Goal: Transaction & Acquisition: Subscribe to service/newsletter

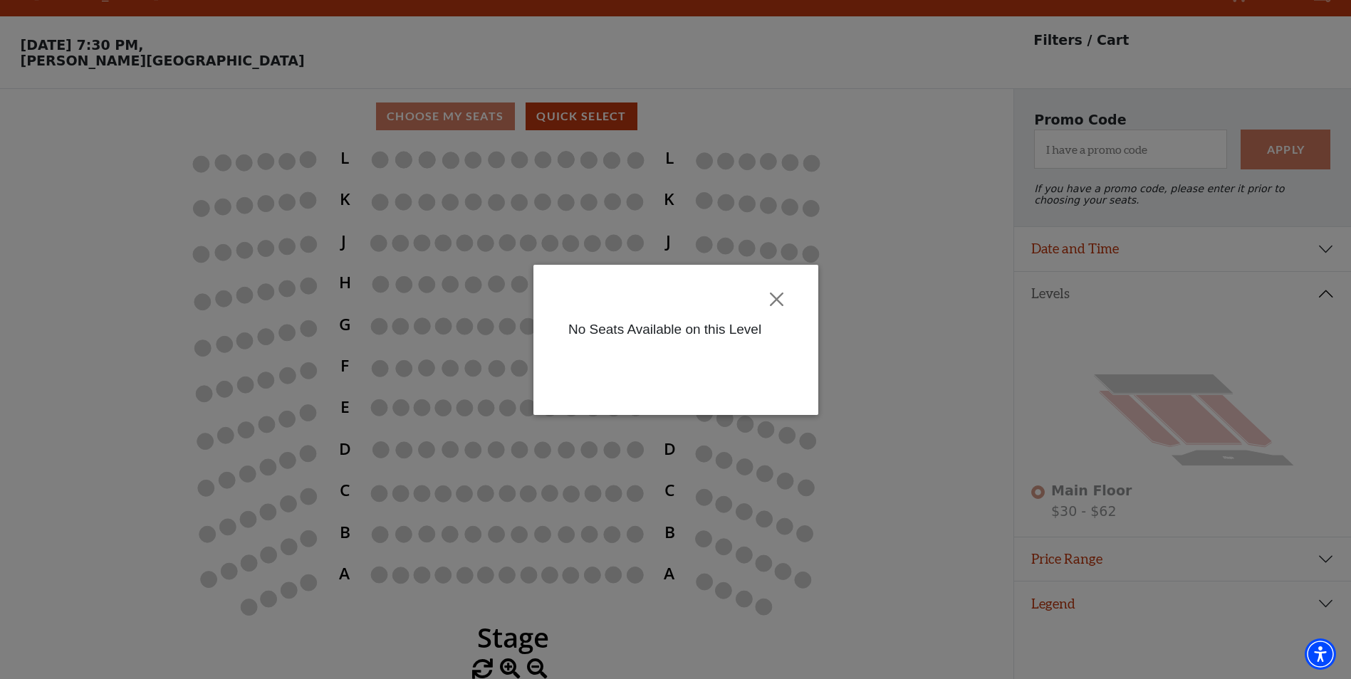
scroll to position [35, 0]
click at [776, 300] on button "Close" at bounding box center [776, 299] width 27 height 27
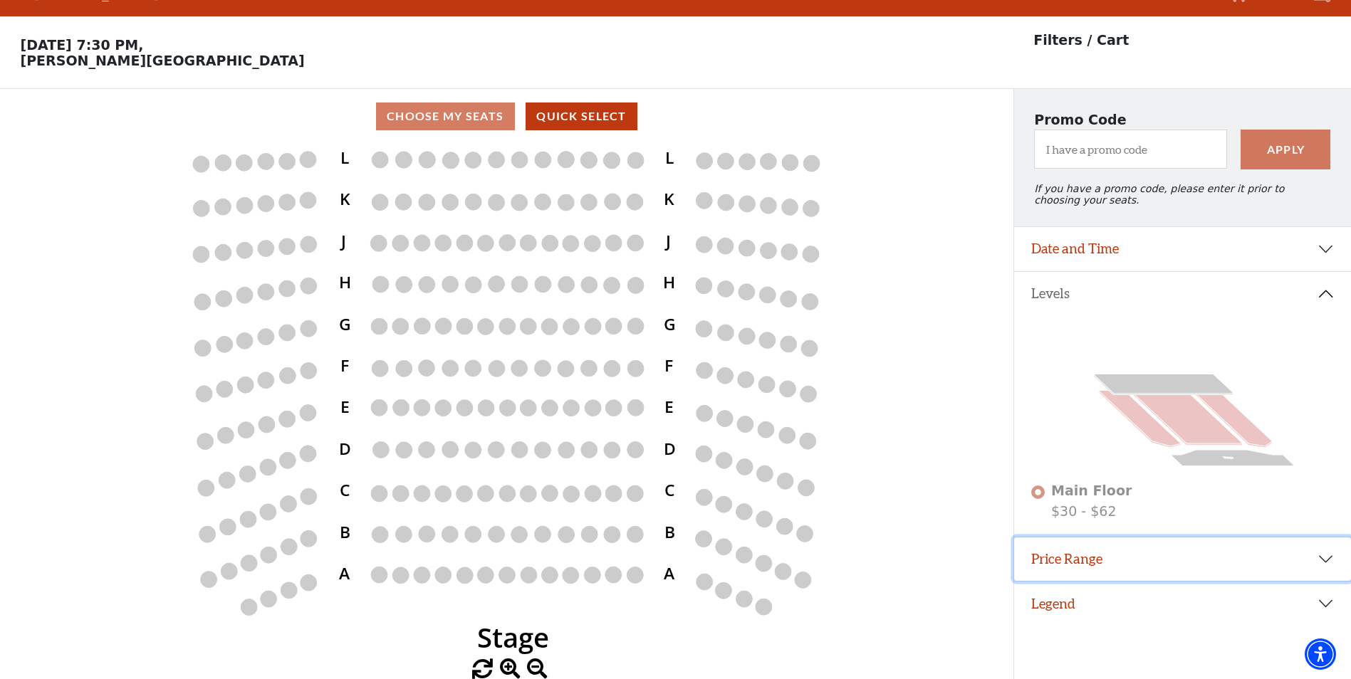
click at [1319, 566] on button "Price Range" at bounding box center [1182, 560] width 337 height 44
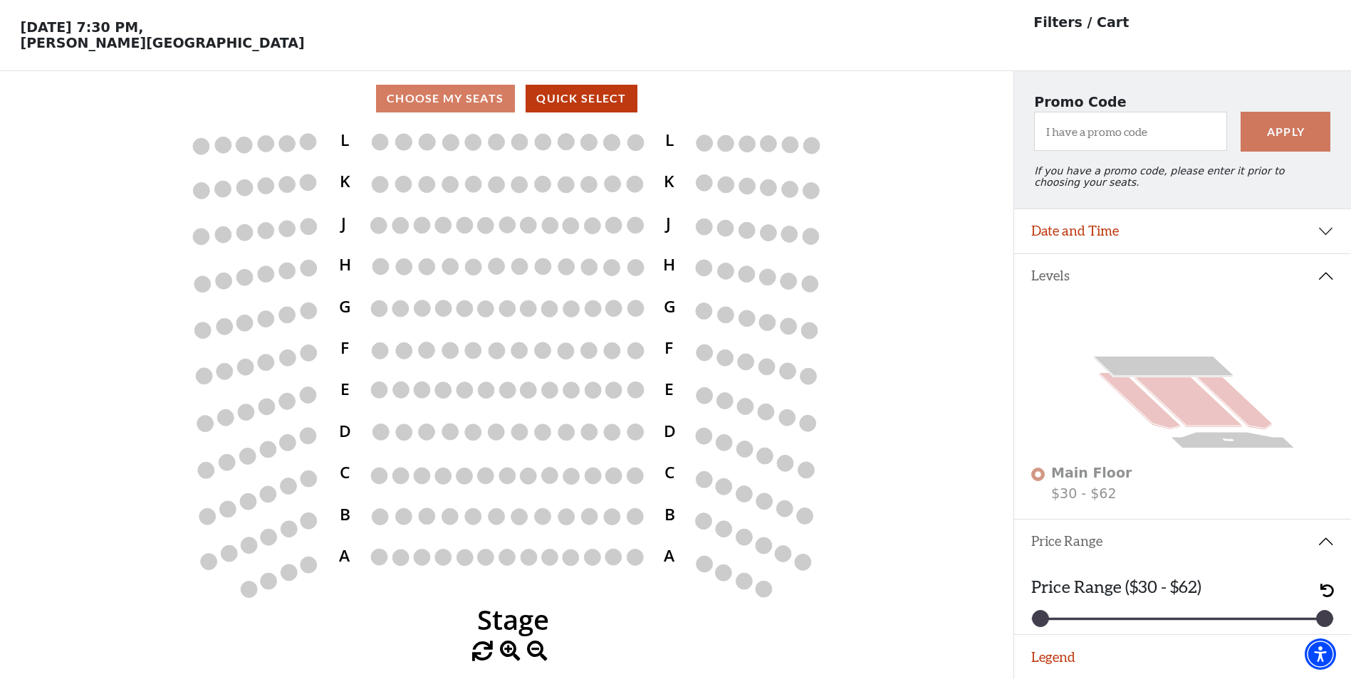
scroll to position [57, 0]
click at [1316, 227] on button "Date and Time" at bounding box center [1182, 231] width 337 height 44
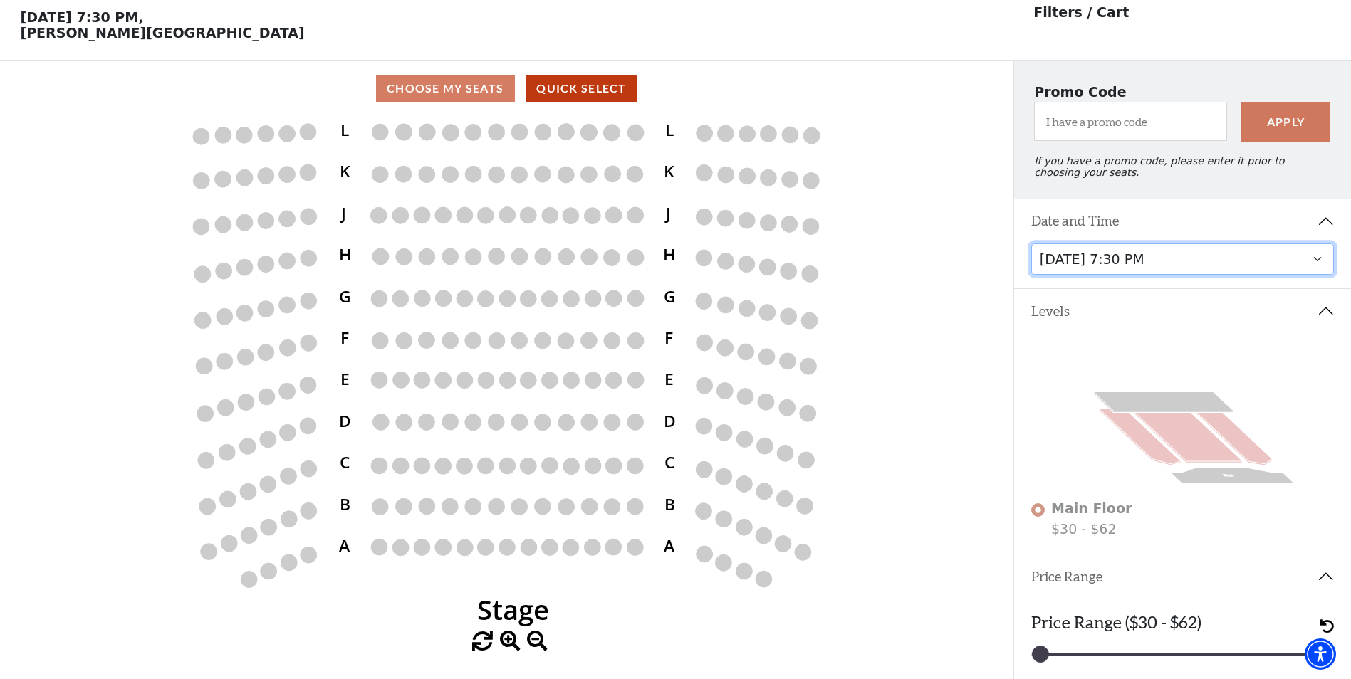
click at [1262, 273] on select "Thursday, November 6 at 7:30 PM" at bounding box center [1182, 260] width 303 height 32
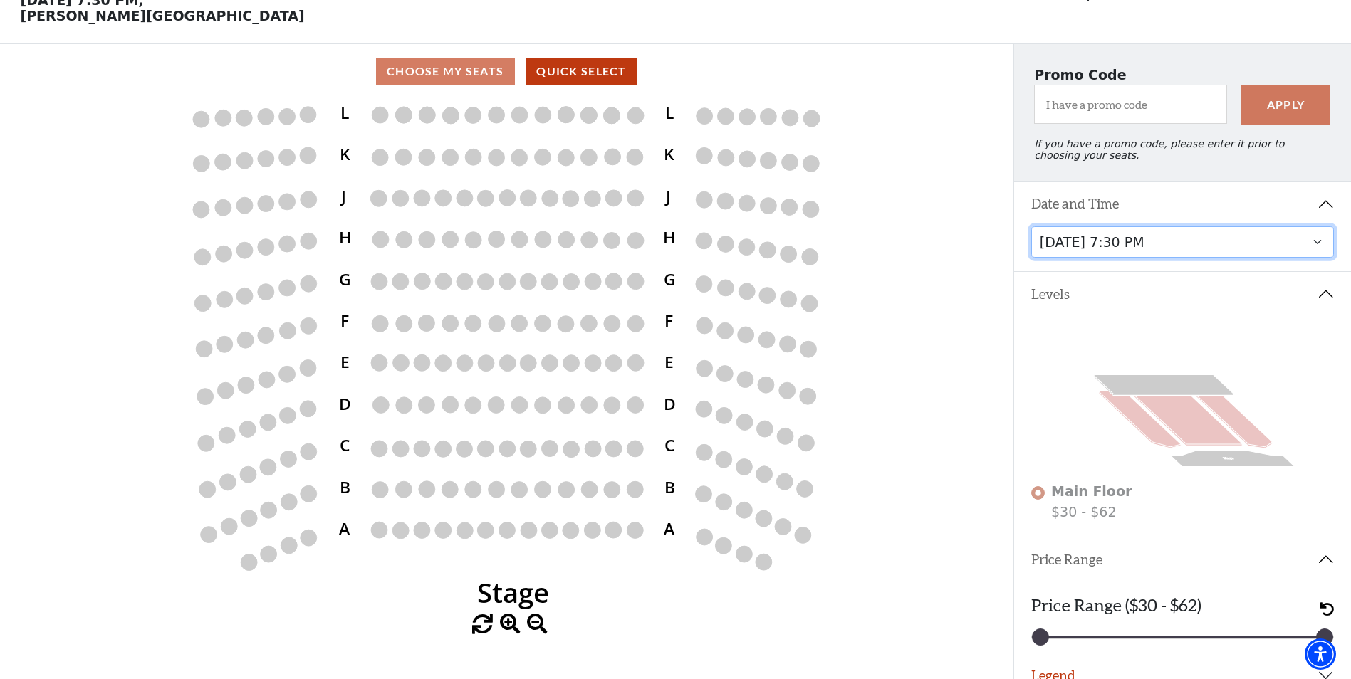
scroll to position [103, 0]
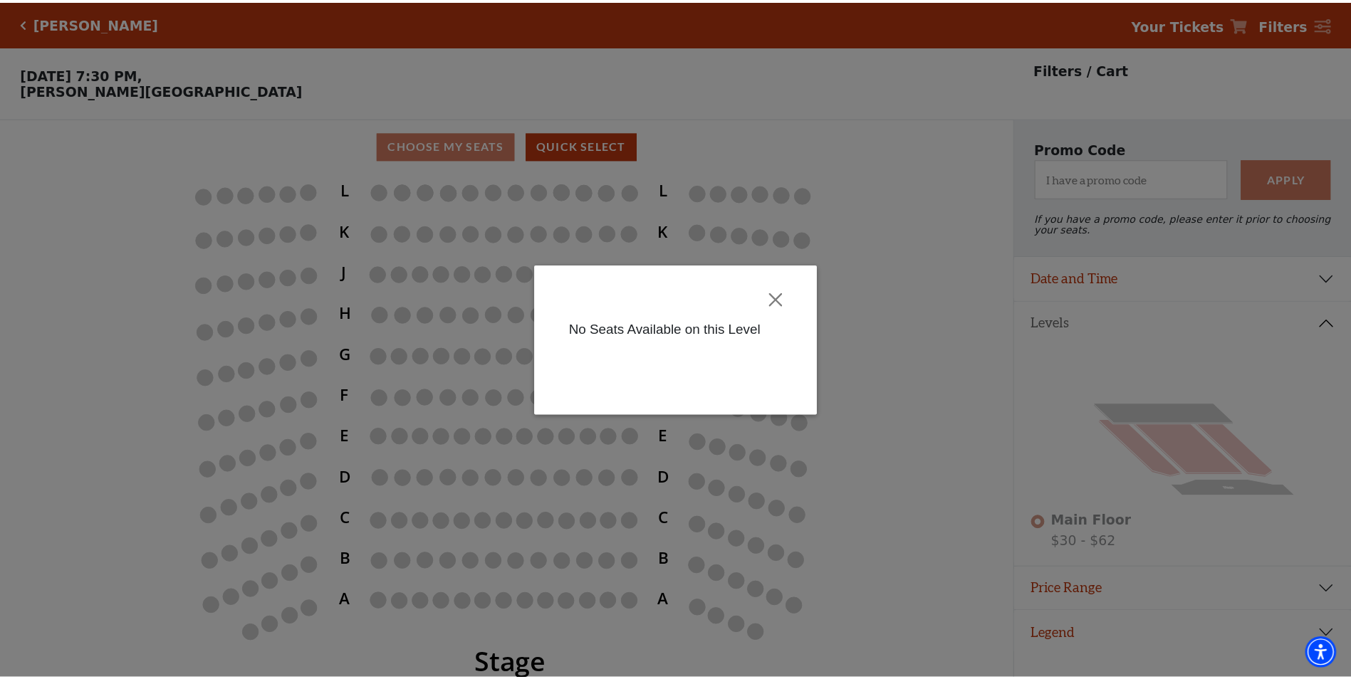
scroll to position [35, 0]
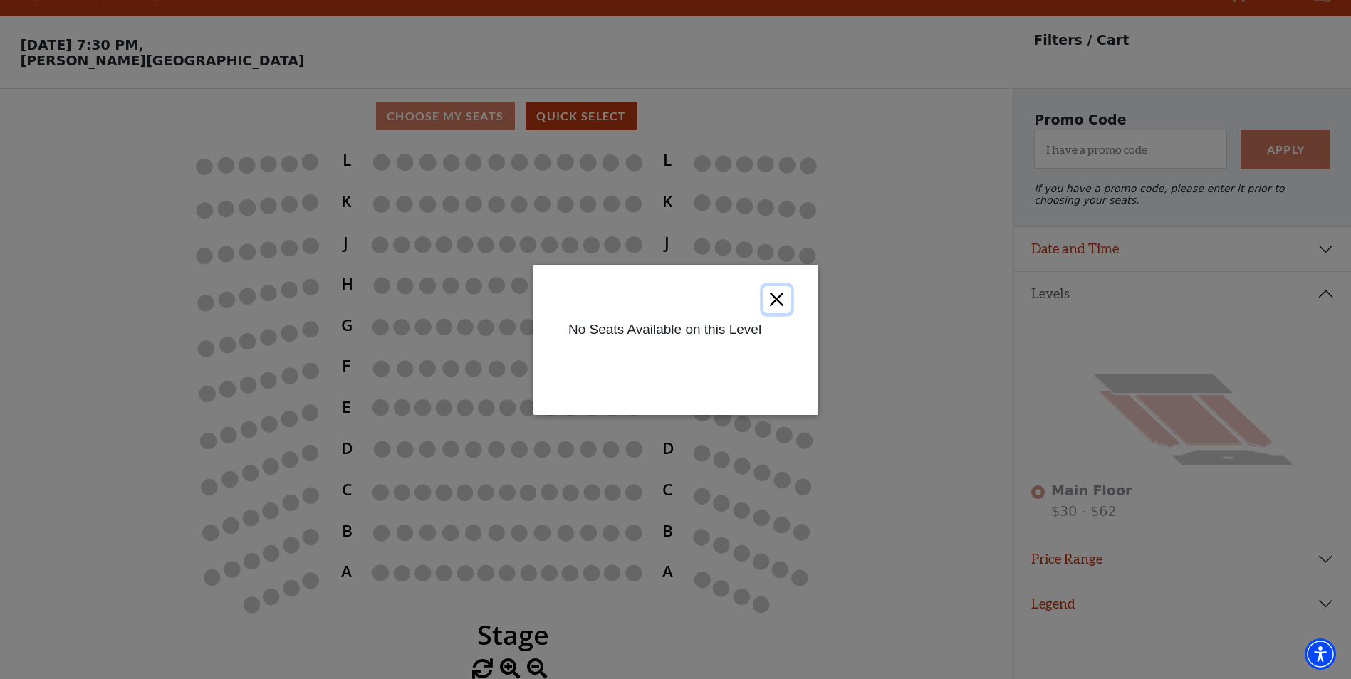
click at [770, 301] on button "Close" at bounding box center [776, 299] width 27 height 27
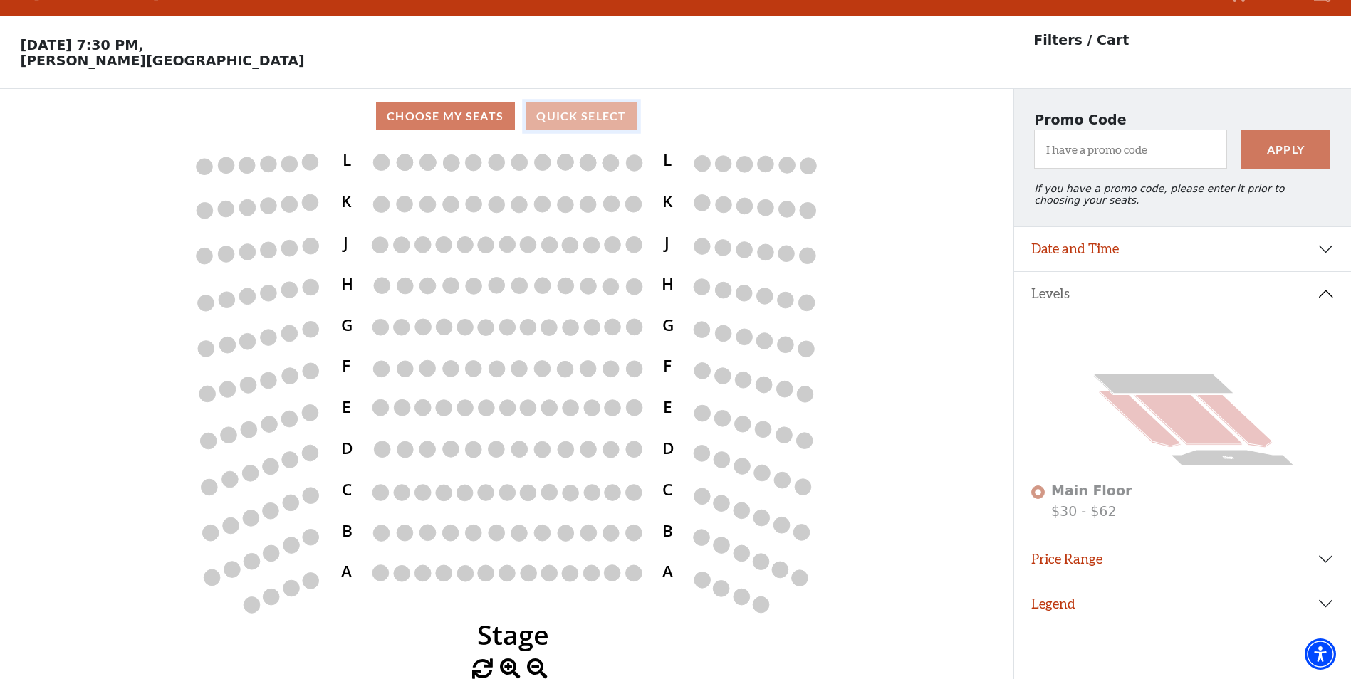
click at [559, 122] on button "Quick Select" at bounding box center [581, 117] width 112 height 28
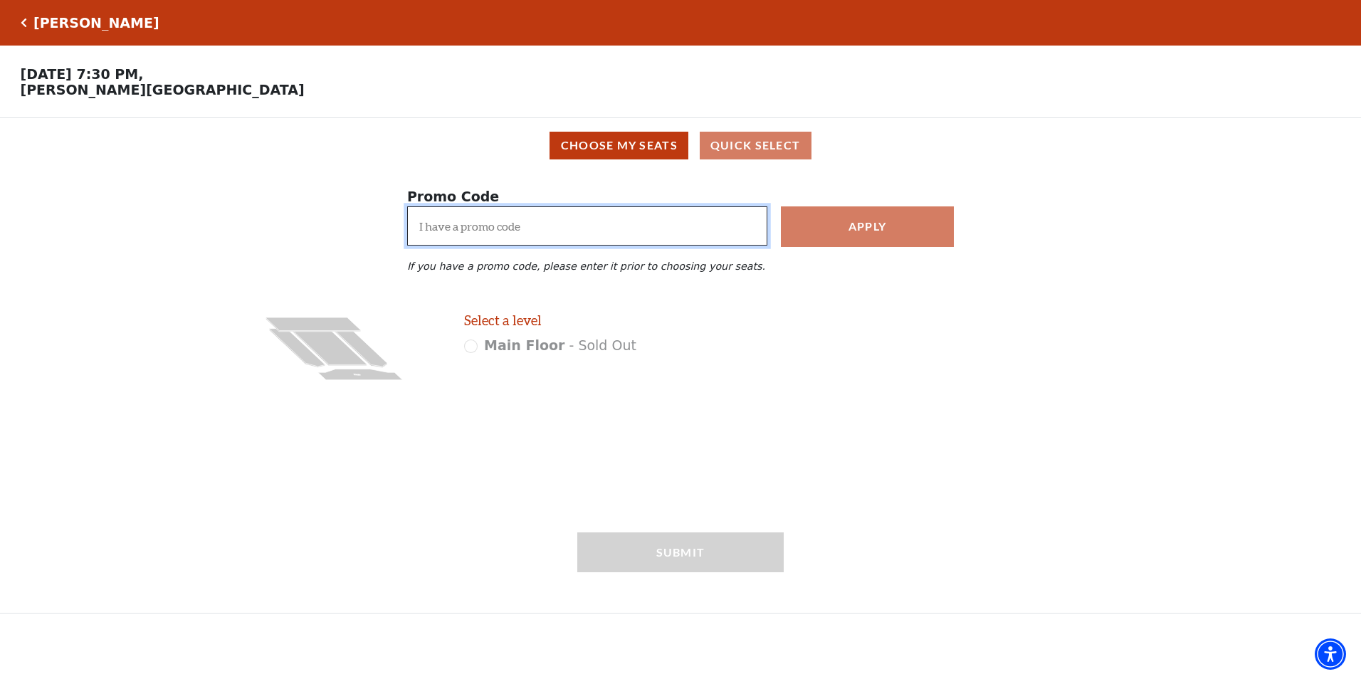
click at [552, 244] on input "I have a promo code" at bounding box center [587, 225] width 360 height 39
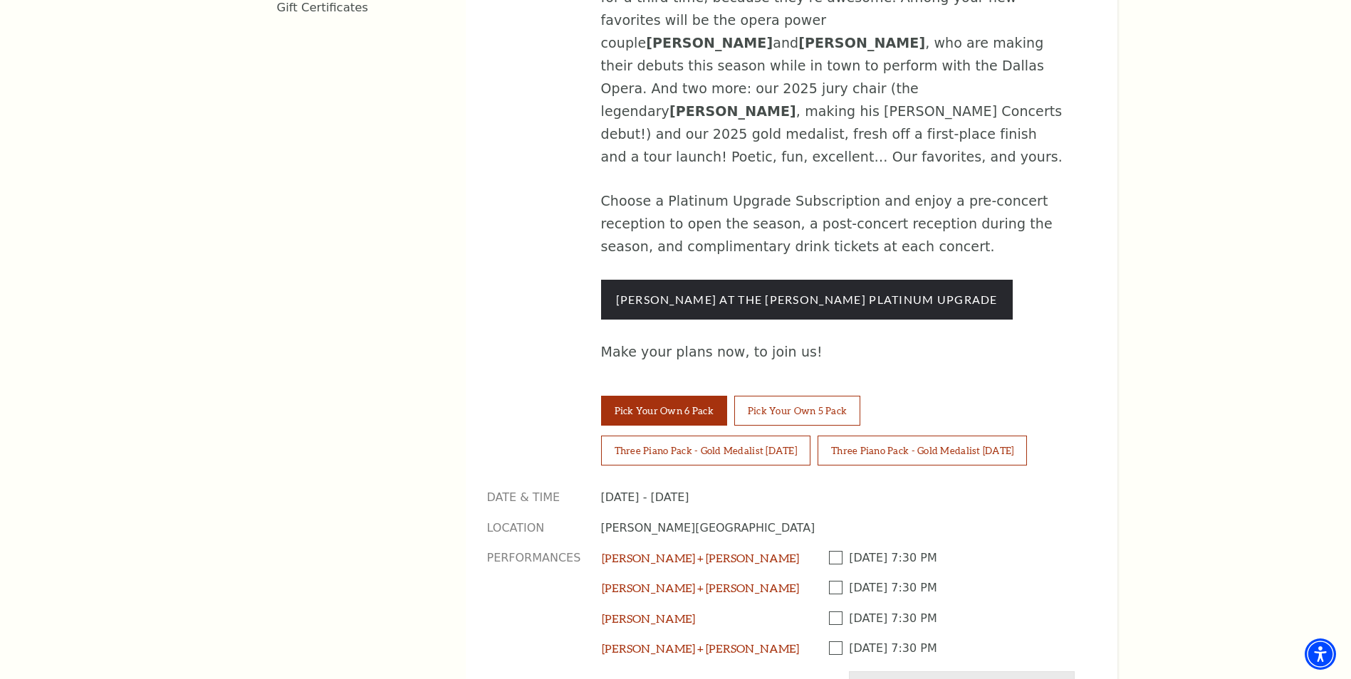
scroll to position [1068, 0]
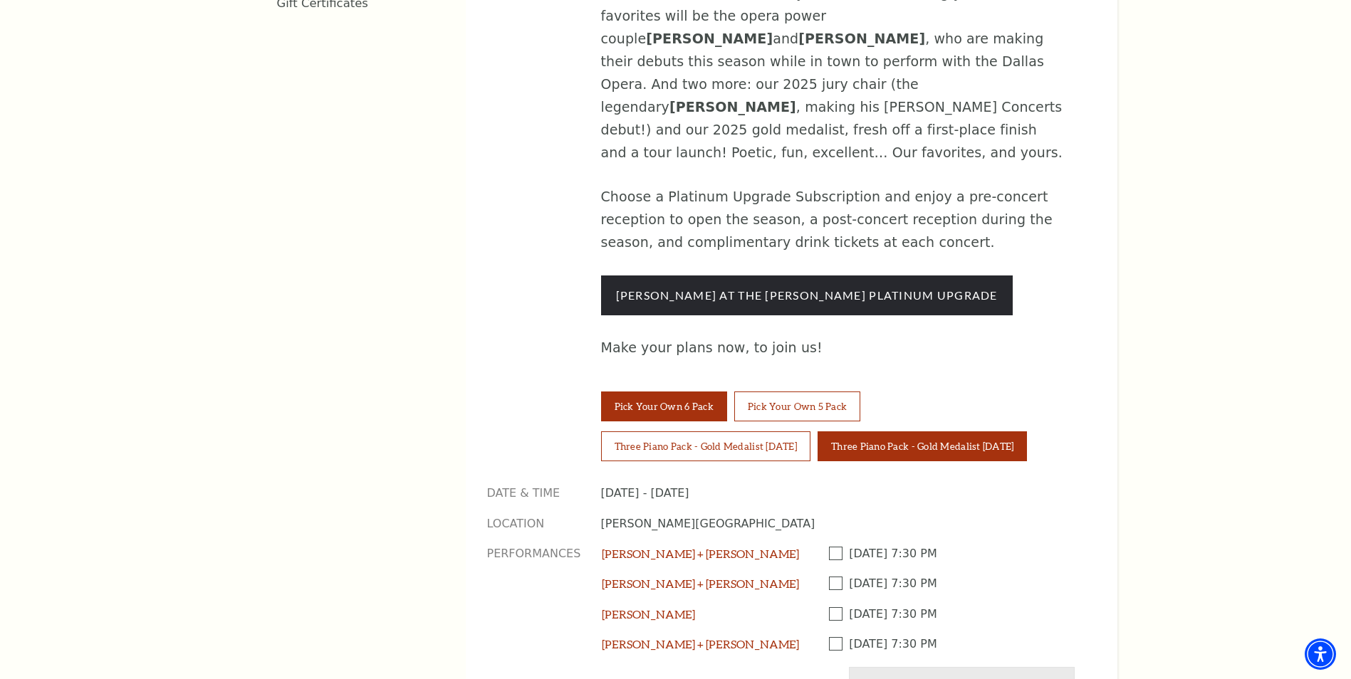
click at [892, 431] on button "Three Piano Pack - Gold Medalist Thursday" at bounding box center [921, 446] width 209 height 30
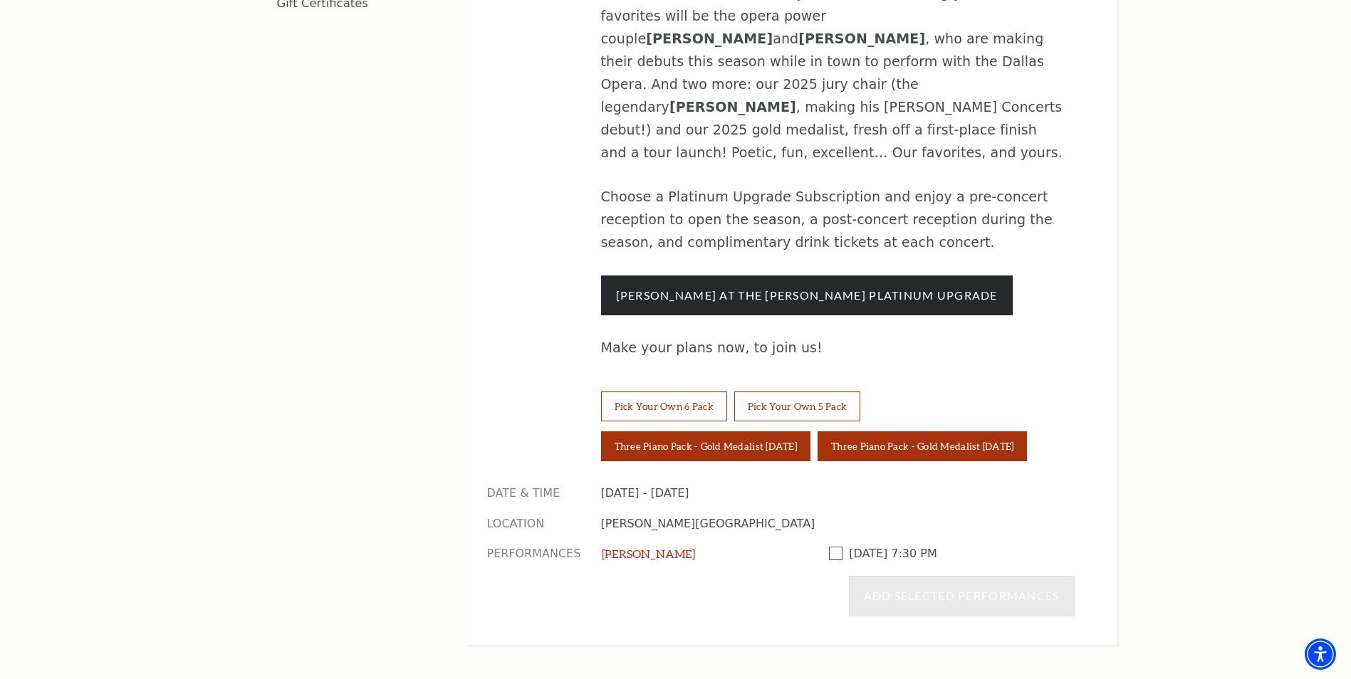
click at [782, 431] on button "Three Piano Pack - Gold Medalist Wednesday" at bounding box center [705, 446] width 209 height 30
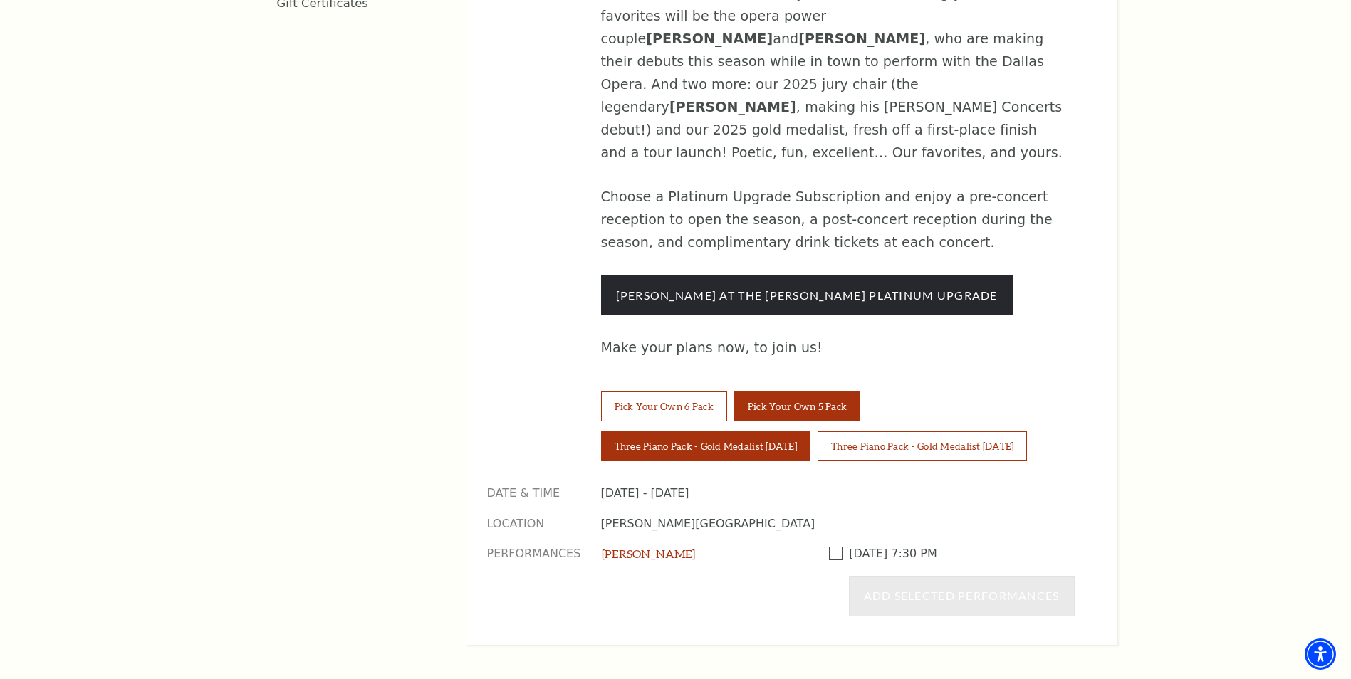
click at [789, 392] on button "Pick Your Own 5 Pack" at bounding box center [797, 407] width 126 height 30
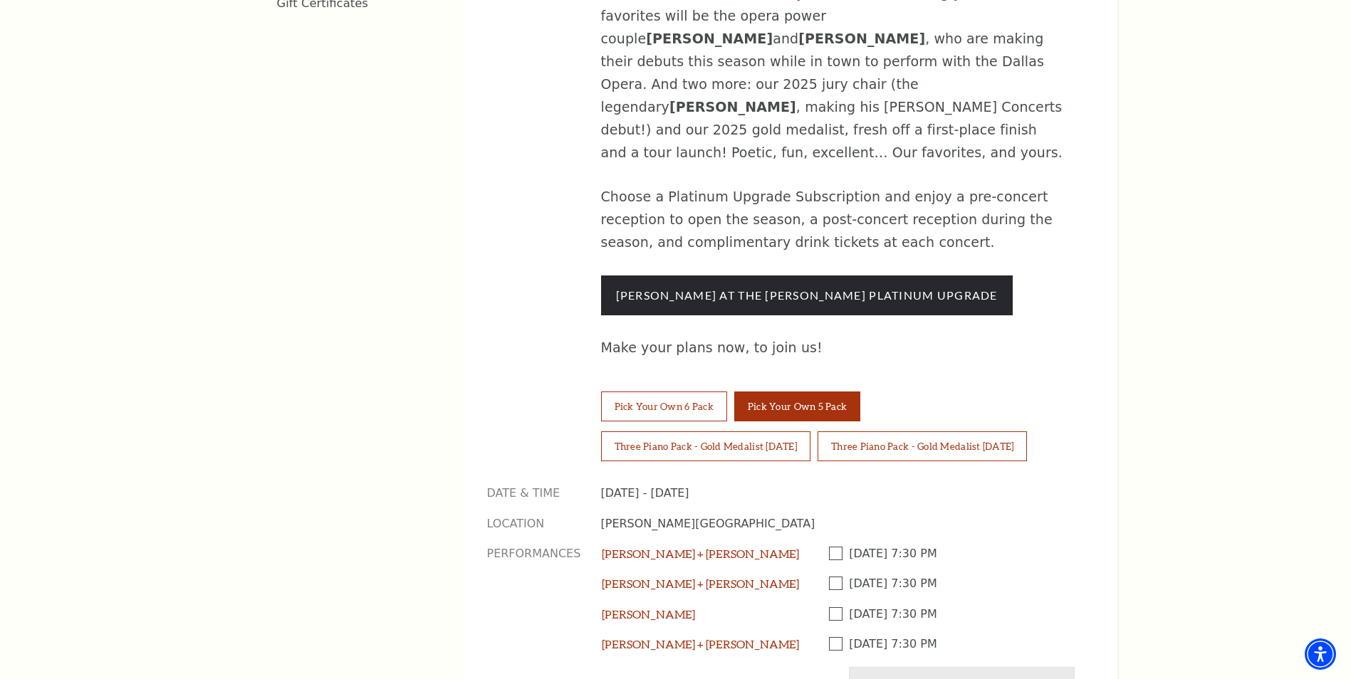
click at [831, 547] on span at bounding box center [839, 554] width 21 height 14
click at [0, 0] on input "Checkbox field" at bounding box center [0, 0] width 0 height 0
click at [831, 577] on span at bounding box center [839, 584] width 21 height 14
click at [0, 0] on input "Checkbox field" at bounding box center [0, 0] width 0 height 0
click at [835, 607] on span at bounding box center [839, 614] width 21 height 14
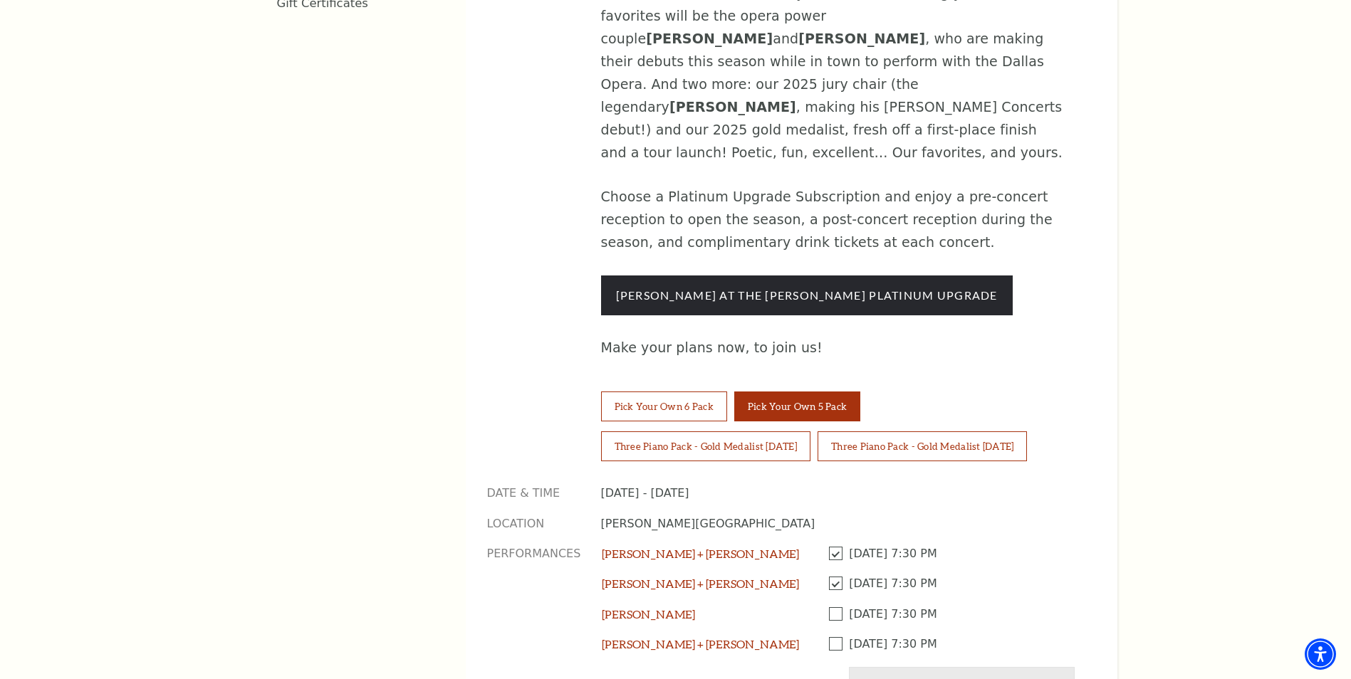
click at [0, 0] on input "Checkbox field" at bounding box center [0, 0] width 0 height 0
click at [835, 637] on span at bounding box center [839, 644] width 21 height 14
click at [0, 0] on input "Checkbox field" at bounding box center [0, 0] width 0 height 0
click at [896, 431] on button "Three Piano Pack - Gold Medalist Thursday" at bounding box center [921, 446] width 209 height 30
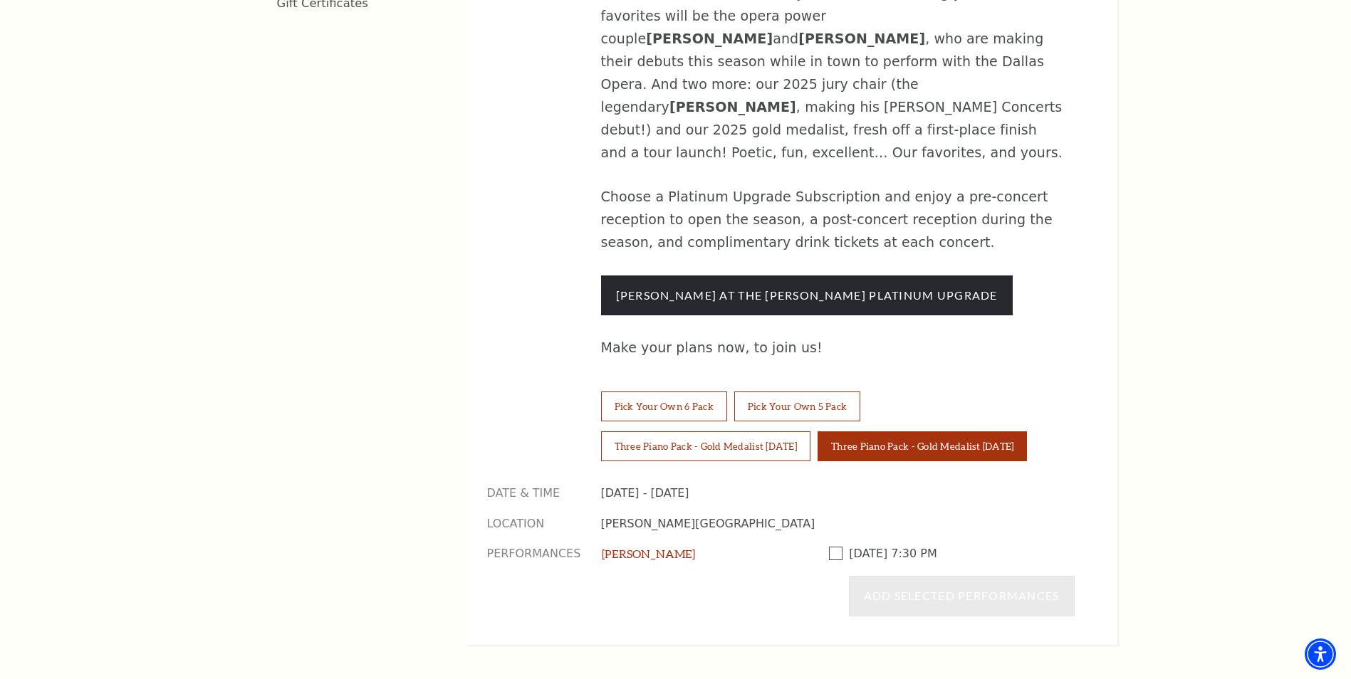
click at [839, 547] on span at bounding box center [839, 554] width 21 height 14
click at [0, 0] on input "Checkbox field" at bounding box center [0, 0] width 0 height 0
click at [839, 547] on span at bounding box center [839, 554] width 21 height 14
click at [0, 0] on input "Checkbox field" at bounding box center [0, 0] width 0 height 0
click at [779, 431] on button "Three Piano Pack - Gold Medalist Wednesday" at bounding box center [705, 446] width 209 height 30
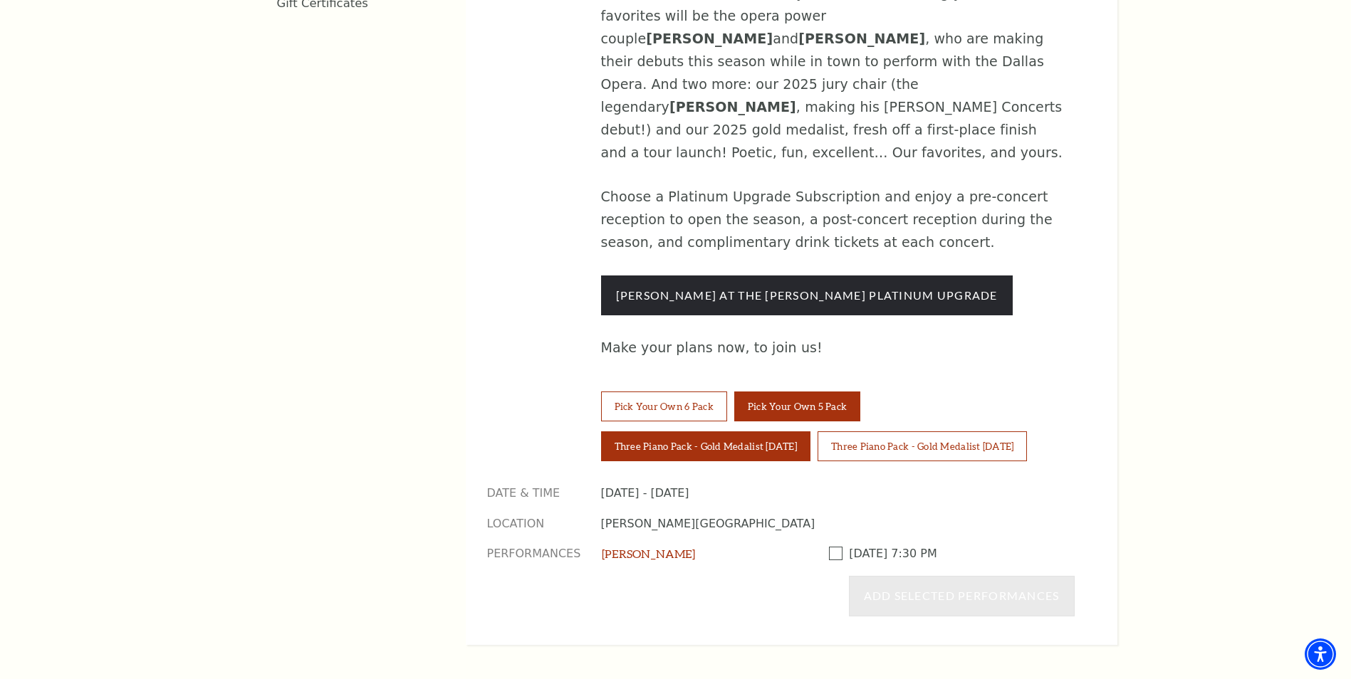
click at [792, 392] on button "Pick Your Own 5 Pack" at bounding box center [797, 407] width 126 height 30
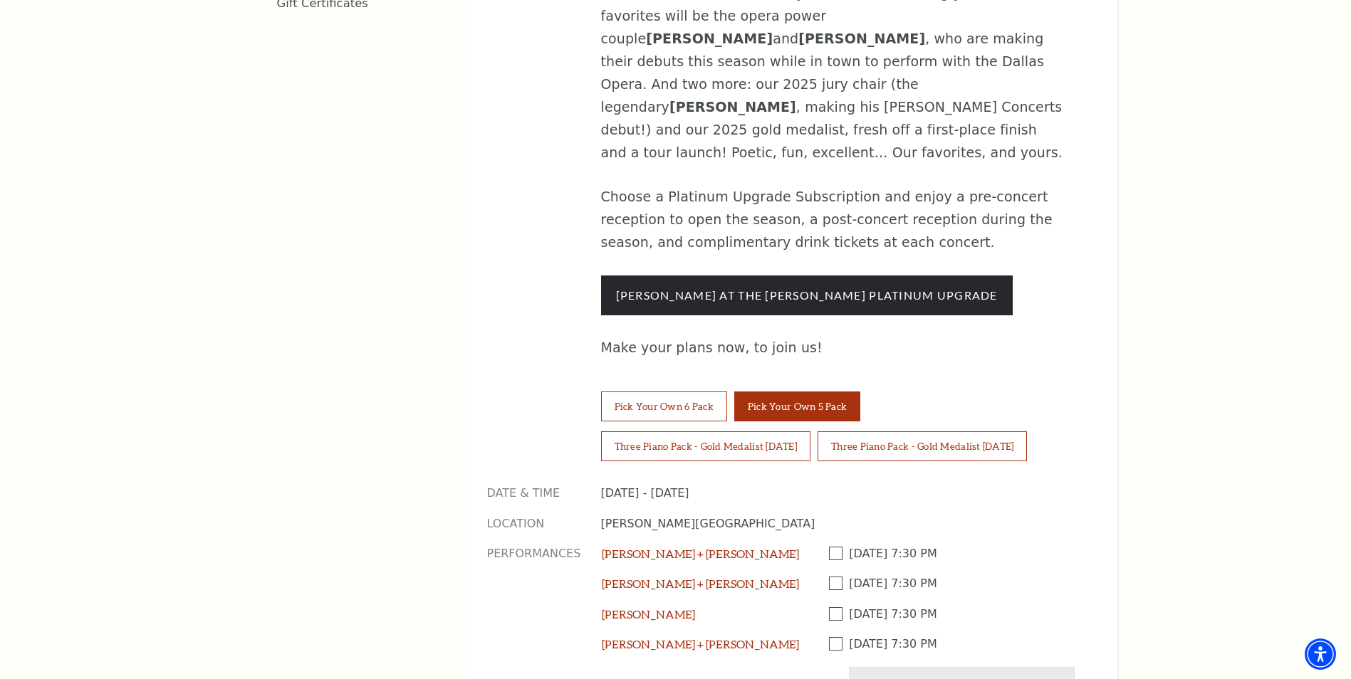
click at [837, 547] on span at bounding box center [839, 554] width 21 height 14
click at [0, 0] on input "Checkbox field" at bounding box center [0, 0] width 0 height 0
click at [831, 577] on span at bounding box center [839, 584] width 21 height 14
click at [0, 0] on input "Checkbox field" at bounding box center [0, 0] width 0 height 0
click at [829, 607] on span at bounding box center [839, 614] width 21 height 14
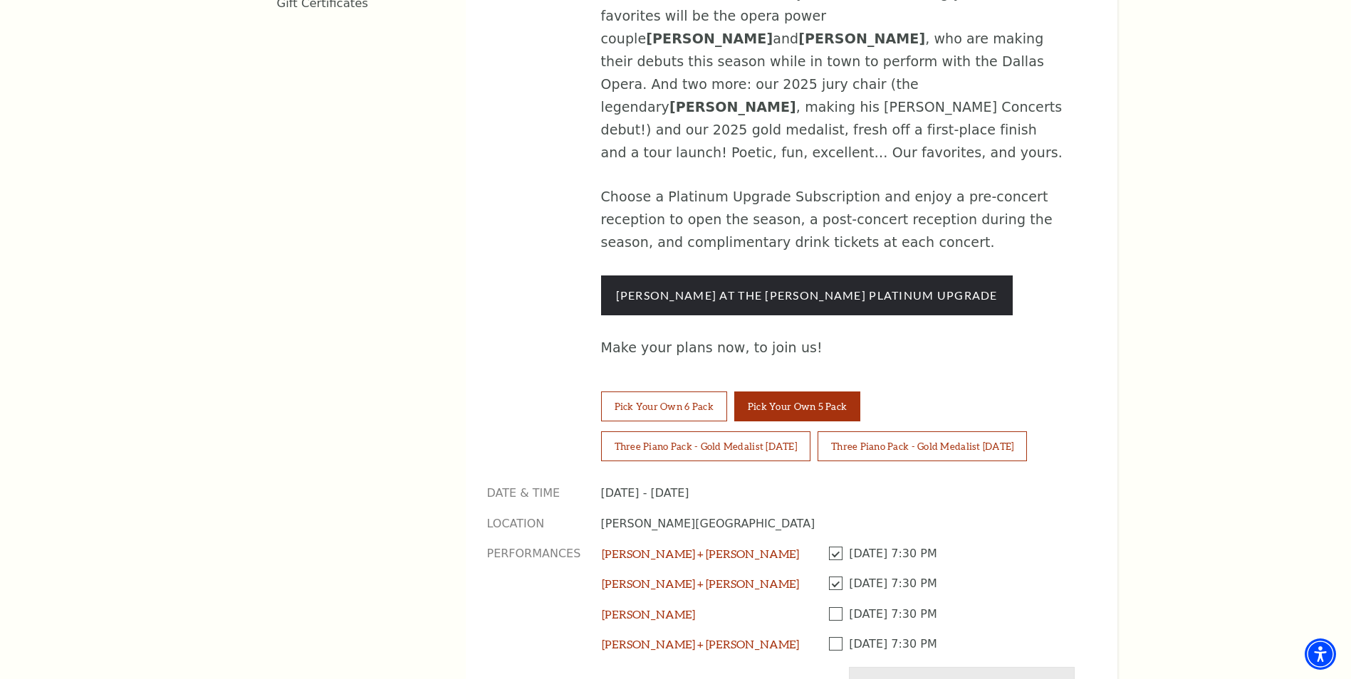
click at [0, 0] on input "Checkbox field" at bounding box center [0, 0] width 0 height 0
click at [831, 637] on span at bounding box center [839, 644] width 21 height 14
click at [0, 0] on input "Checkbox field" at bounding box center [0, 0] width 0 height 0
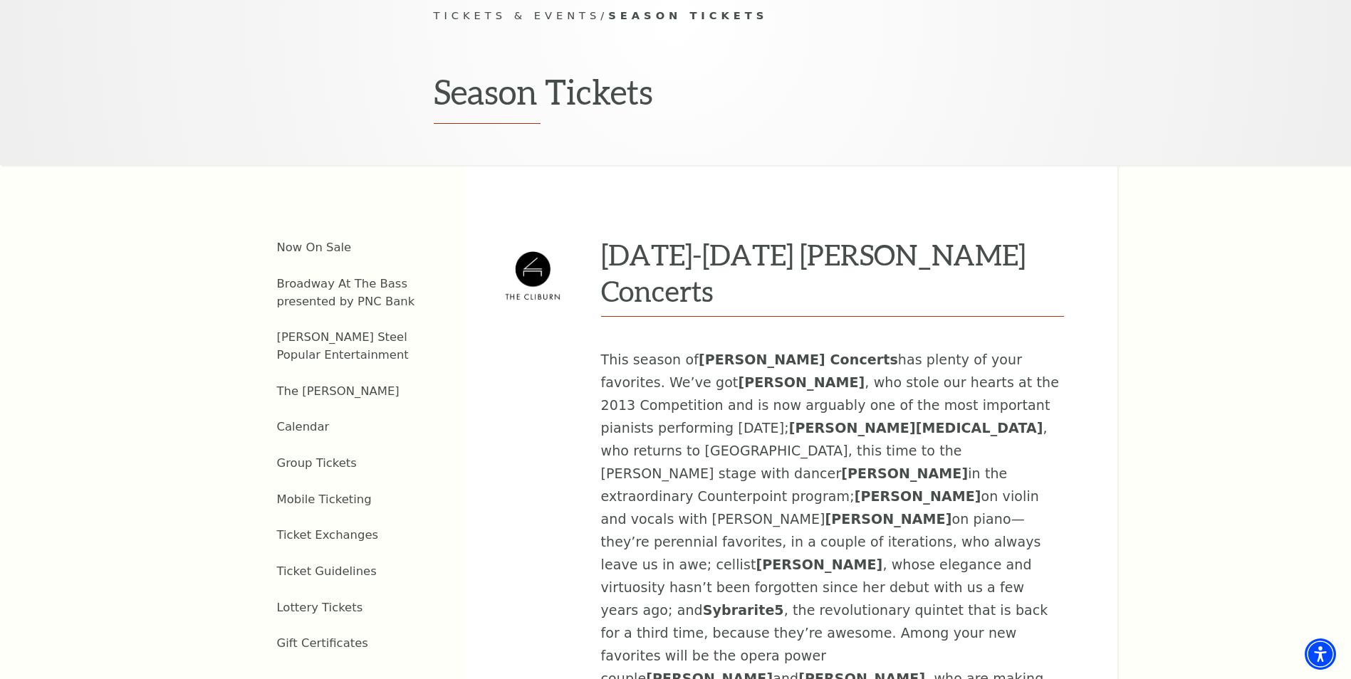
scroll to position [427, 0]
click at [330, 241] on link "Now On Sale" at bounding box center [314, 248] width 75 height 14
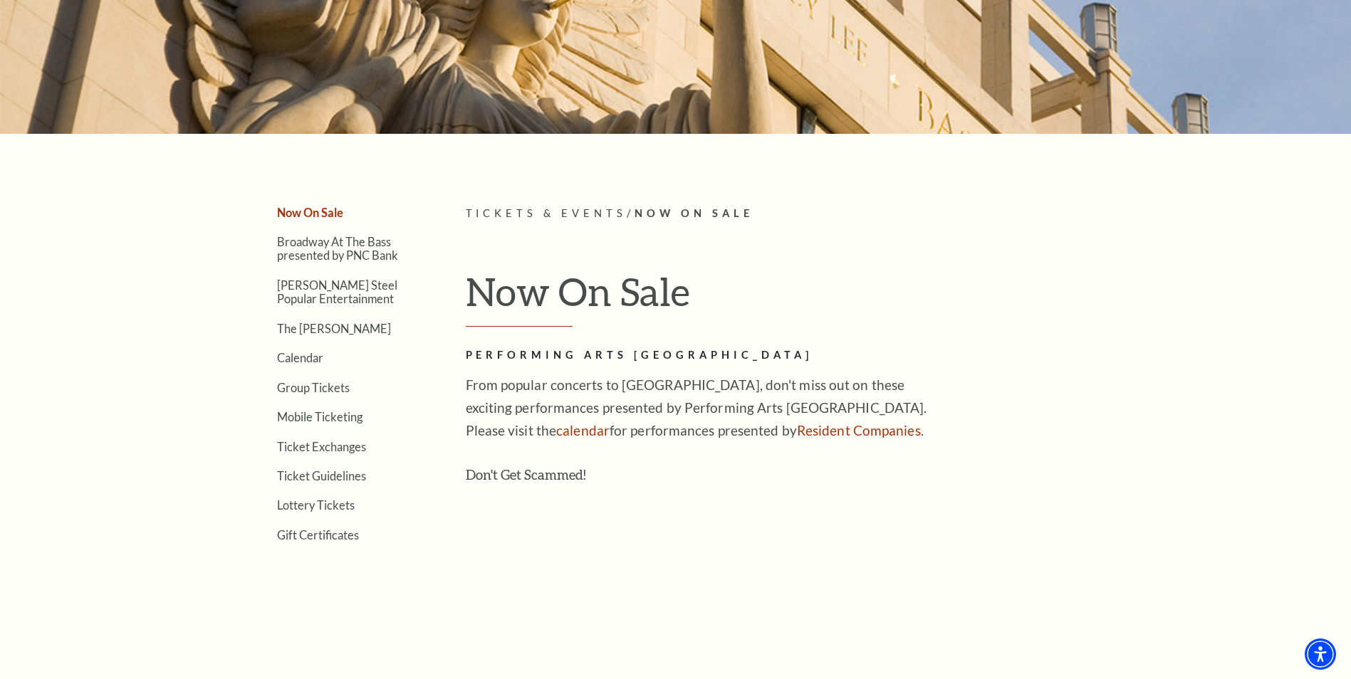
scroll to position [285, 0]
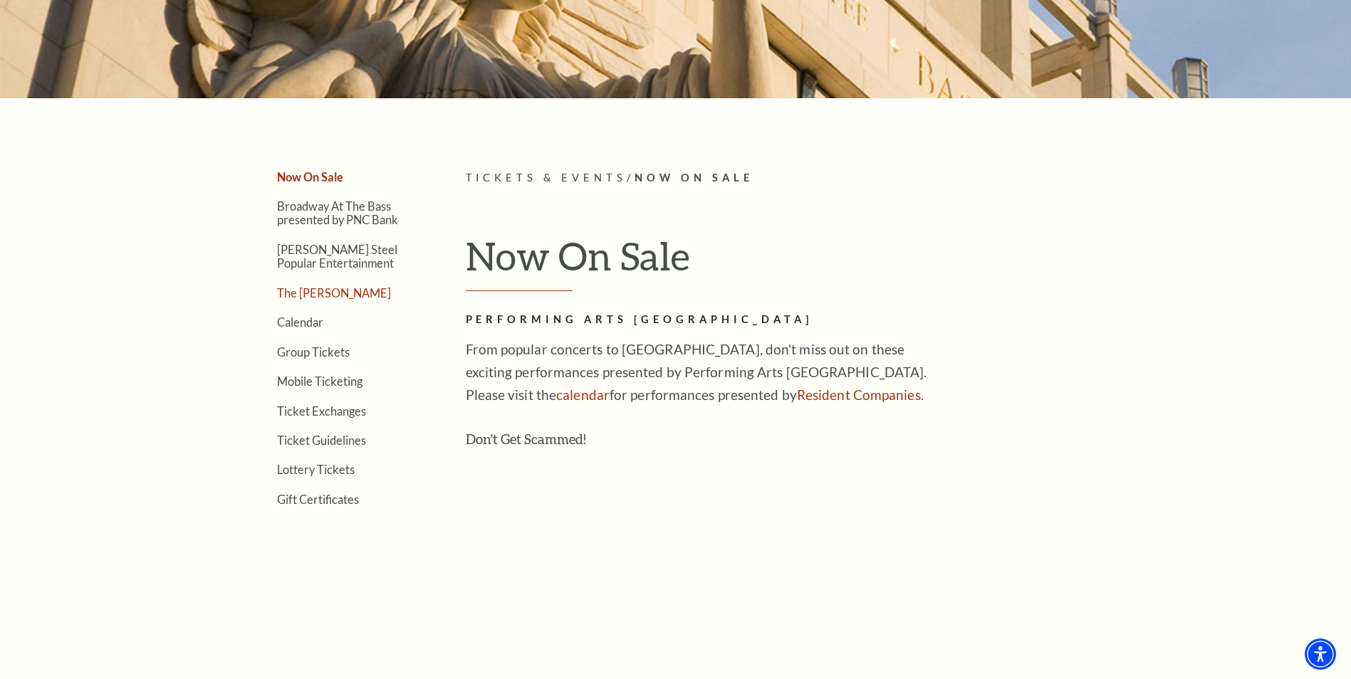
click at [304, 295] on link "The Cliburn" at bounding box center [334, 293] width 114 height 14
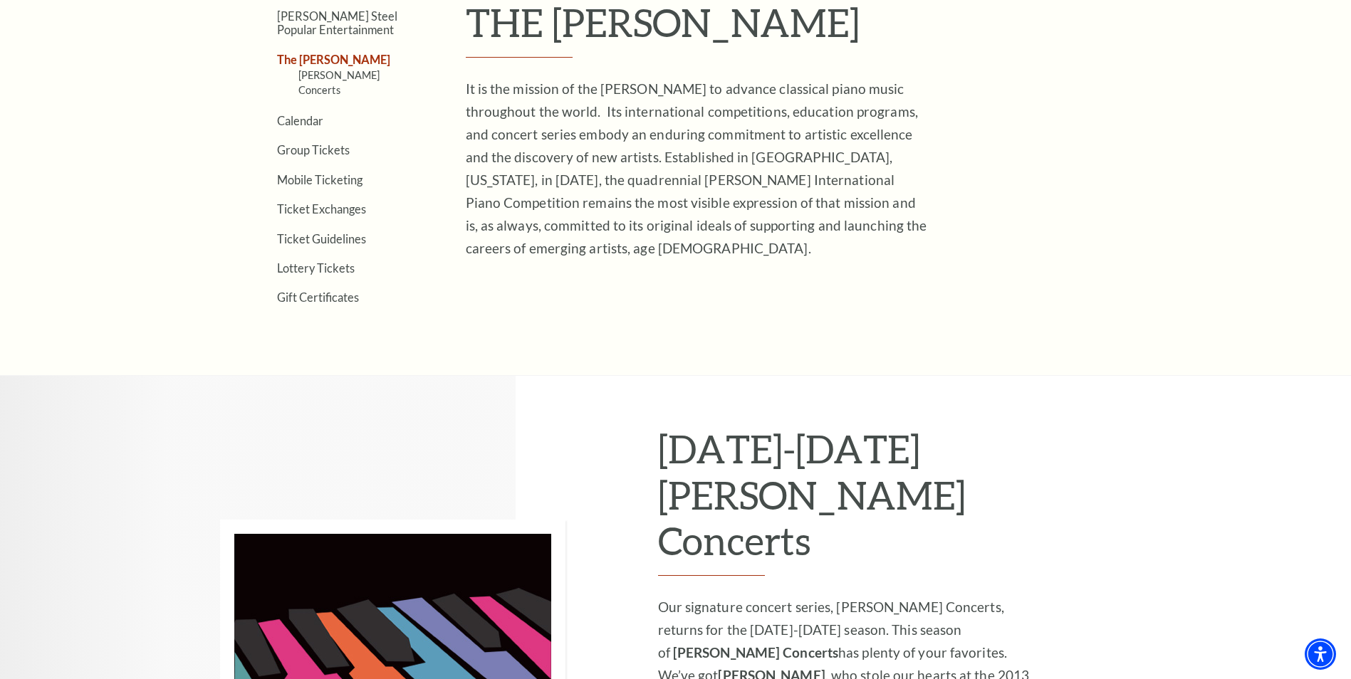
scroll to position [285, 0]
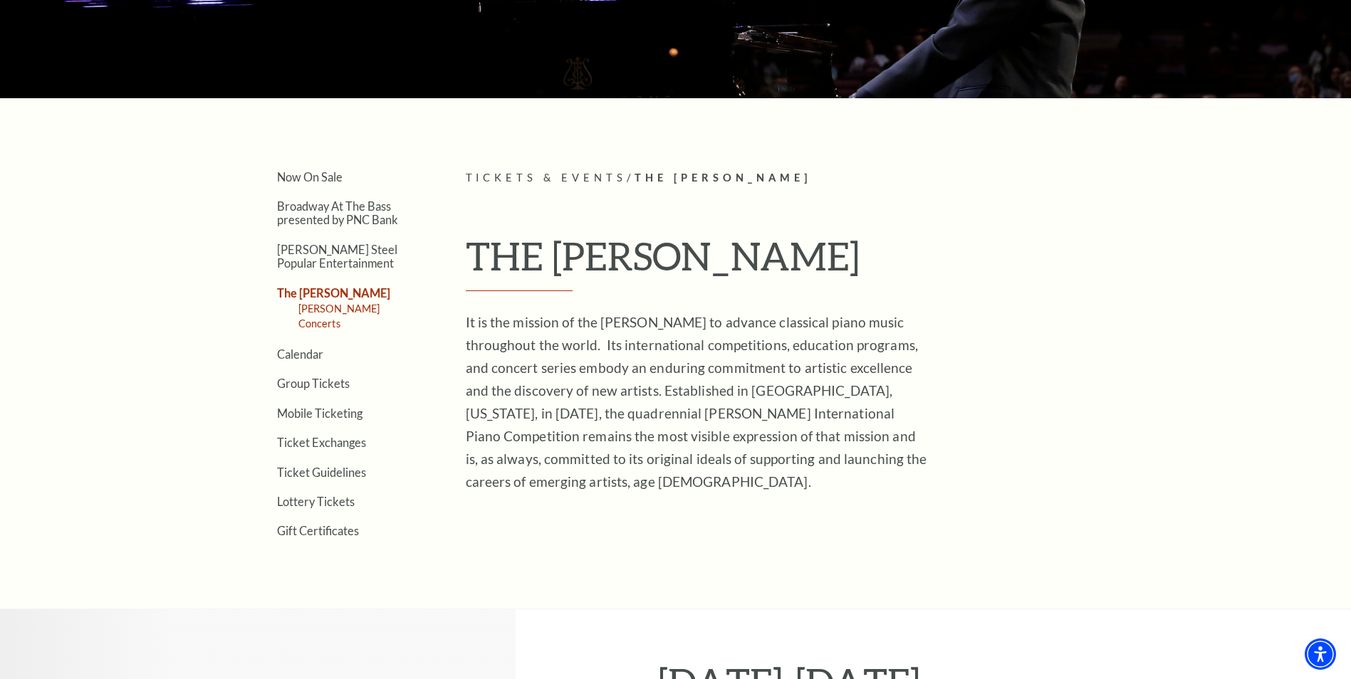
click at [330, 307] on link "[PERSON_NAME] Concerts" at bounding box center [339, 316] width 82 height 26
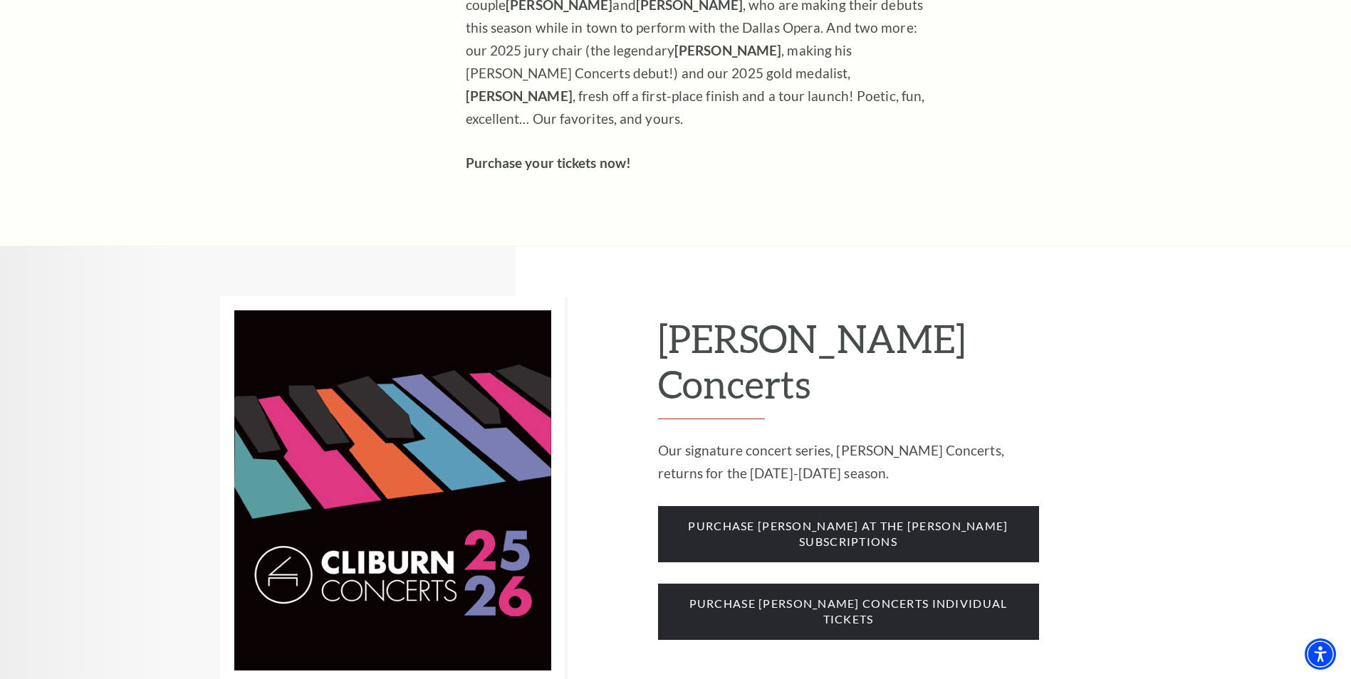
scroll to position [1068, 0]
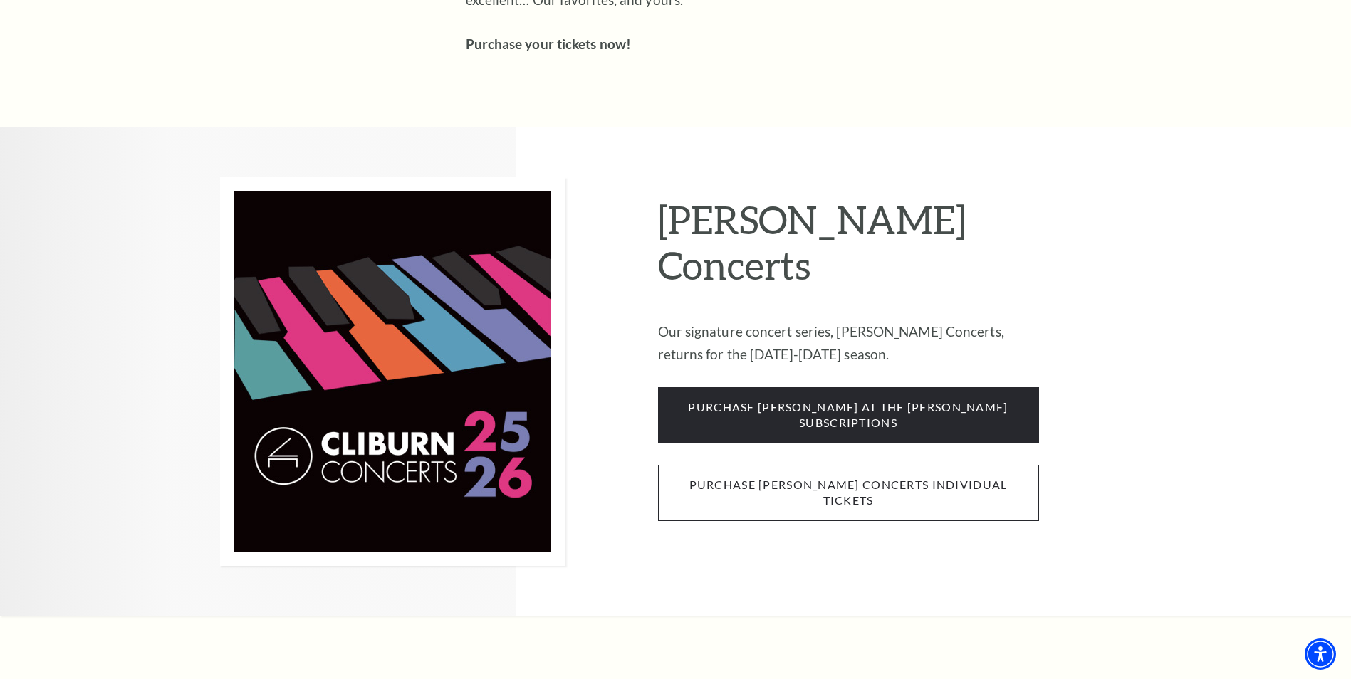
click at [851, 465] on span "purchase [PERSON_NAME] concerts individual tickets" at bounding box center [848, 493] width 381 height 56
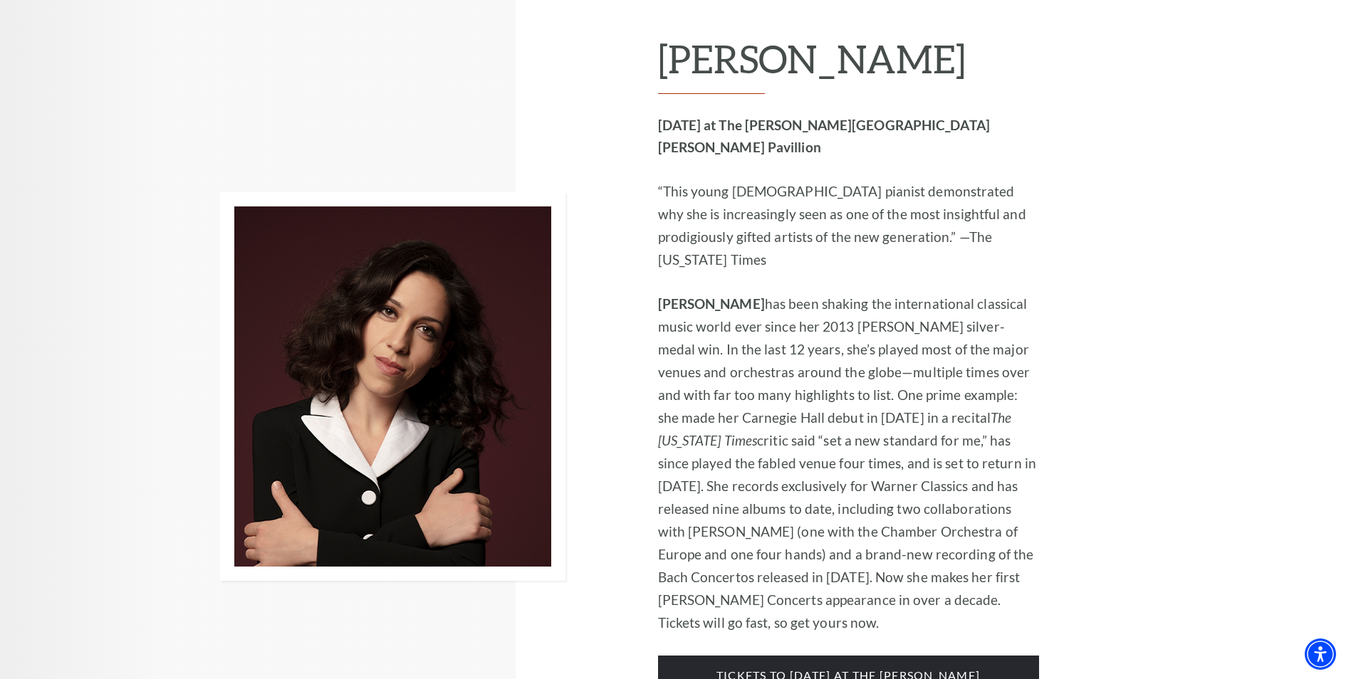
scroll to position [2224, 0]
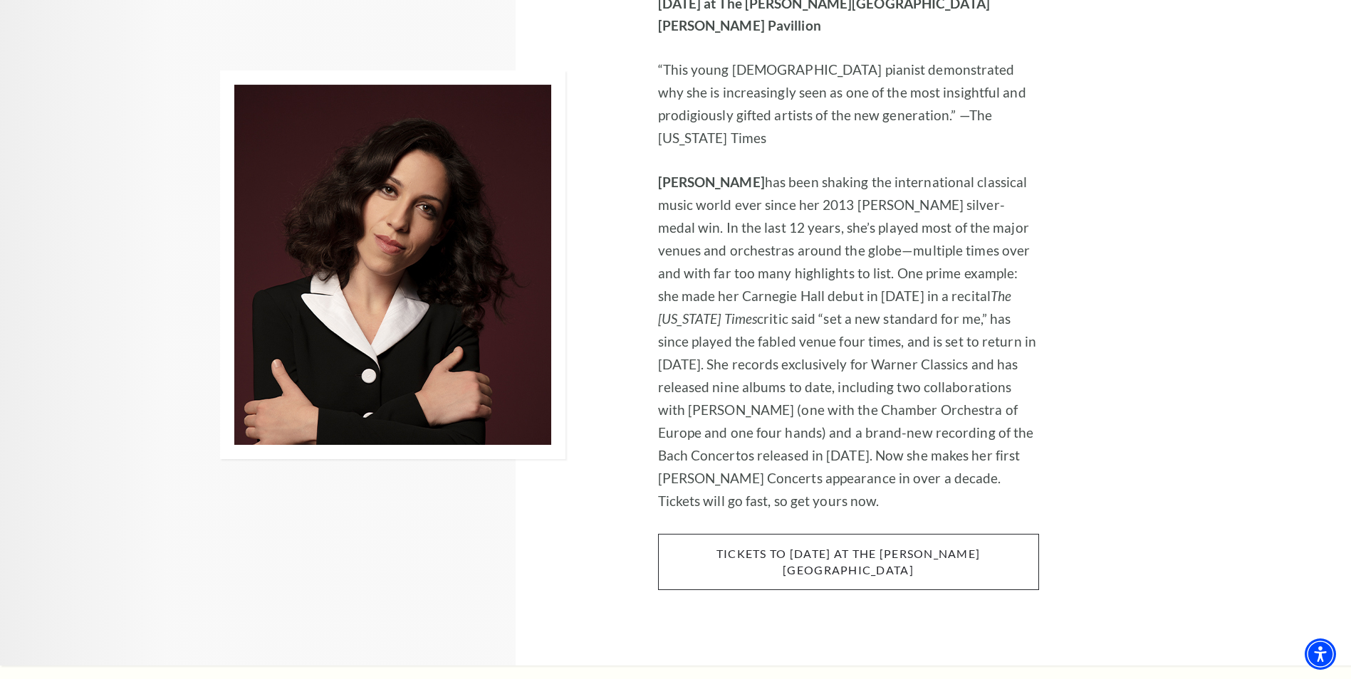
click at [913, 534] on span "tickets to Thursday, november 6 at the kimbell art museum" at bounding box center [848, 562] width 381 height 56
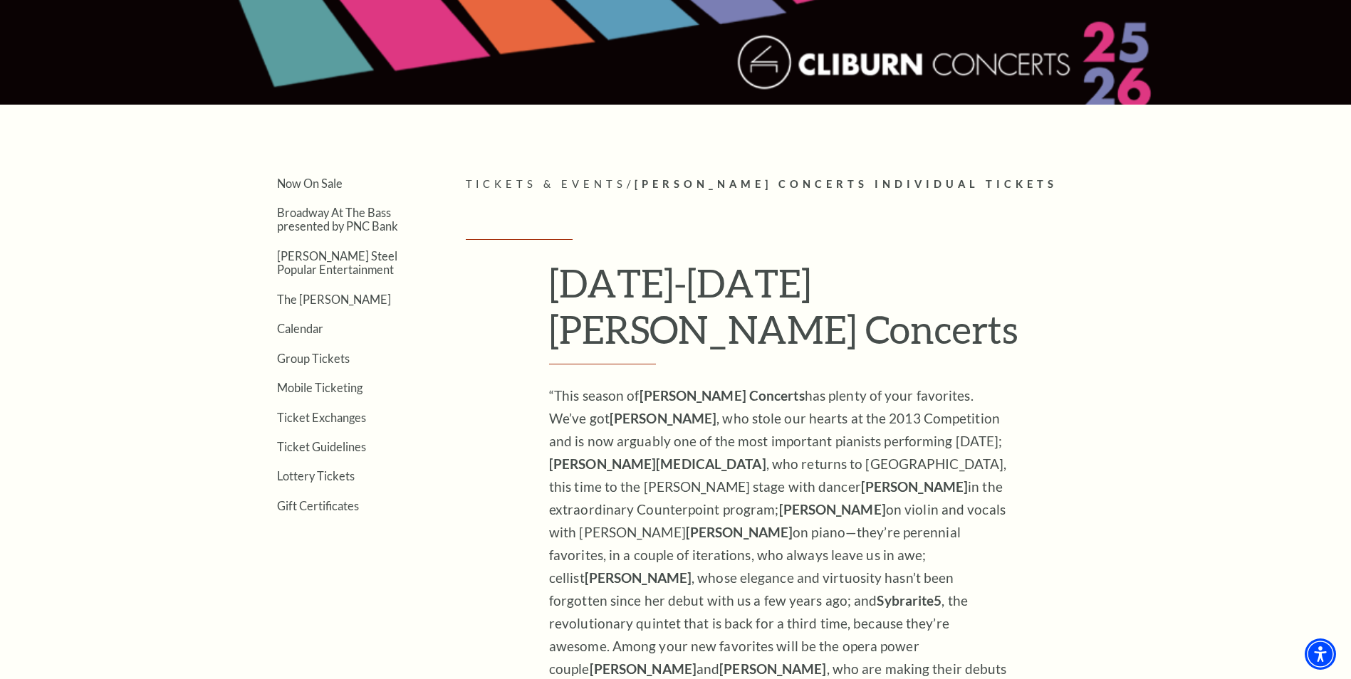
scroll to position [356, 0]
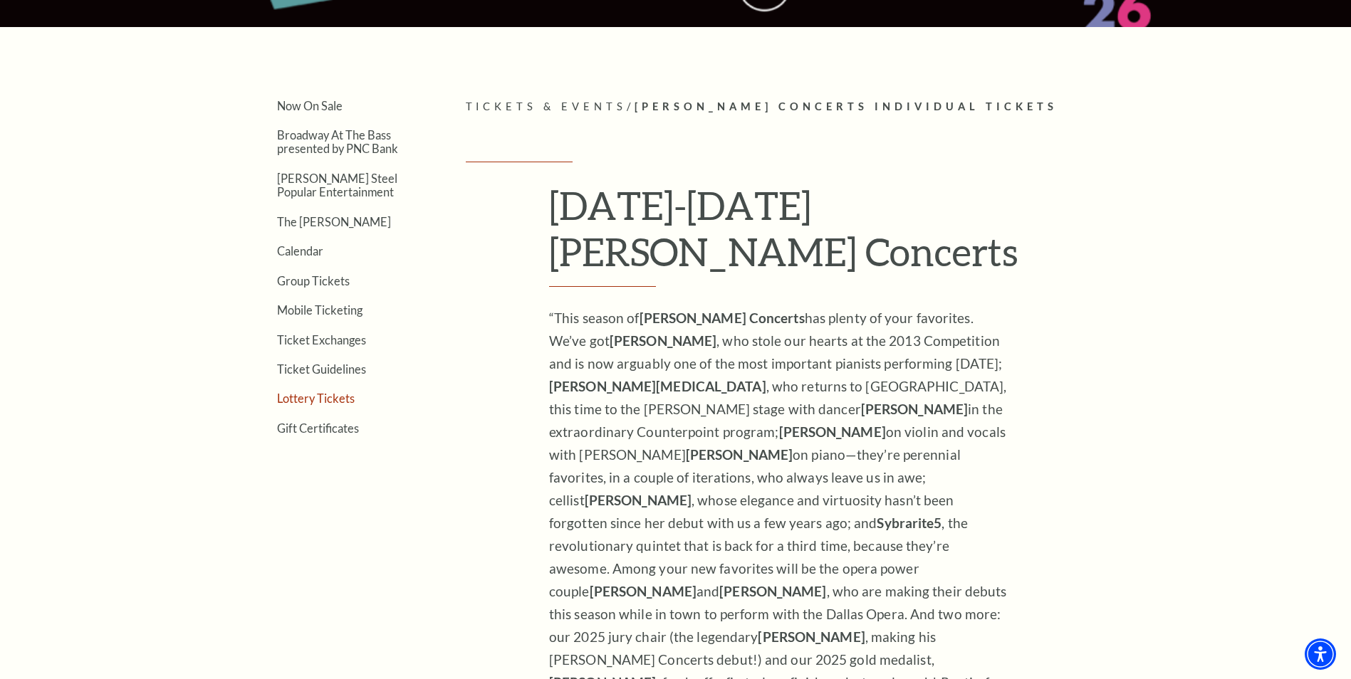
click at [326, 400] on link "Lottery Tickets" at bounding box center [316, 399] width 78 height 14
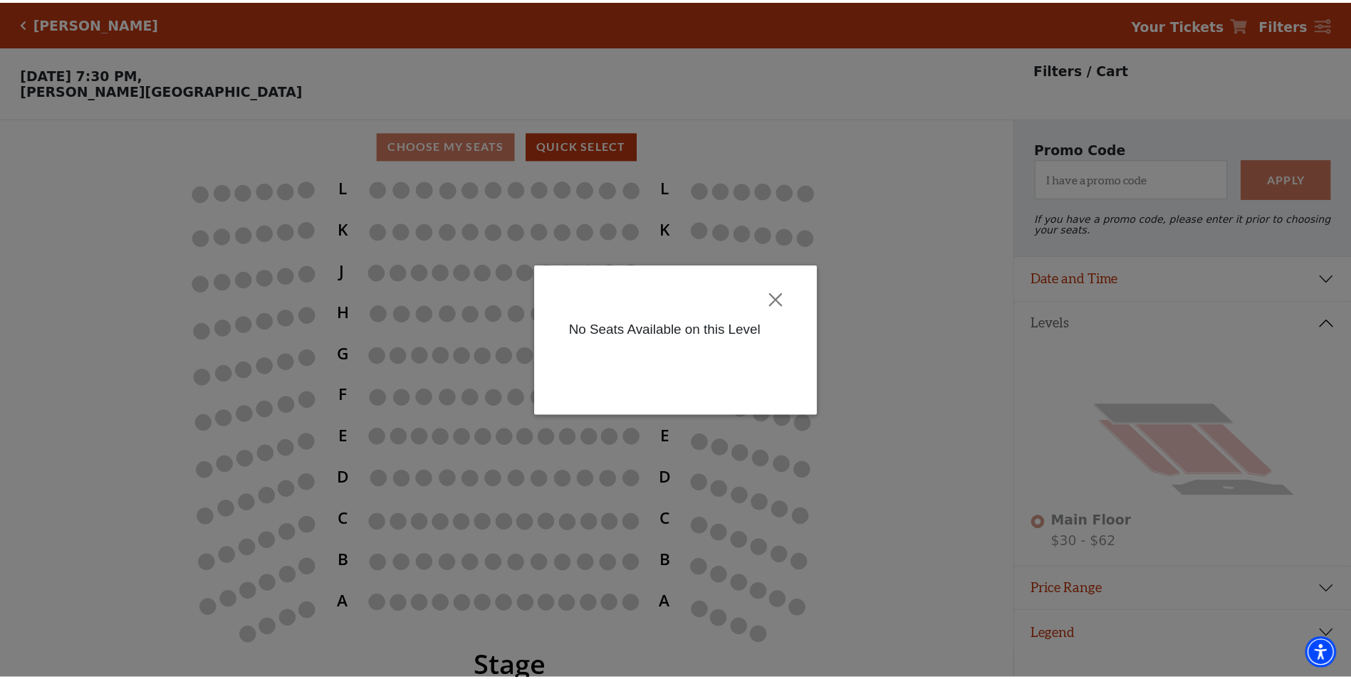
scroll to position [35, 0]
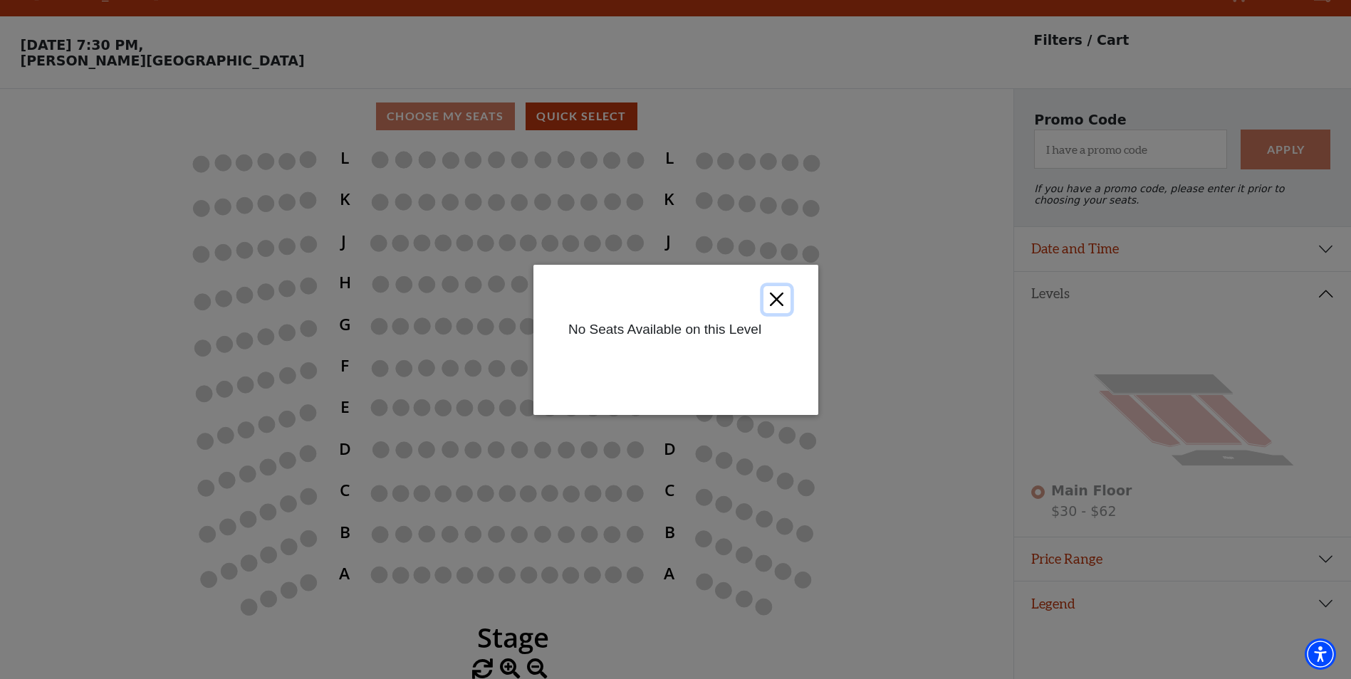
click at [777, 302] on button "Close" at bounding box center [776, 299] width 27 height 27
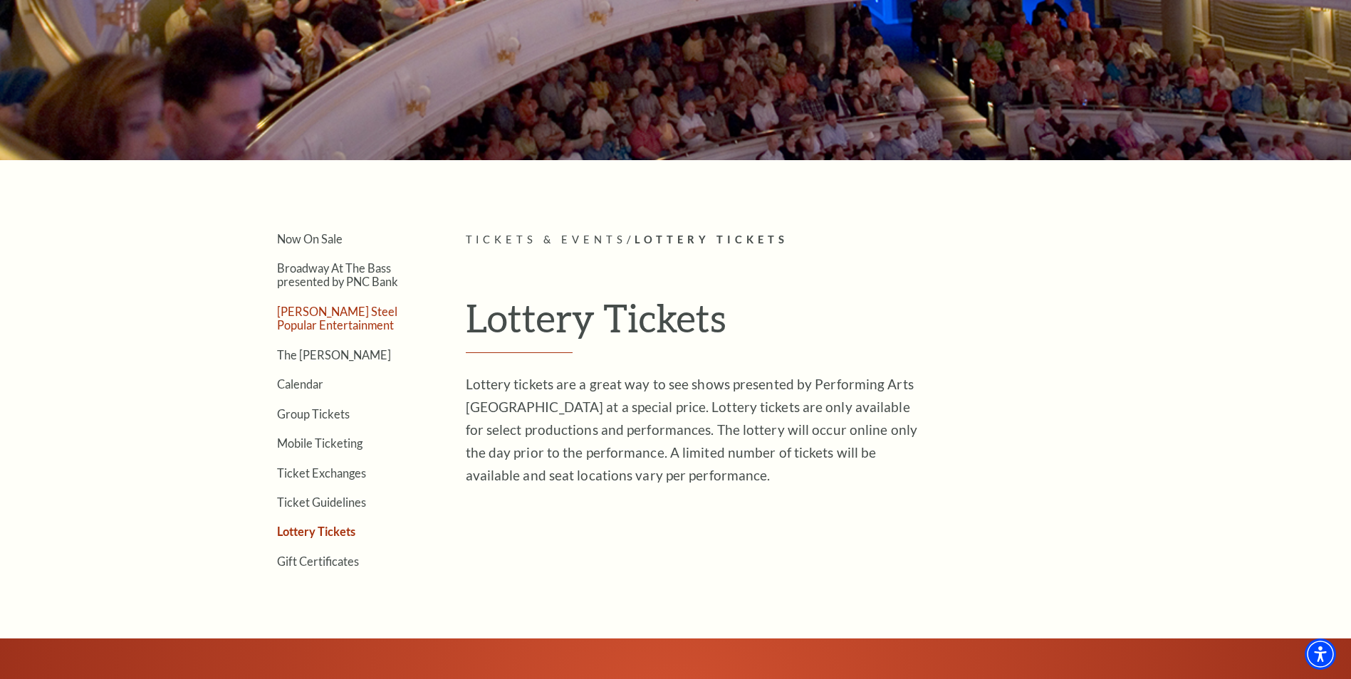
scroll to position [142, 0]
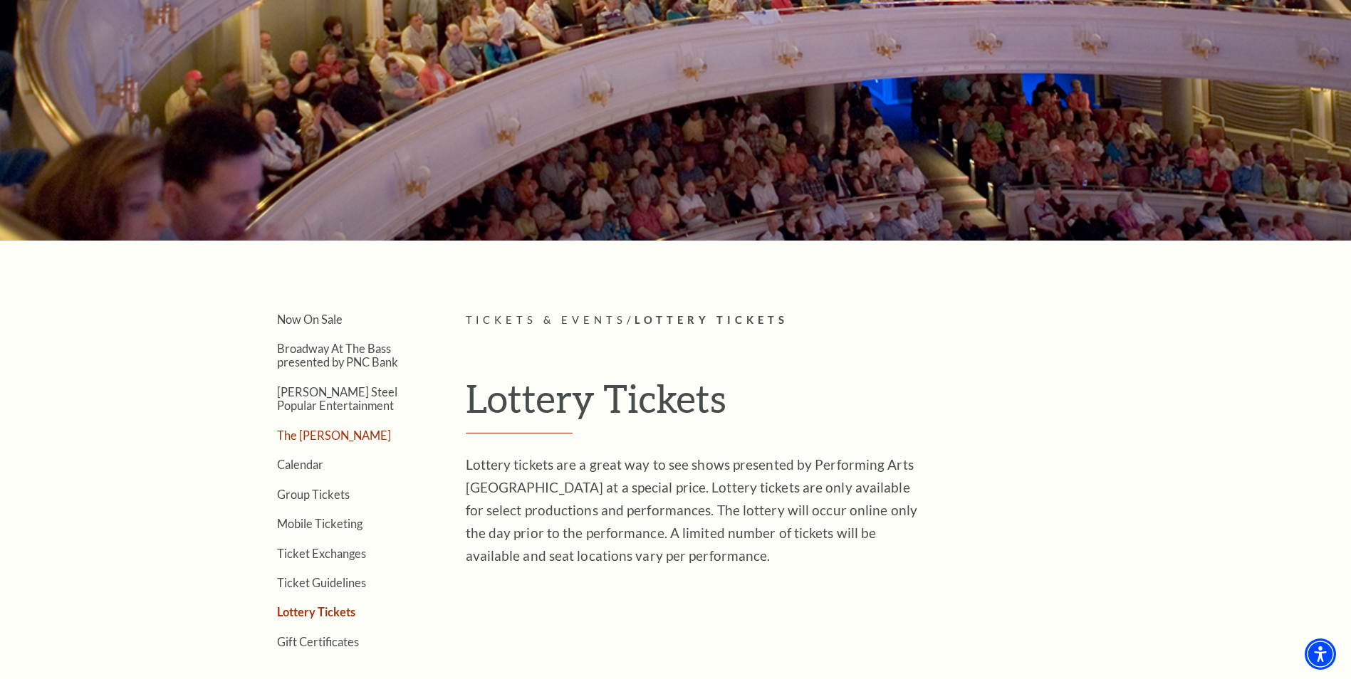
click at [303, 429] on link "The [PERSON_NAME]" at bounding box center [334, 436] width 114 height 14
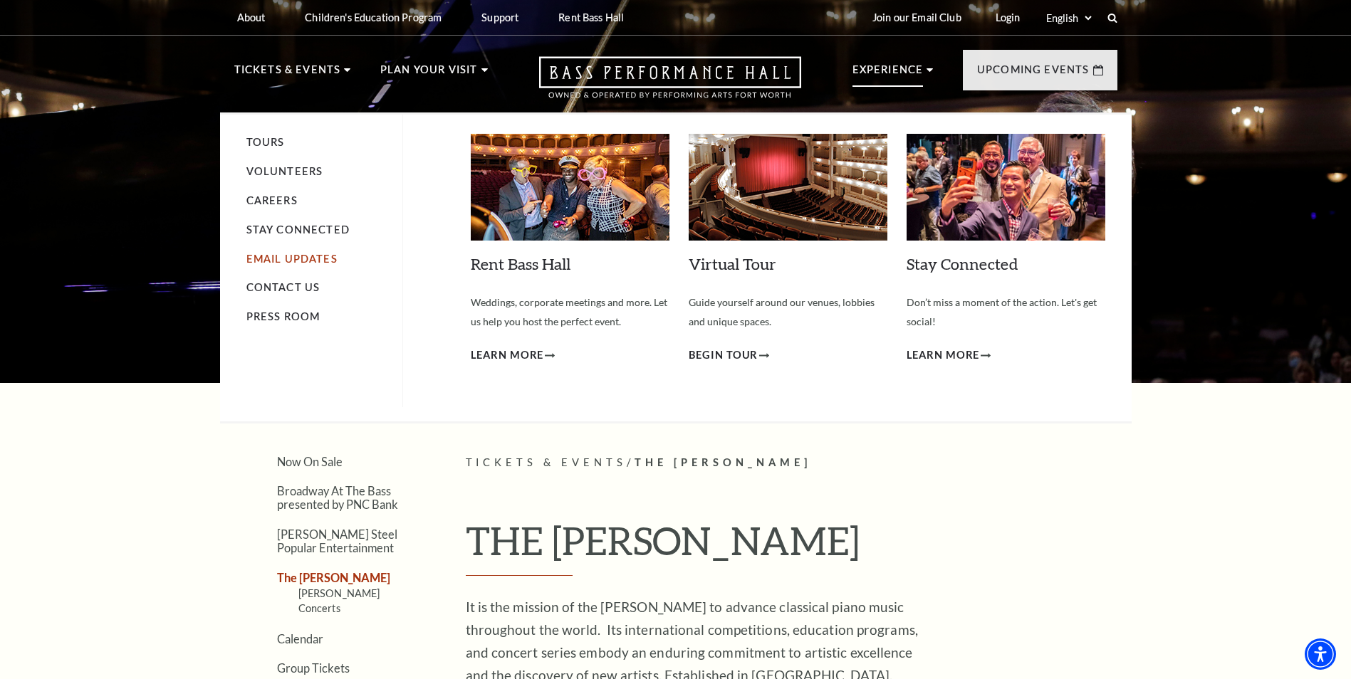
click at [290, 257] on link "Email Updates" at bounding box center [291, 259] width 91 height 12
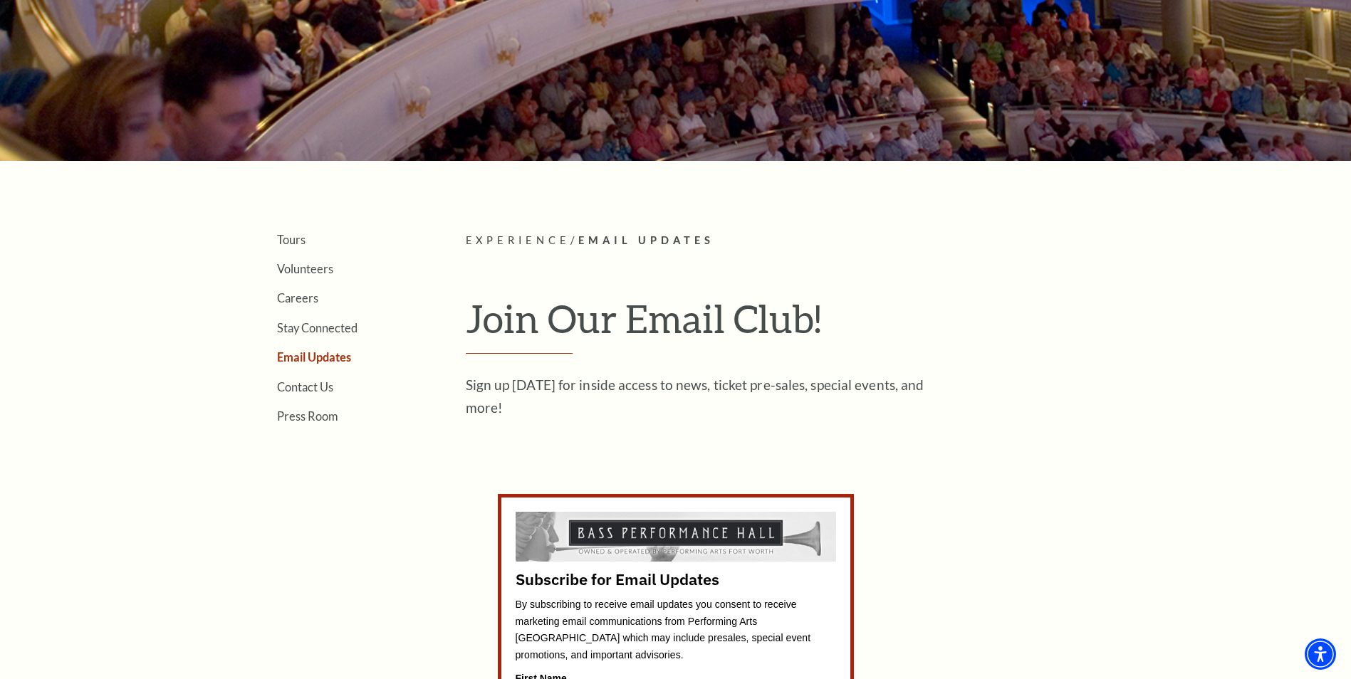
scroll to position [427, 0]
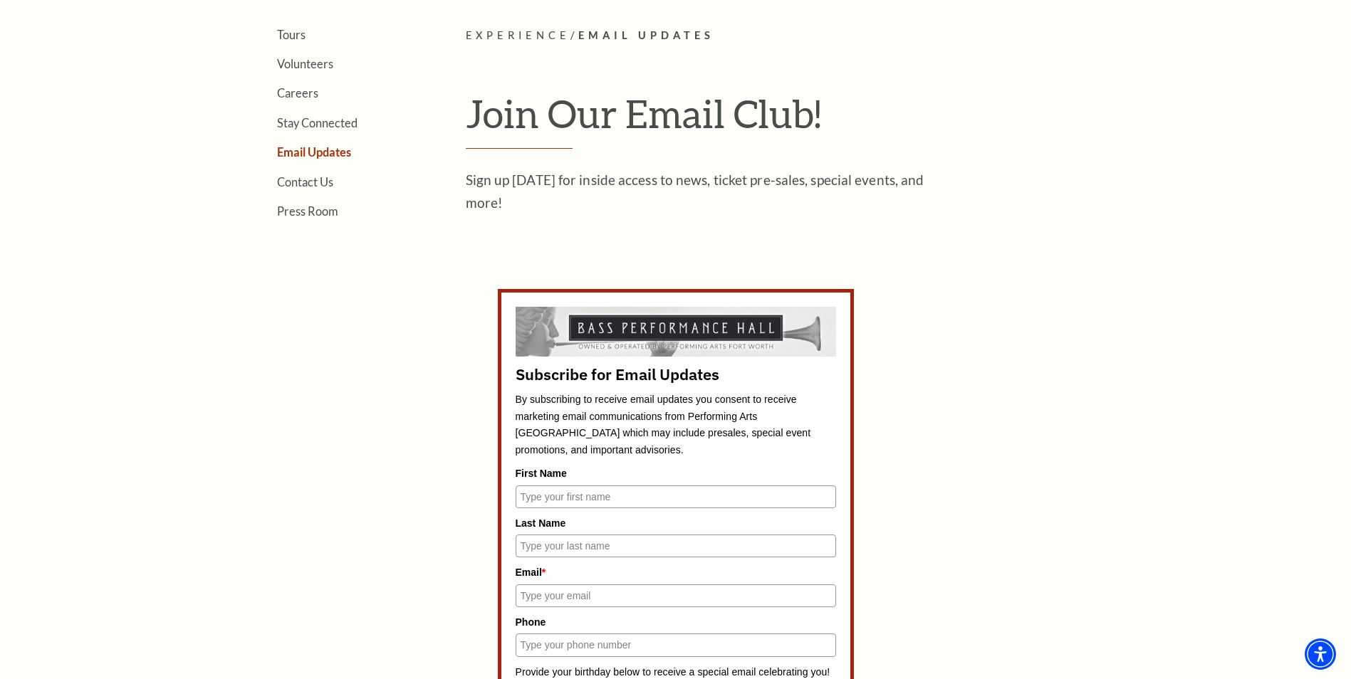
click at [582, 496] on input "First Name" at bounding box center [675, 497] width 320 height 23
type input "Javier"
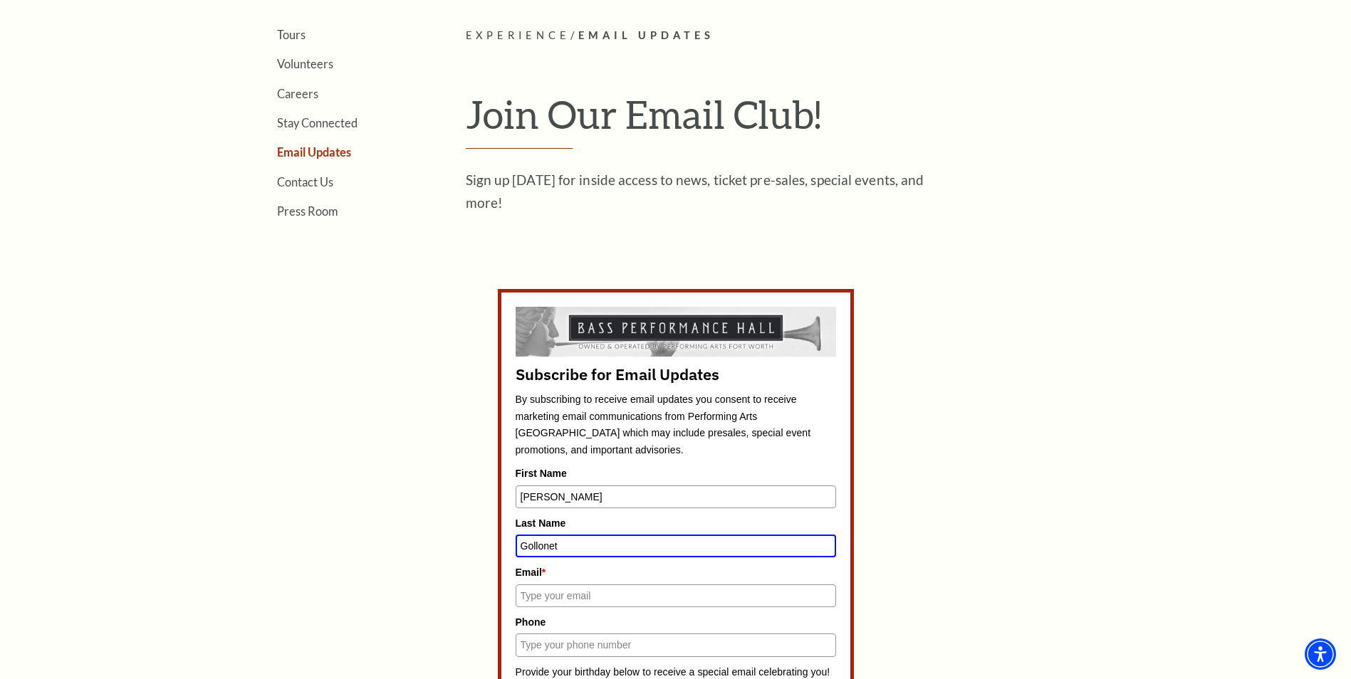
type input "Gollonet"
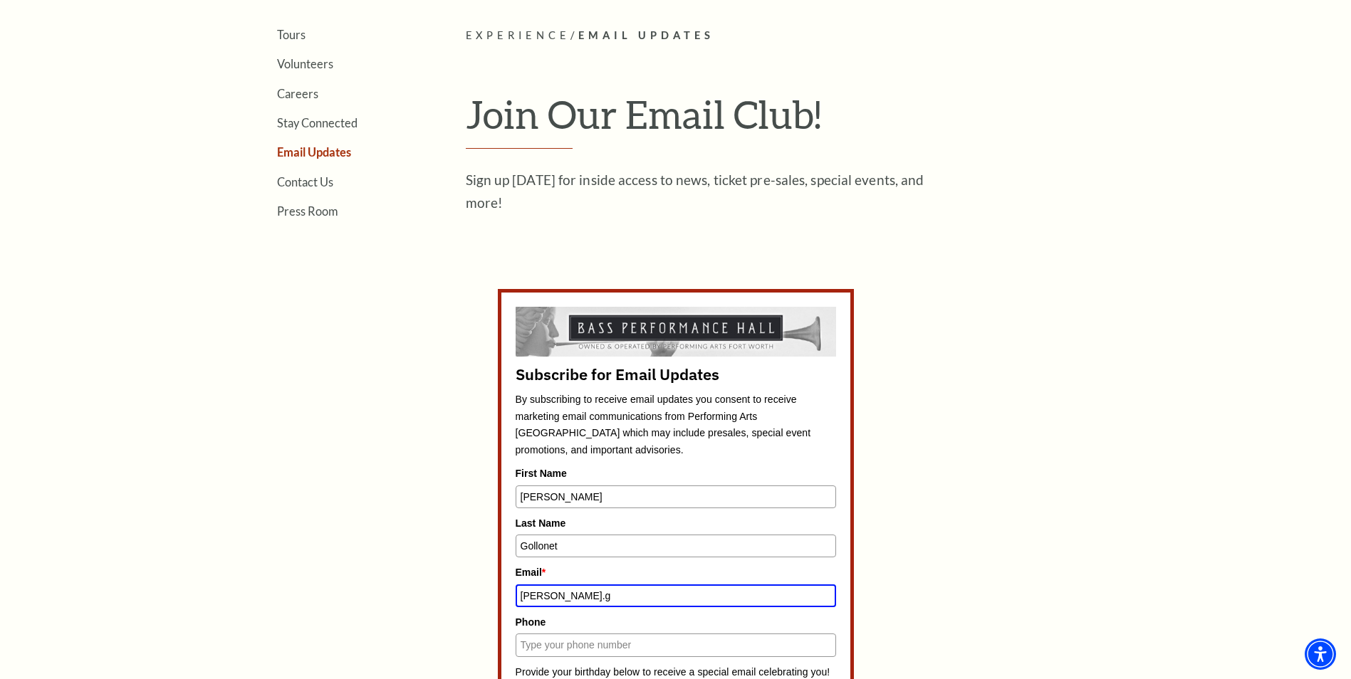
type input "javier.gollonet@gmail.com"
type input "2064987779"
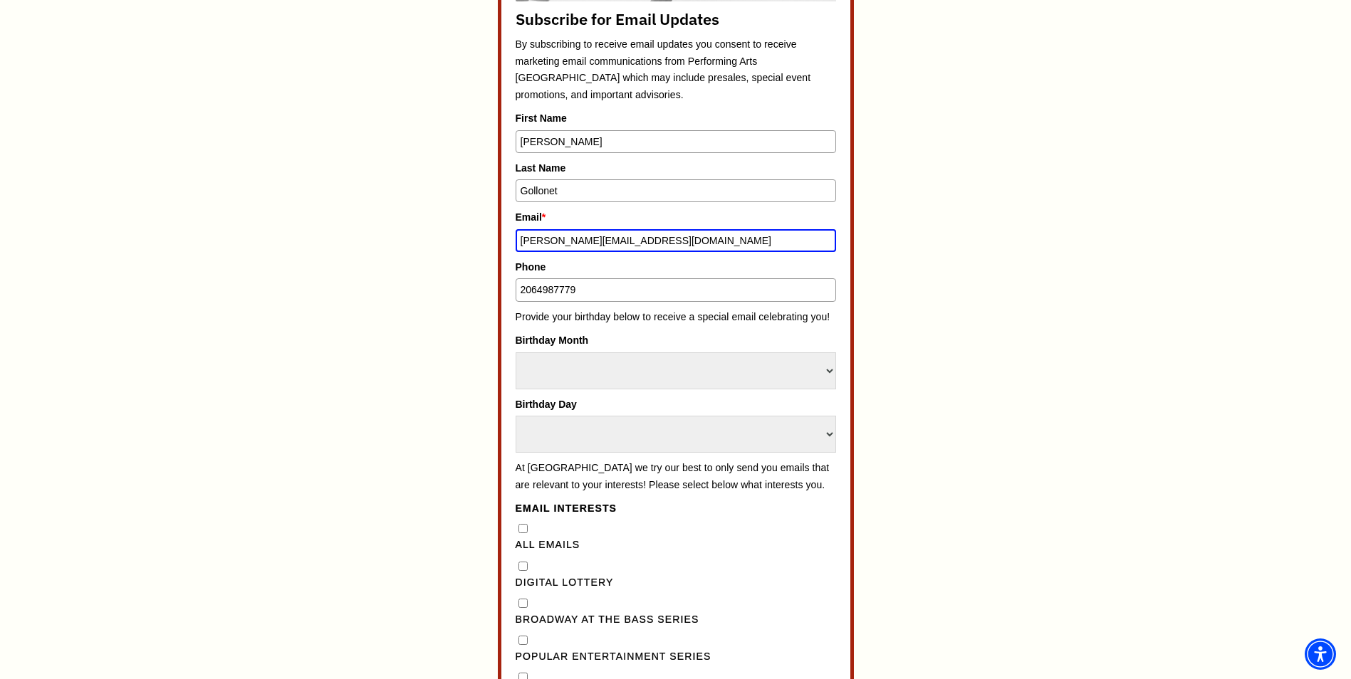
scroll to position [777, 0]
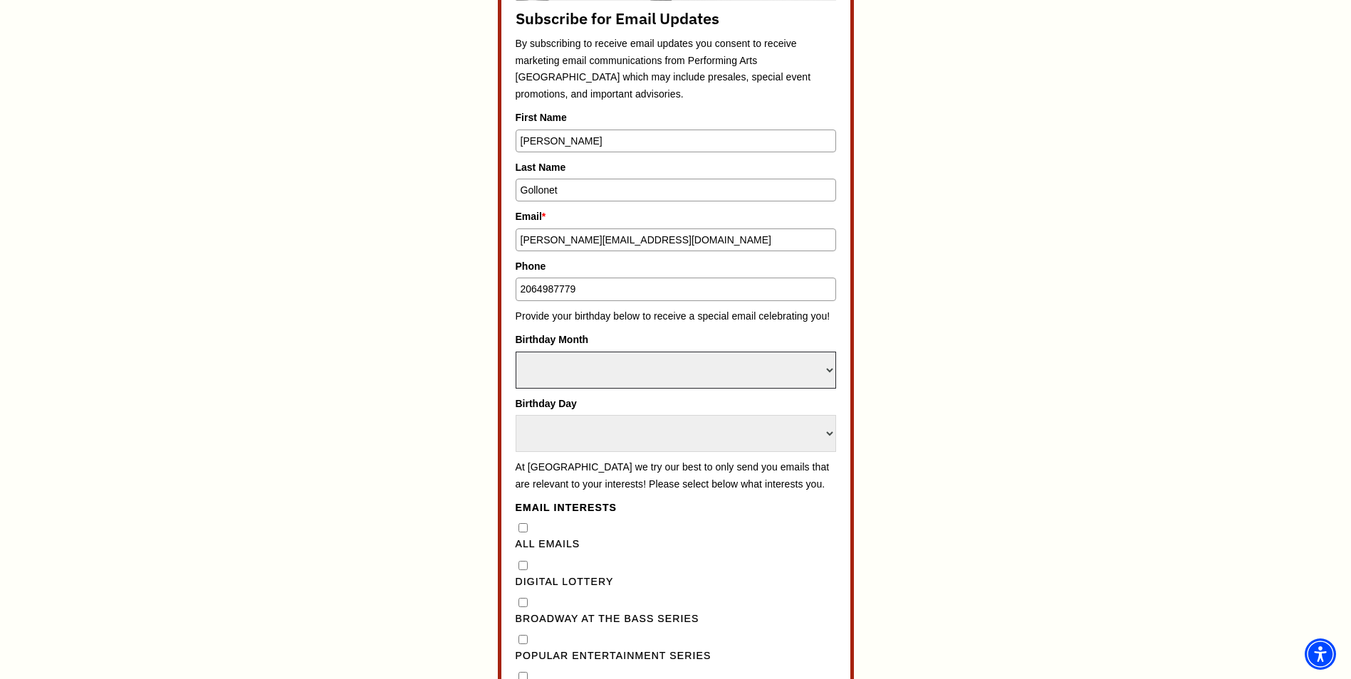
click at [594, 376] on select "Select Month January February March April May June July August September Octobe…" at bounding box center [675, 370] width 320 height 37
select select "July"
click at [515, 352] on select "Select Month January February March April May June July August September Octobe…" at bounding box center [675, 370] width 320 height 37
click at [563, 431] on select "Select Day 1 2 3 4 5 6 7 8 9 10 11 12 13 14 15 16 17 18 19 20 21 22 23 24" at bounding box center [675, 433] width 320 height 37
select select "20"
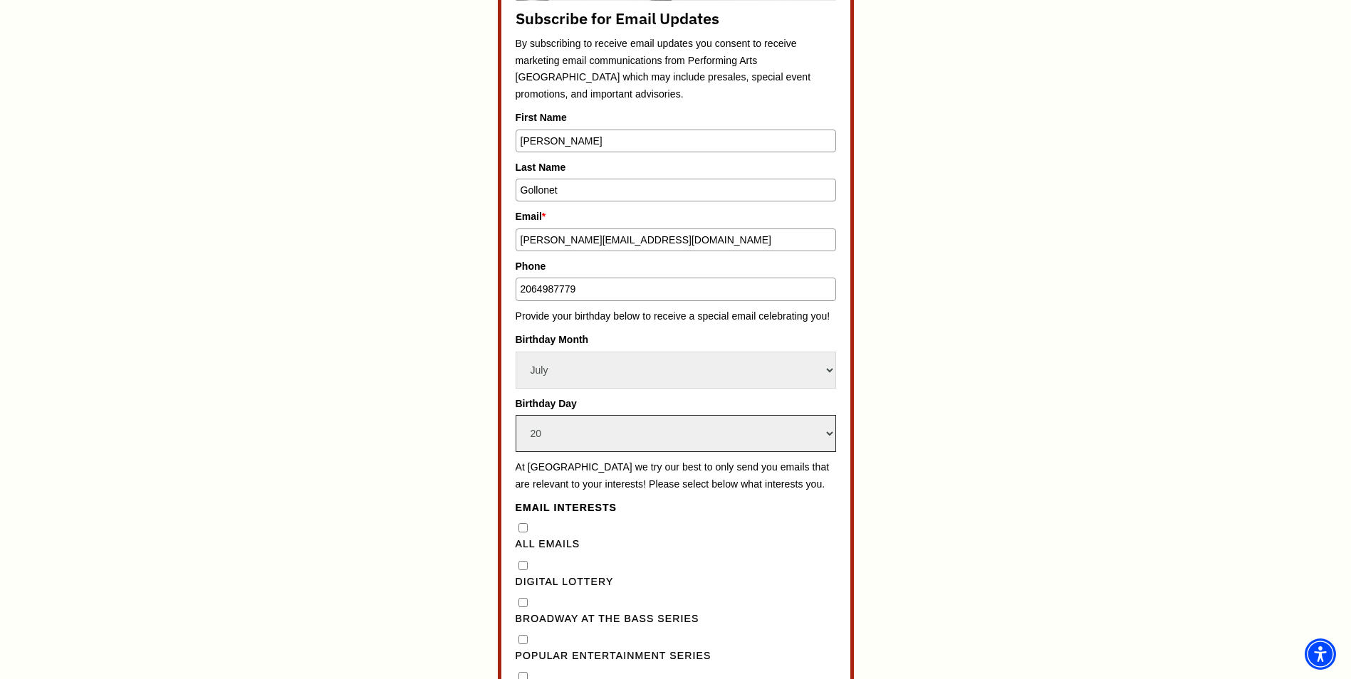
click at [515, 415] on select "Select Day 1 2 3 4 5 6 7 8 9 10 11 12 13 14 15 16 17 18 19 20 21 22 23 24" at bounding box center [675, 433] width 320 height 37
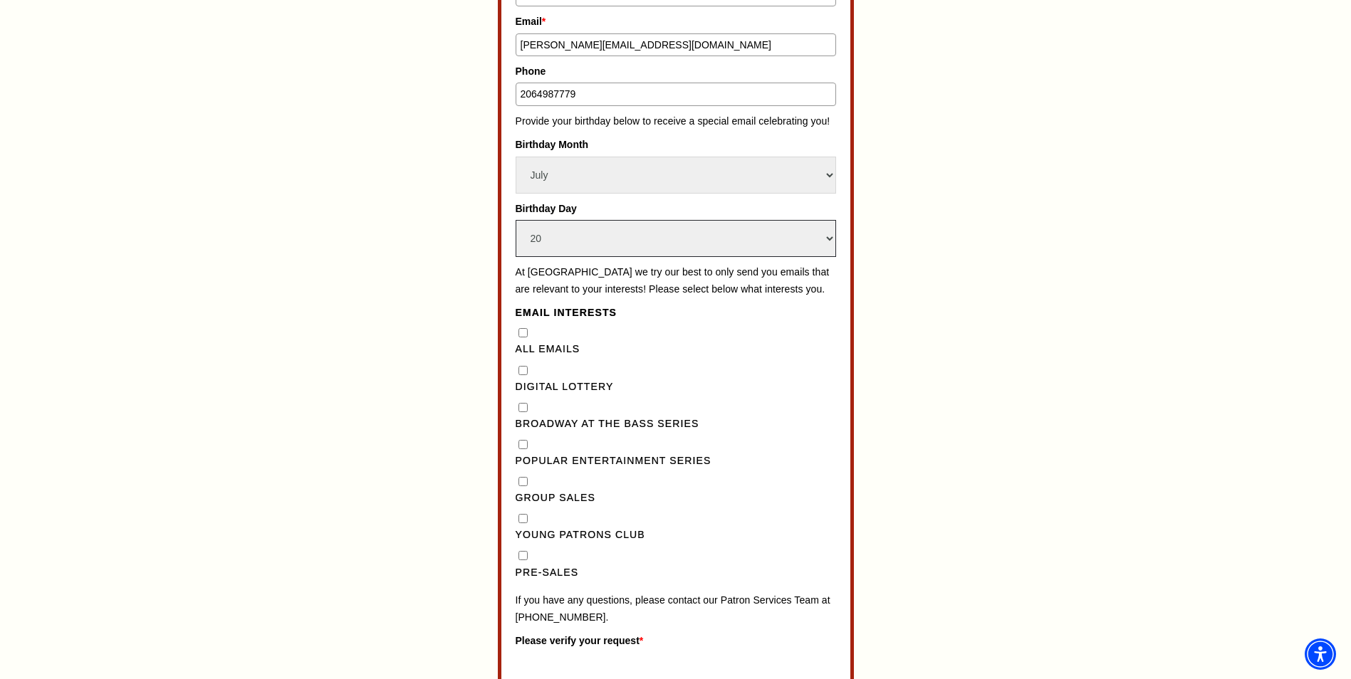
scroll to position [1062, 0]
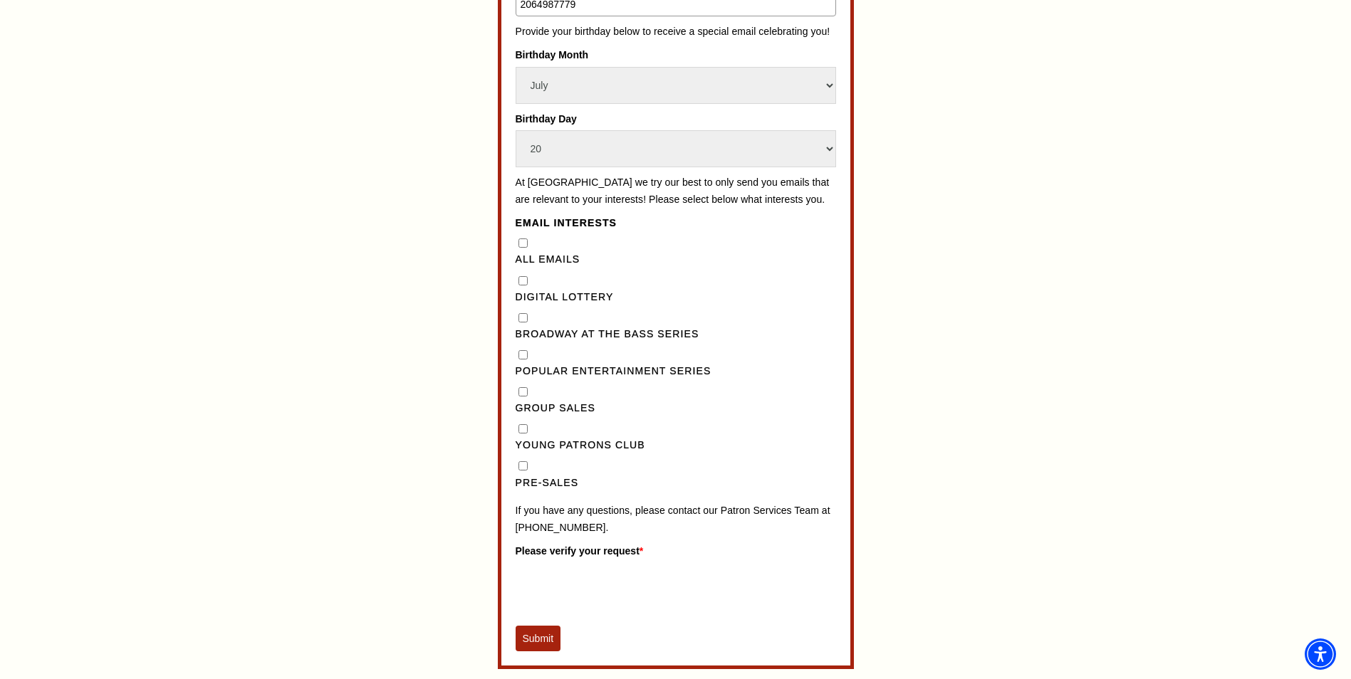
click at [523, 268] on label "All Emails" at bounding box center [675, 259] width 320 height 17
click at [523, 248] on Emails"] "All Emails" at bounding box center [522, 243] width 9 height 9
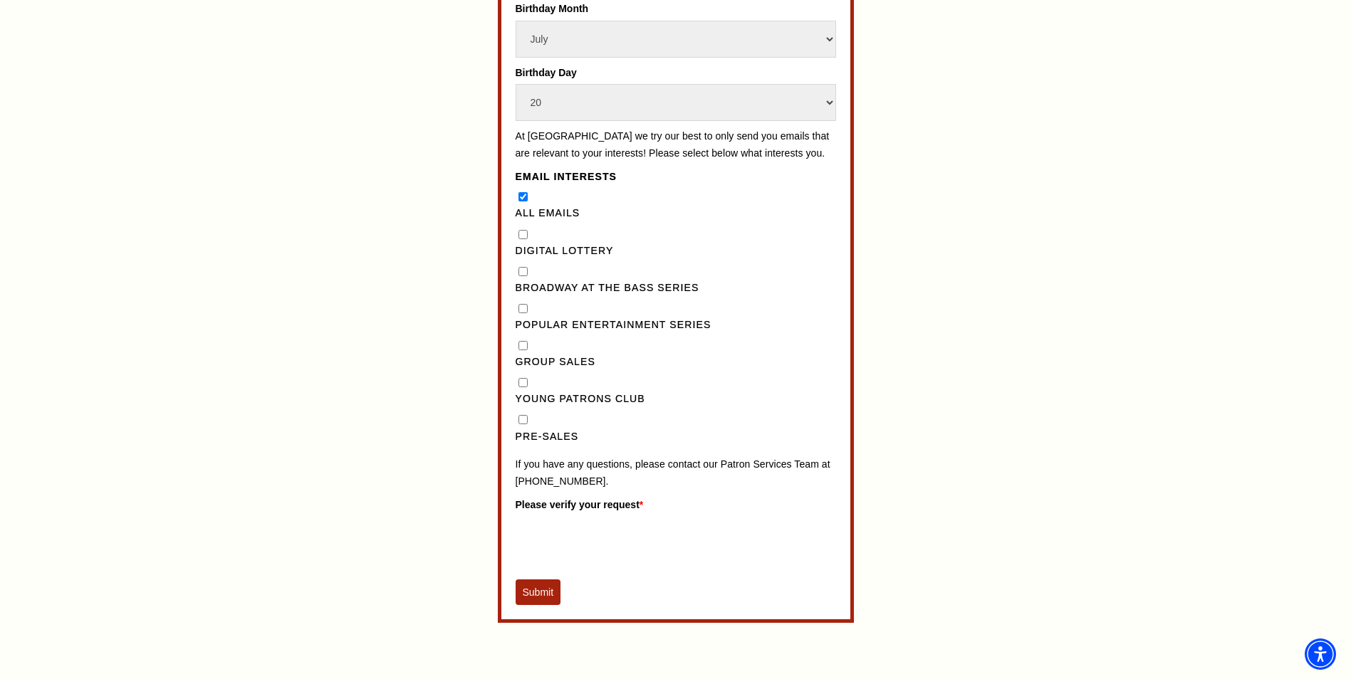
scroll to position [1133, 0]
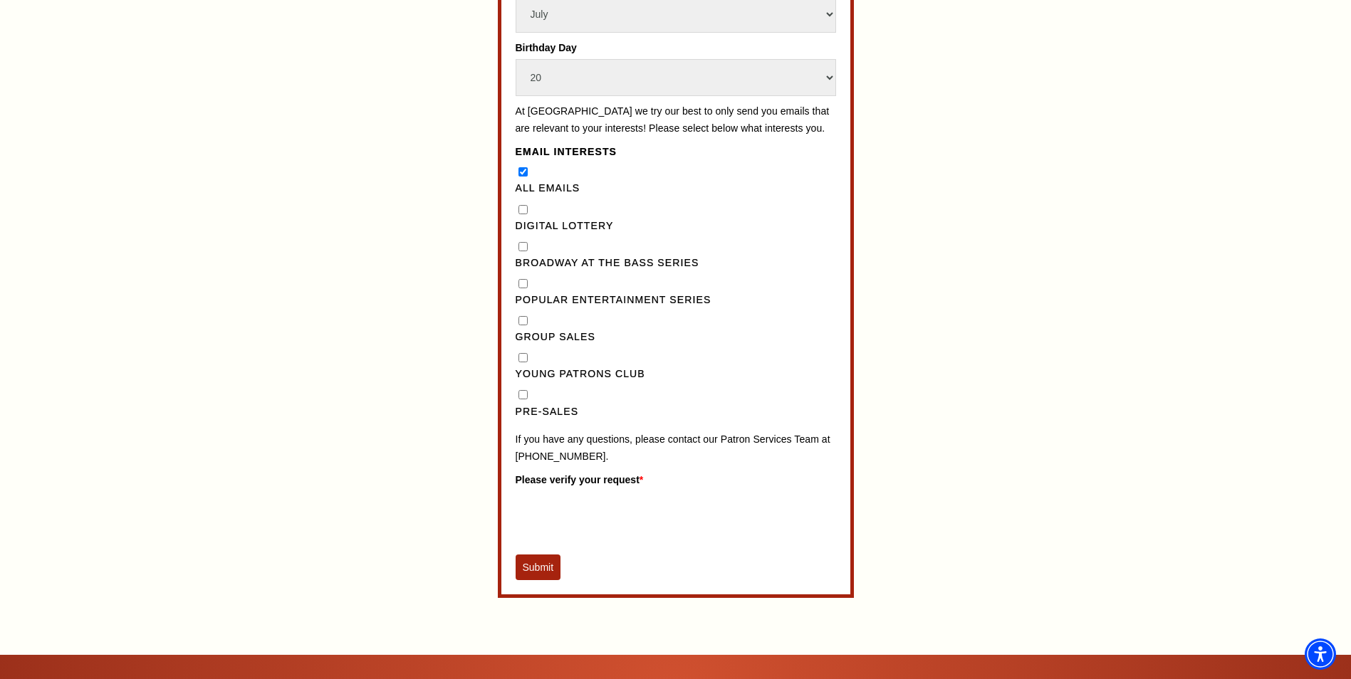
click at [520, 177] on Emails"] "All Emails" at bounding box center [522, 171] width 9 height 9
checkbox Emails"] "false"
click at [522, 214] on Lottery"] "Digital Lottery" at bounding box center [522, 209] width 9 height 9
checkbox Lottery"] "true"
click at [526, 399] on input "Pre-Sales" at bounding box center [522, 394] width 9 height 9
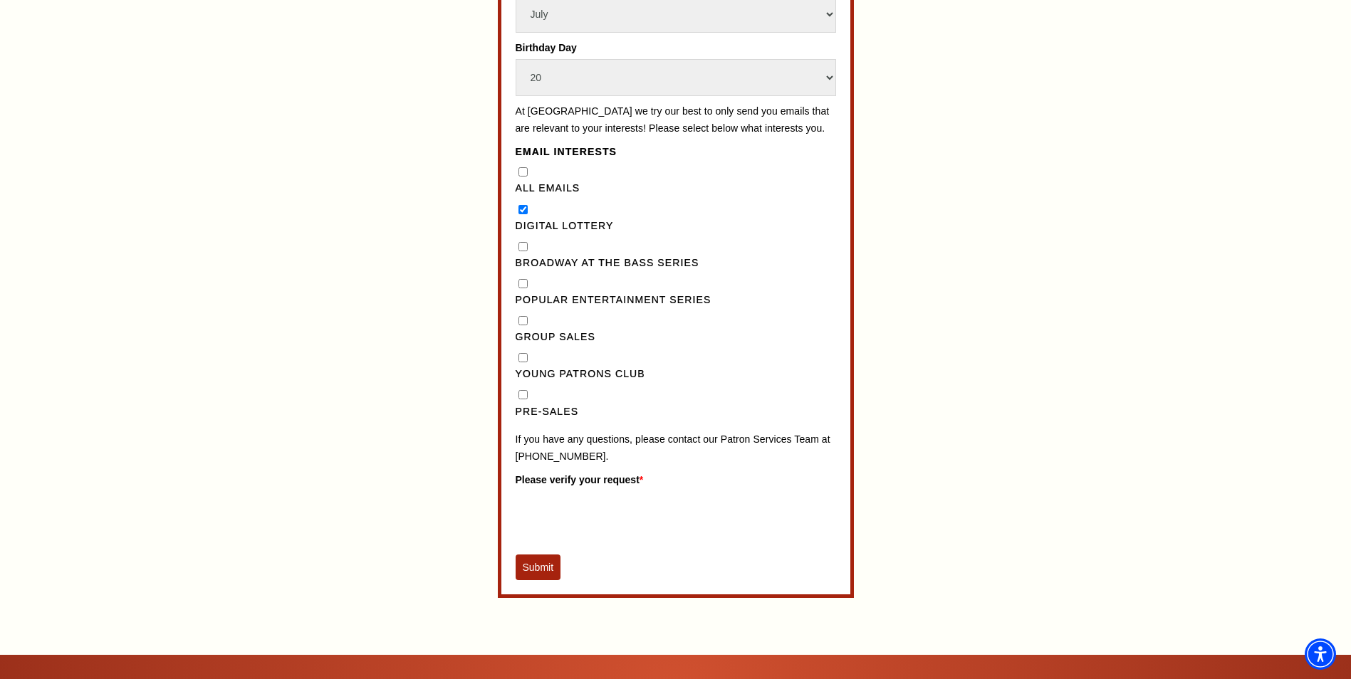
checkbox input "true"
click at [539, 580] on button "Submit" at bounding box center [538, 568] width 46 height 26
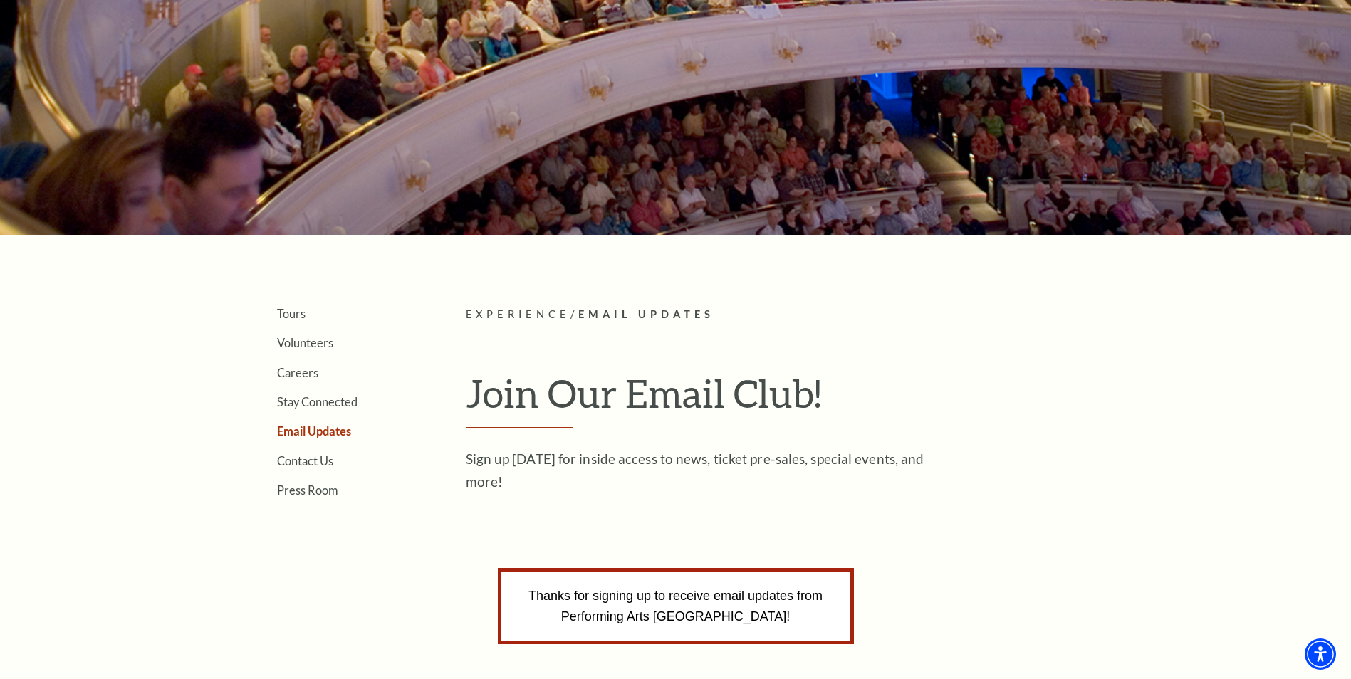
scroll to position [175, 0]
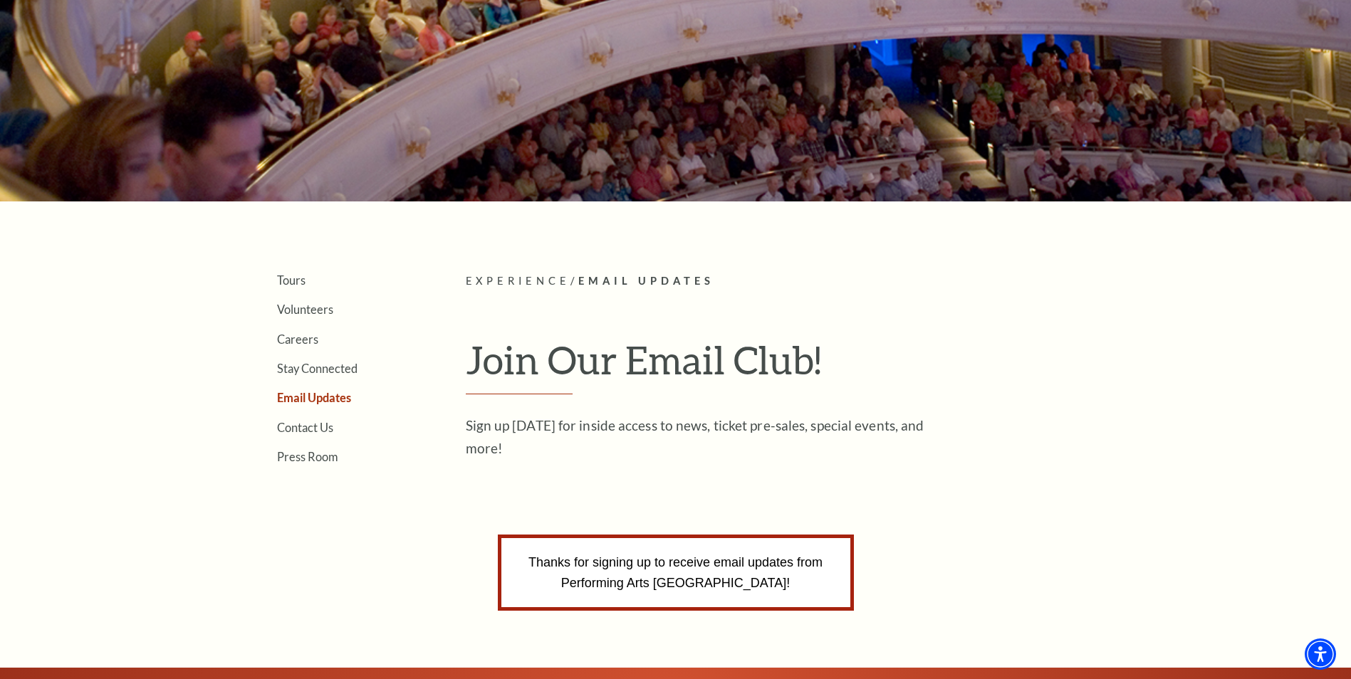
click at [325, 401] on link "Email Updates" at bounding box center [314, 398] width 74 height 14
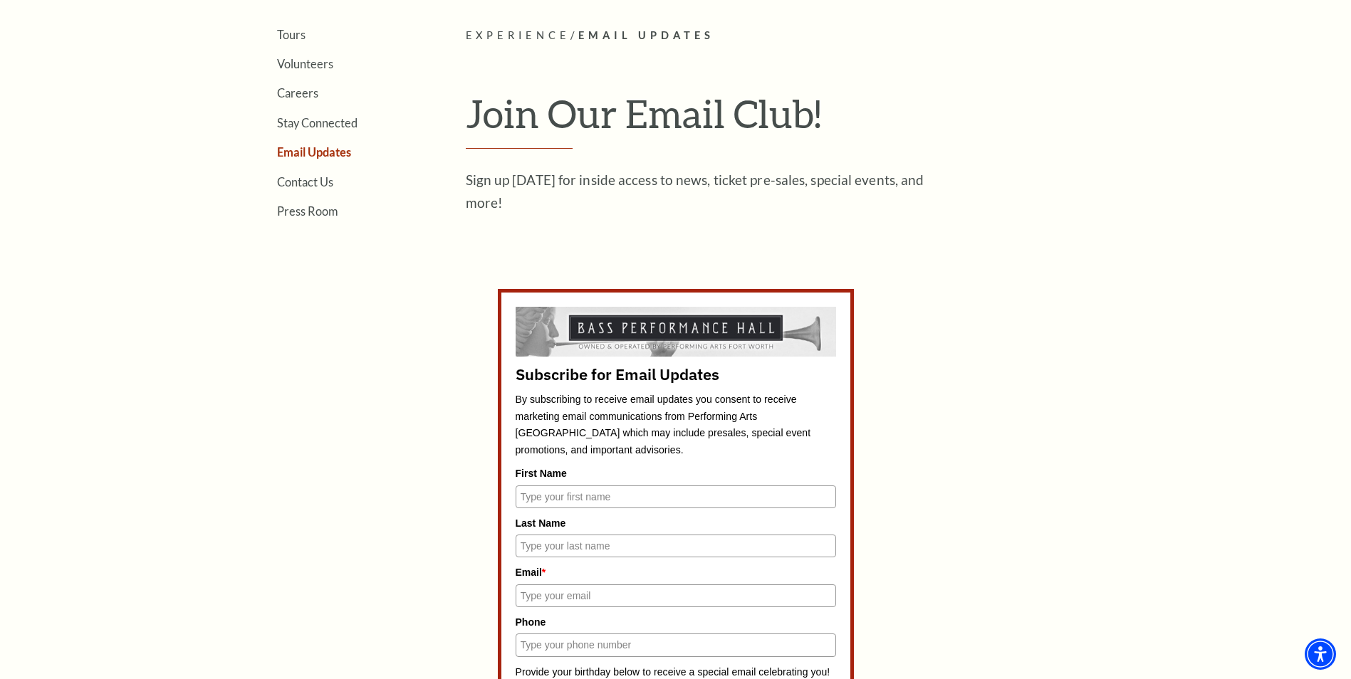
scroll to position [498, 0]
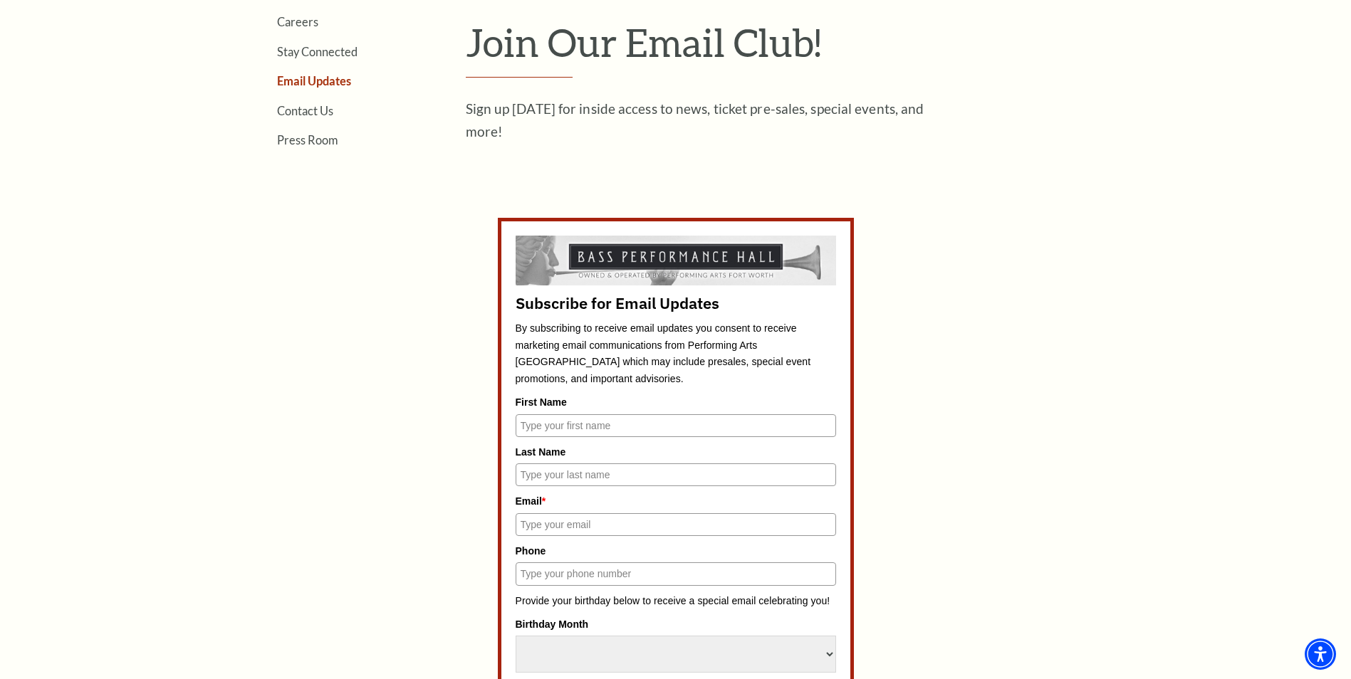
click at [590, 429] on input "First Name" at bounding box center [675, 425] width 320 height 23
type input "NEslihan"
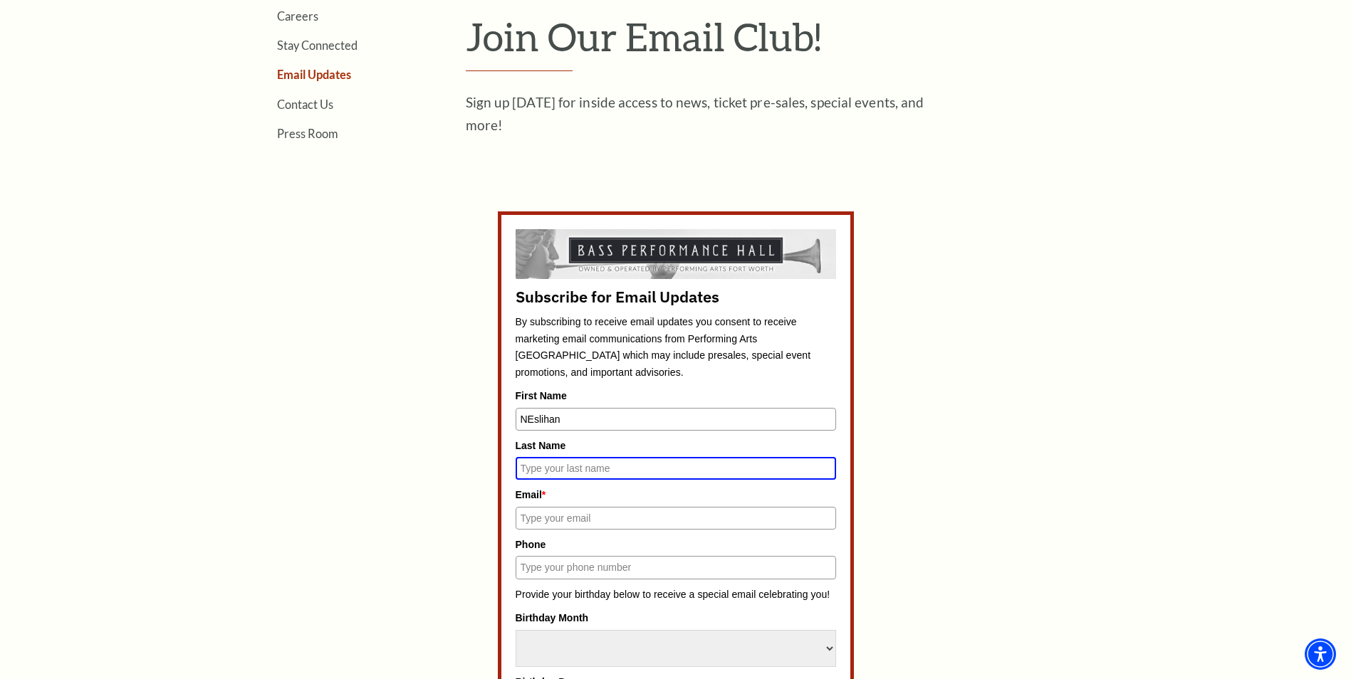
scroll to position [492, 0]
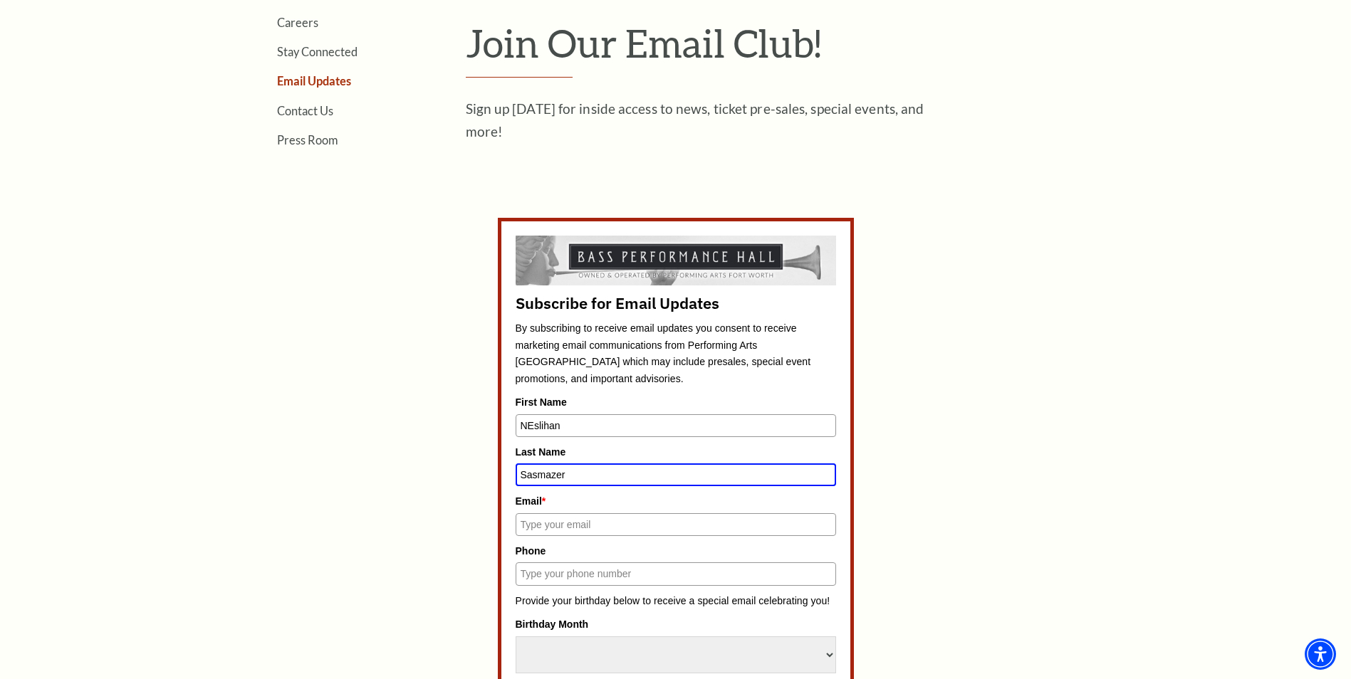
type input "Sasmazer"
click at [532, 429] on input "NEslihan" at bounding box center [675, 425] width 320 height 23
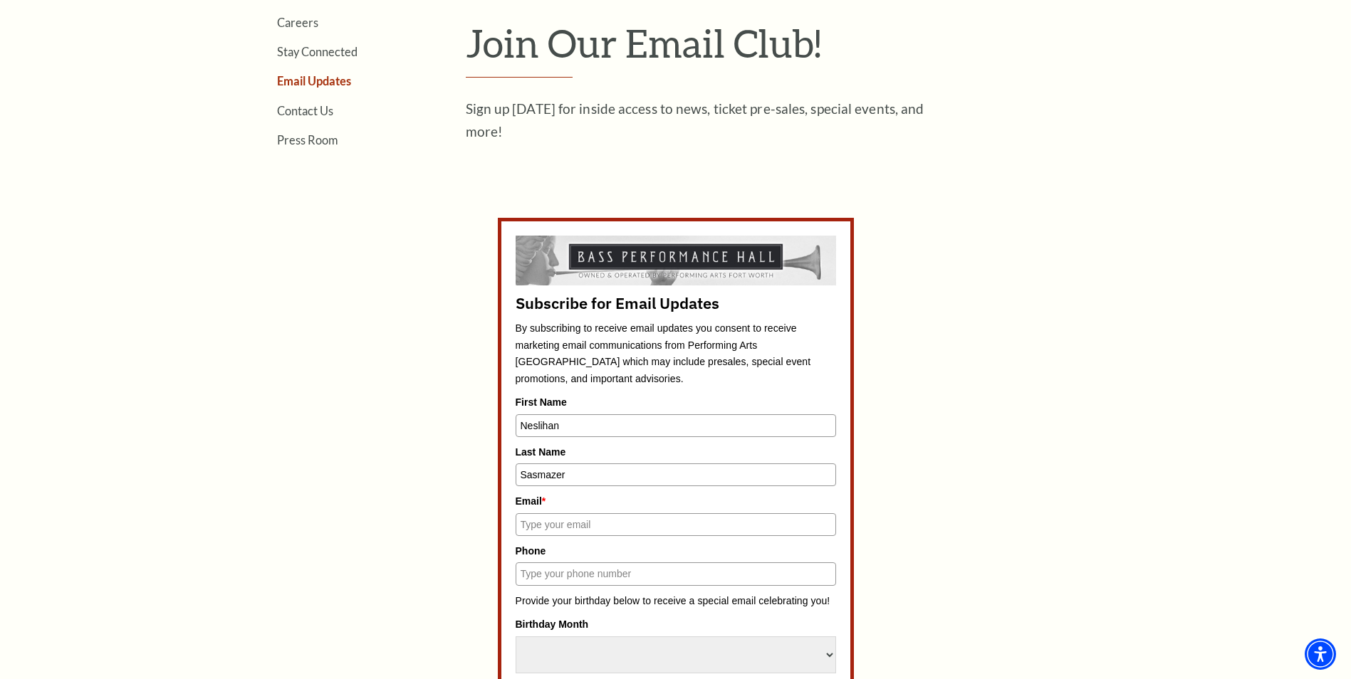
type input "Neslihan"
type input "neslihan.sasmazer@gmail.com"
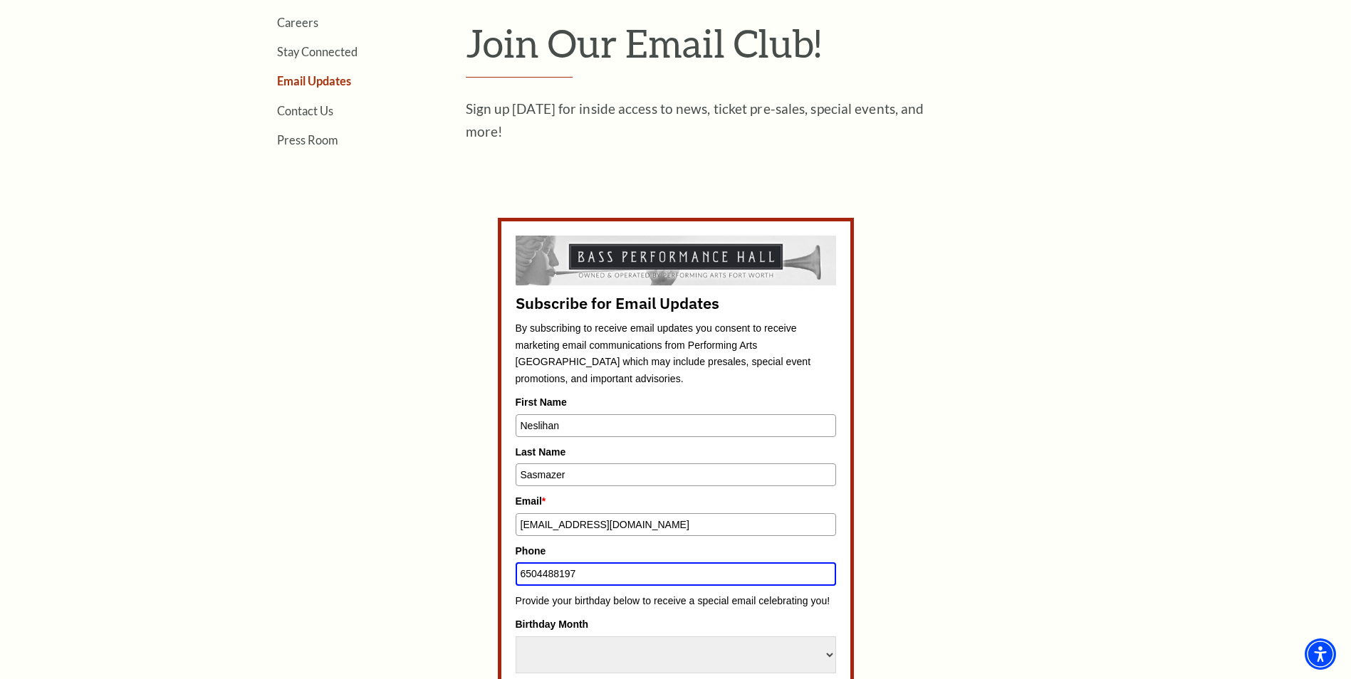
type input "6504488197"
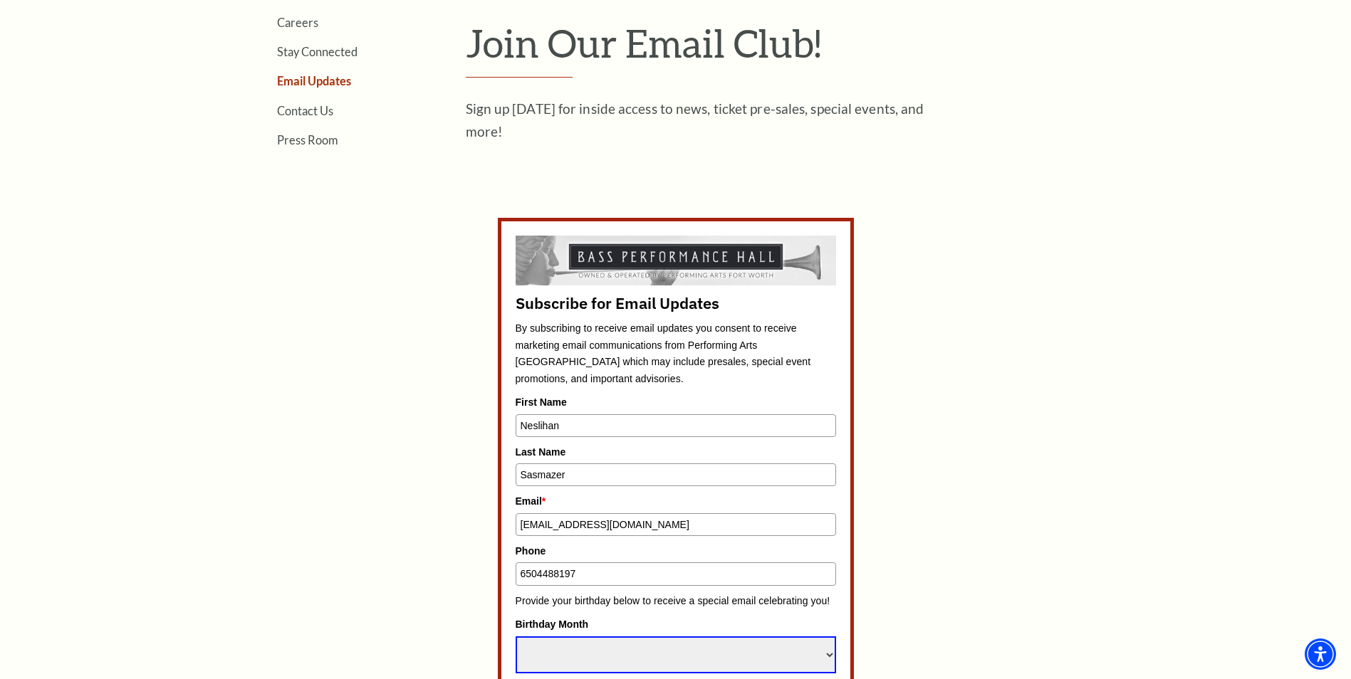
select select "December"
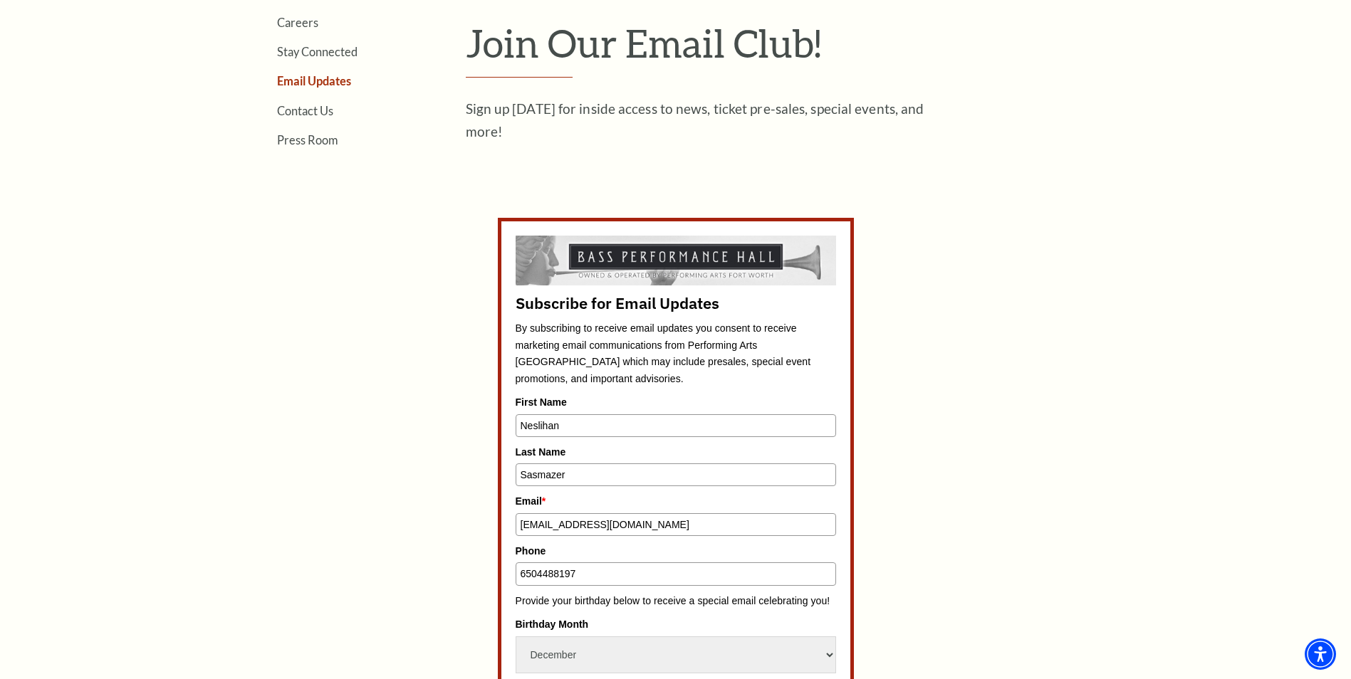
scroll to position [871, 0]
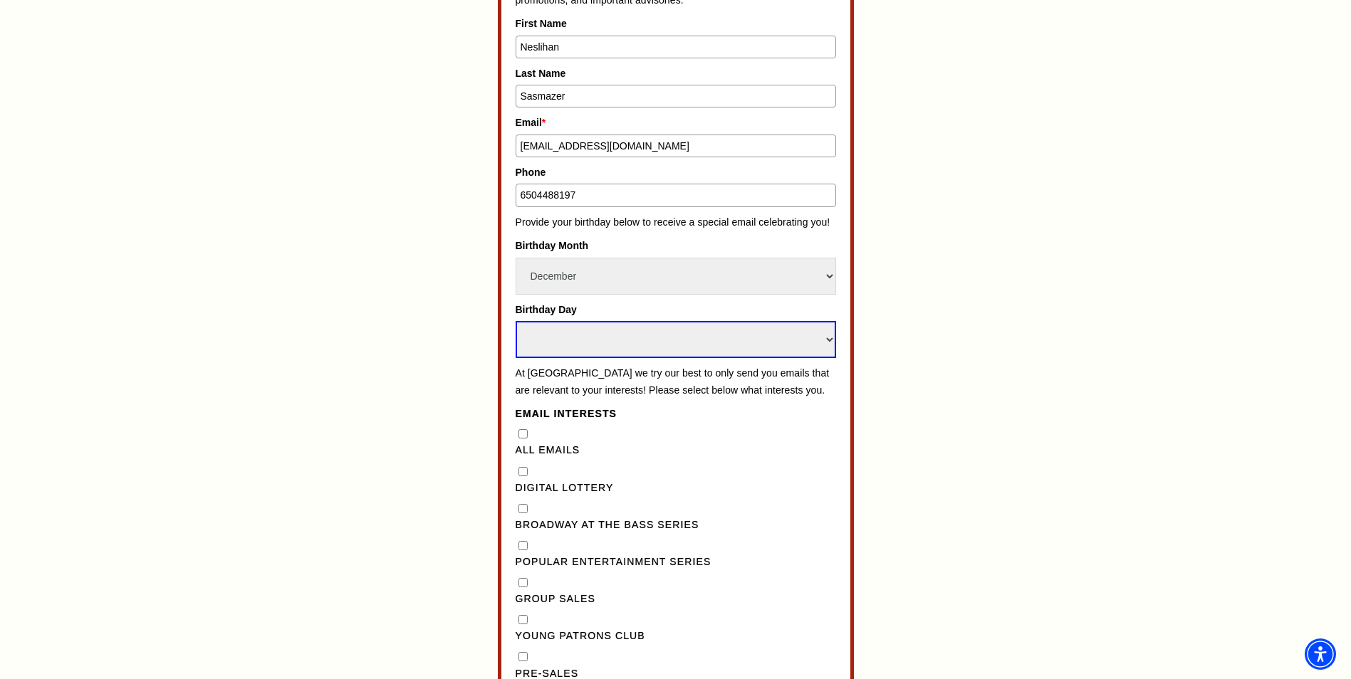
click at [592, 342] on select "Select Day 1 2 3 4 5 6 7 8 9 10 11 12 13 14 15 16 17 18 19 20 21 22 23 24" at bounding box center [675, 339] width 320 height 37
select select "7"
click at [515, 321] on select "Select Day 1 2 3 4 5 6 7 8 9 10 11 12 13 14 15 16 17 18 19 20 21 22 23 24" at bounding box center [675, 339] width 320 height 37
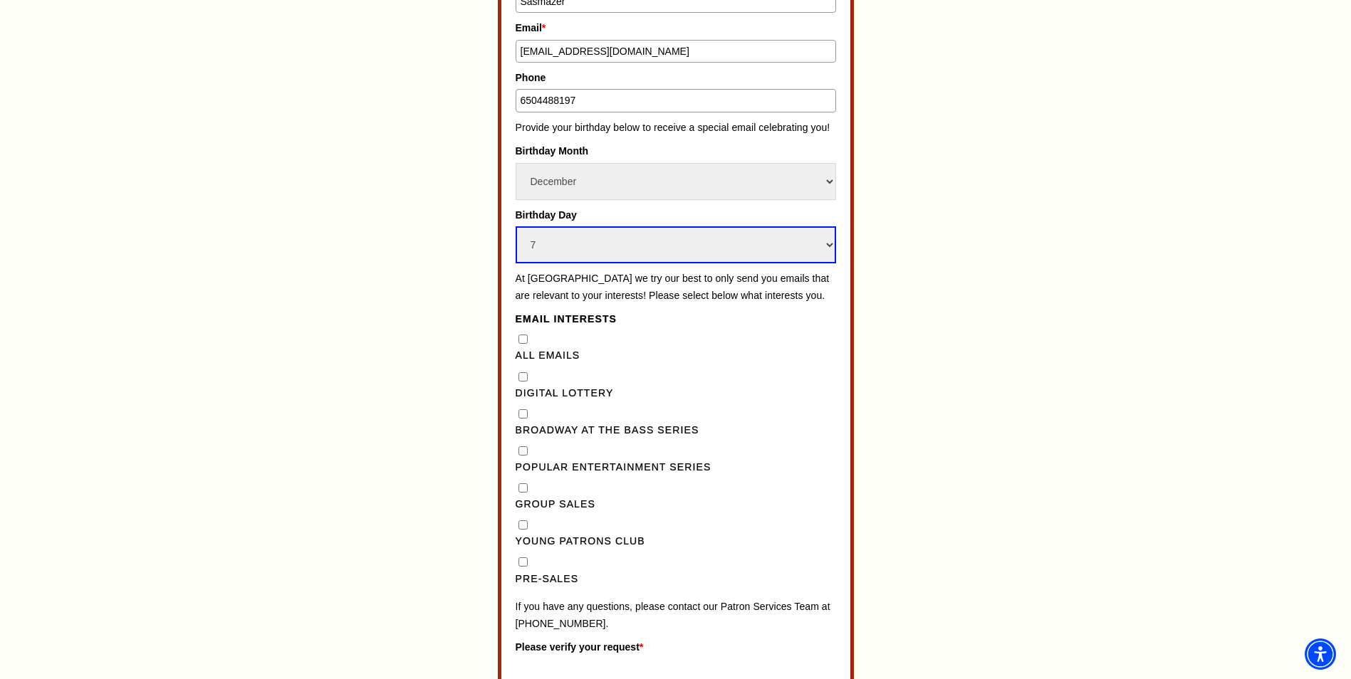
scroll to position [1084, 0]
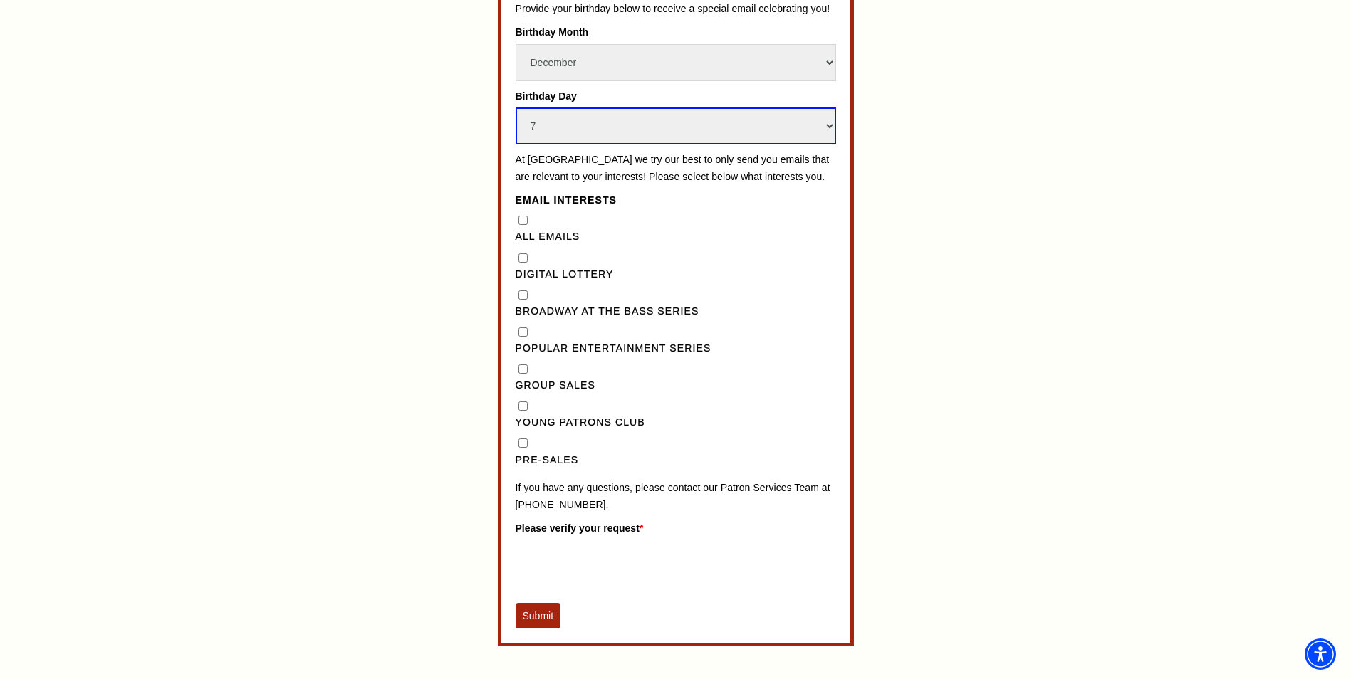
click at [525, 448] on input "Pre-Sales" at bounding box center [522, 443] width 9 height 9
checkbox input "true"
click at [542, 629] on button "Submit" at bounding box center [538, 616] width 46 height 26
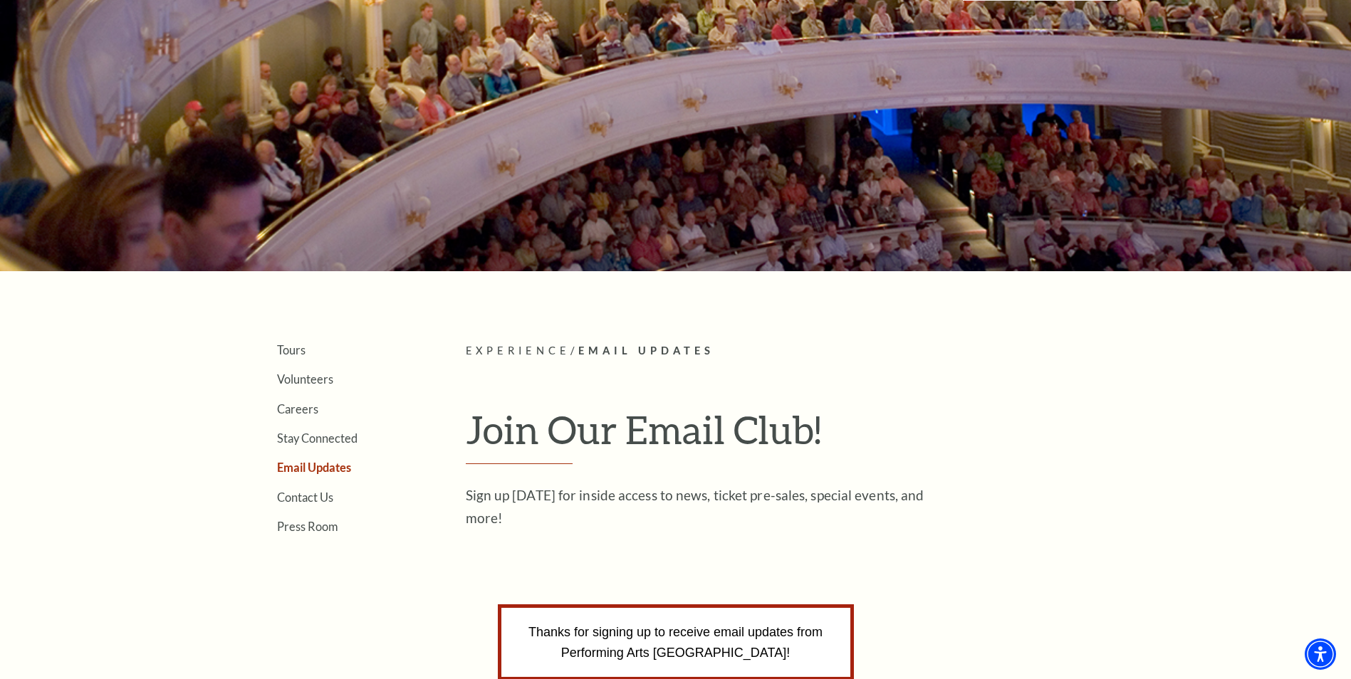
scroll to position [0, 0]
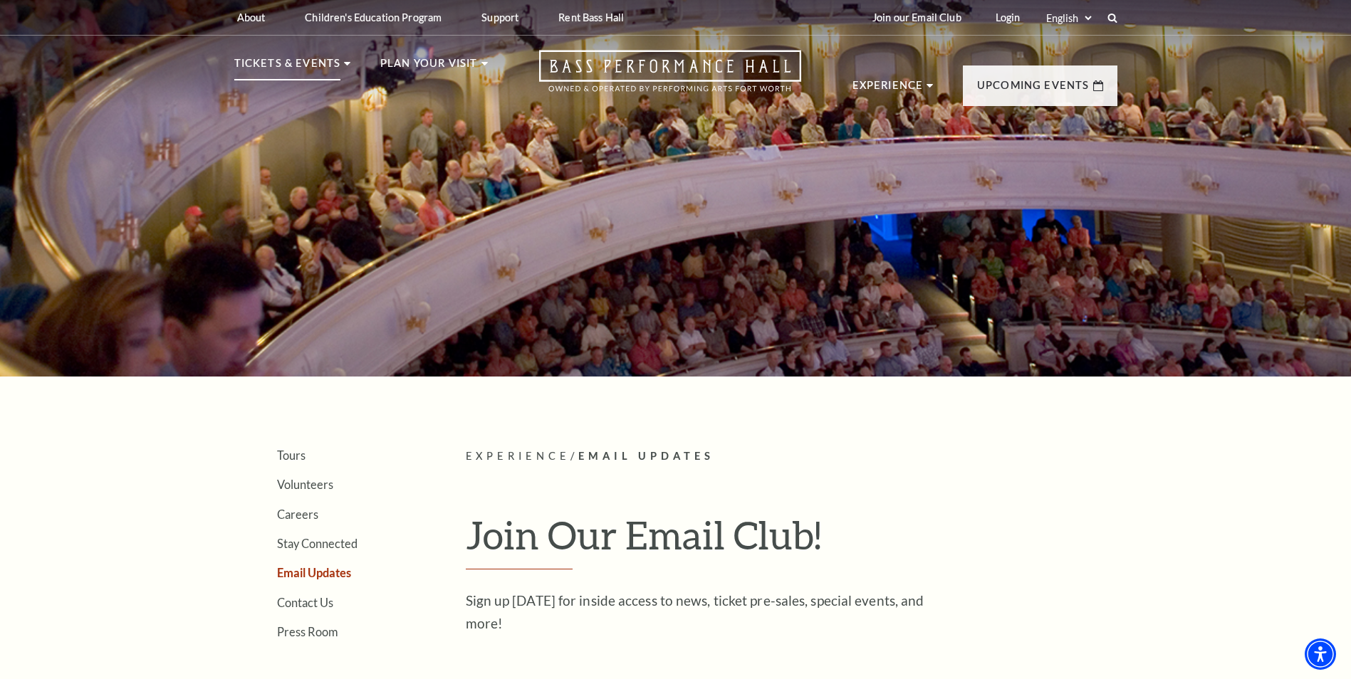
click at [334, 70] on p "Tickets & Events" at bounding box center [287, 68] width 107 height 26
click at [344, 64] on icon at bounding box center [347, 64] width 6 height 4
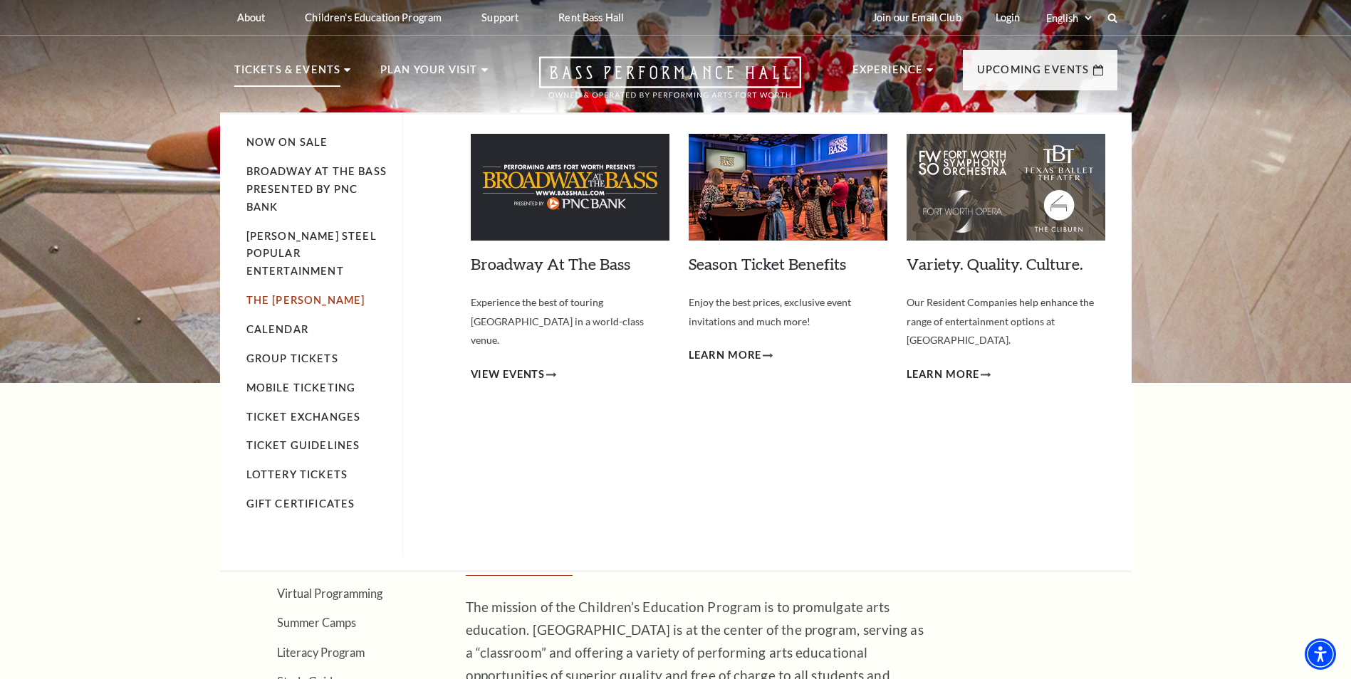
click at [296, 294] on link "The [PERSON_NAME]" at bounding box center [305, 300] width 119 height 12
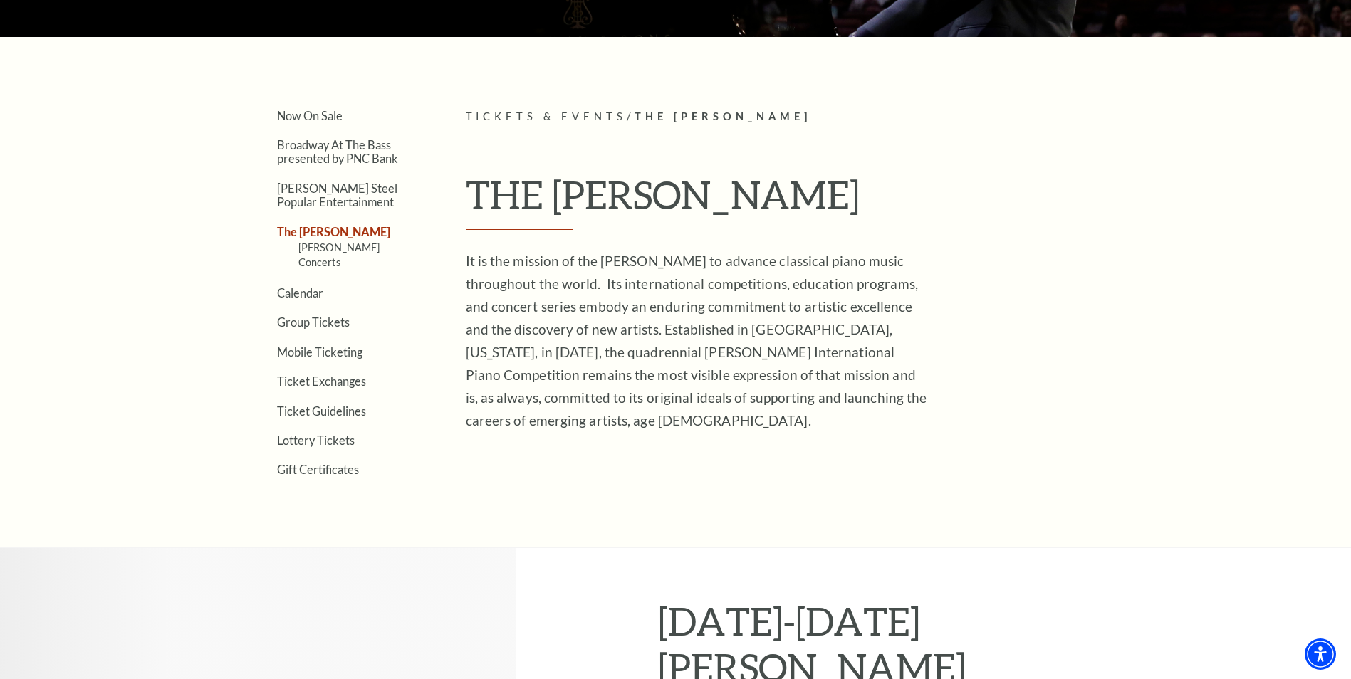
scroll to position [427, 0]
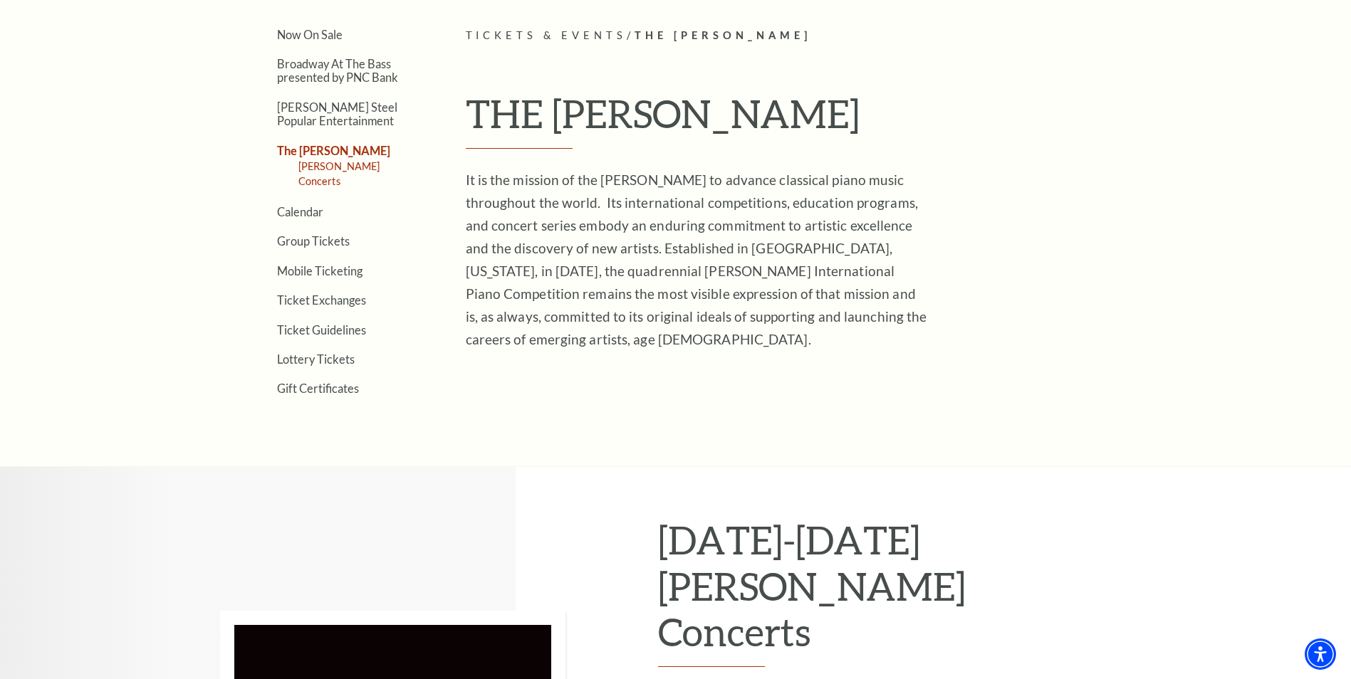
click at [342, 164] on link "[PERSON_NAME] Concerts" at bounding box center [339, 173] width 82 height 26
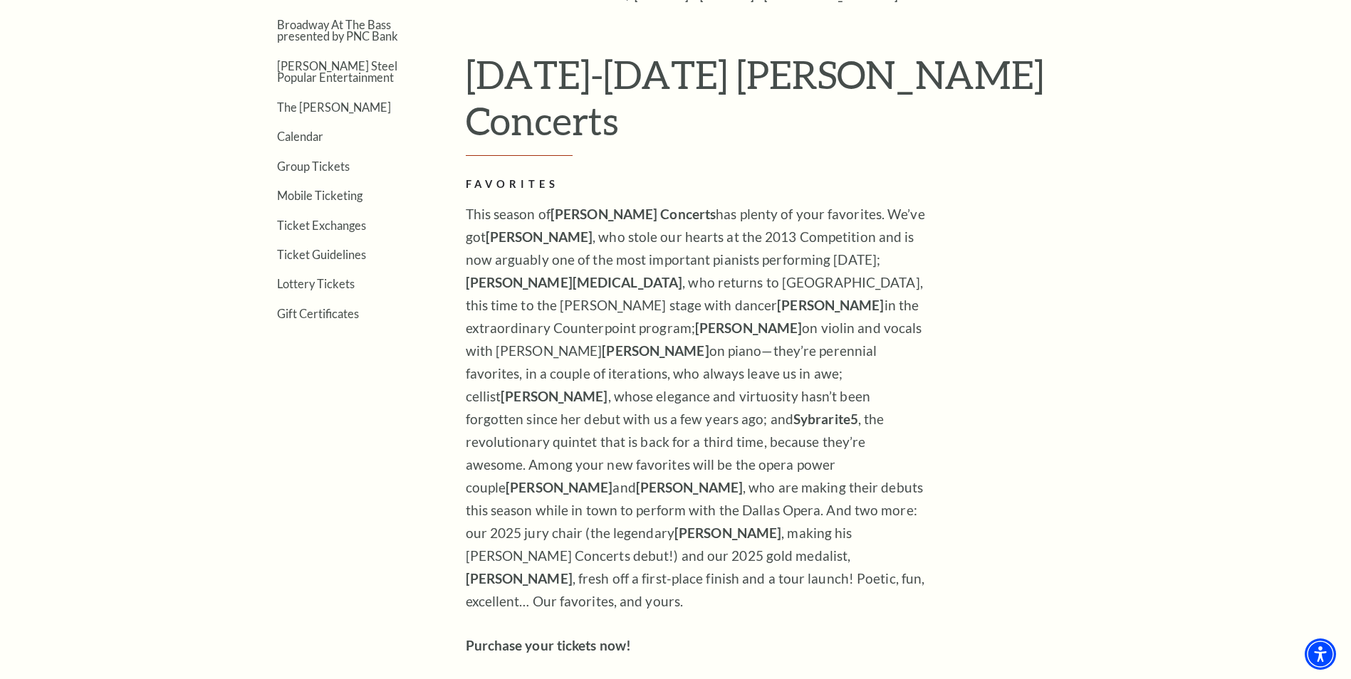
scroll to position [356, 0]
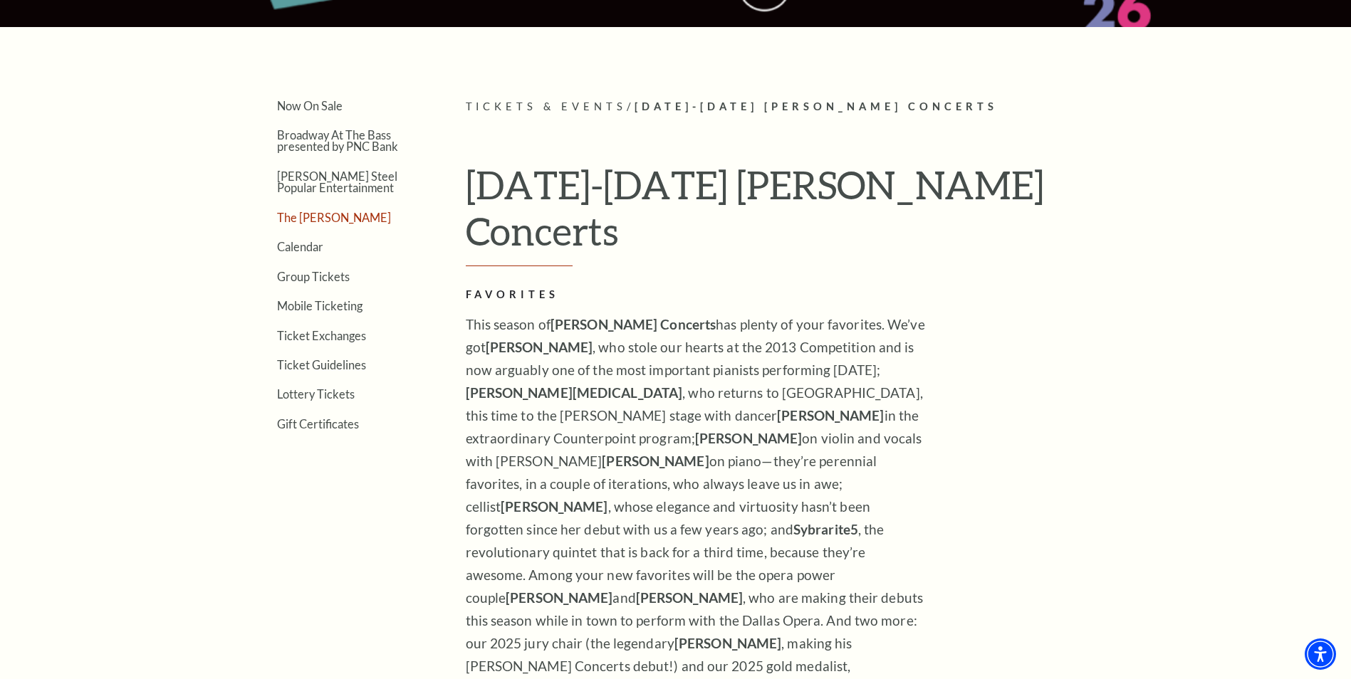
click at [310, 218] on link "The [PERSON_NAME]" at bounding box center [334, 218] width 114 height 14
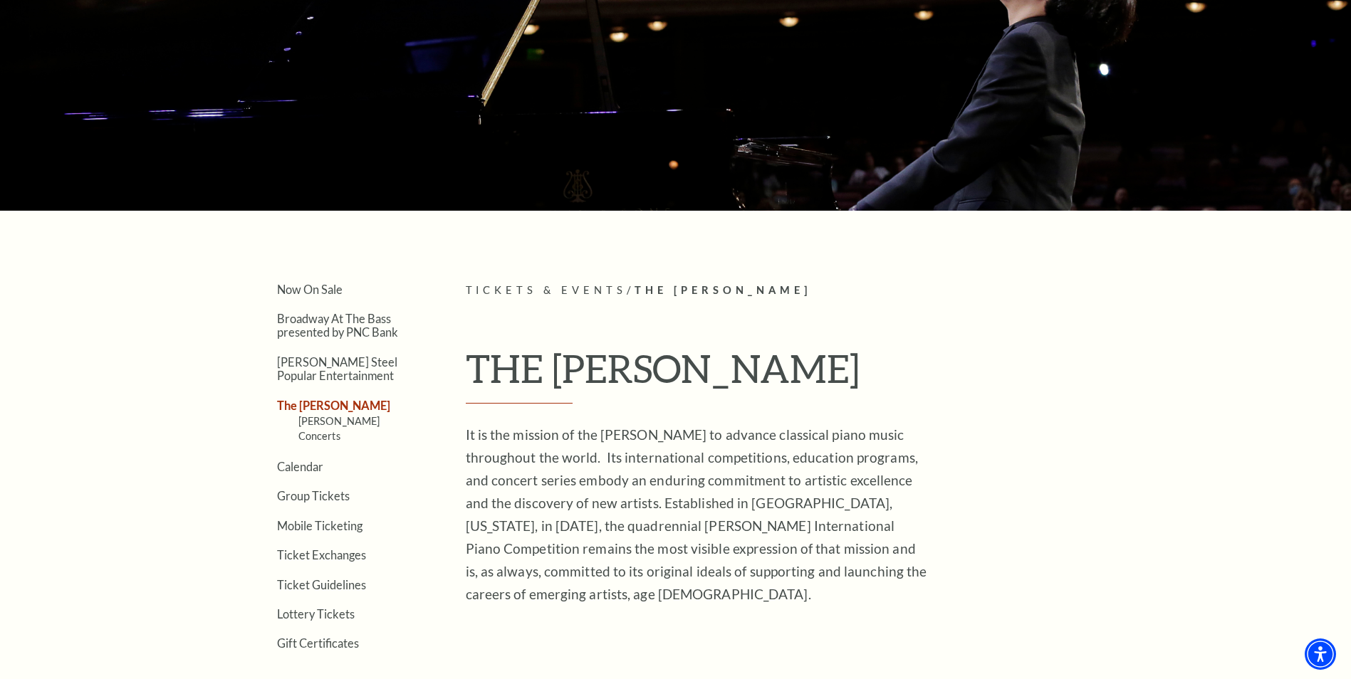
scroll to position [356, 0]
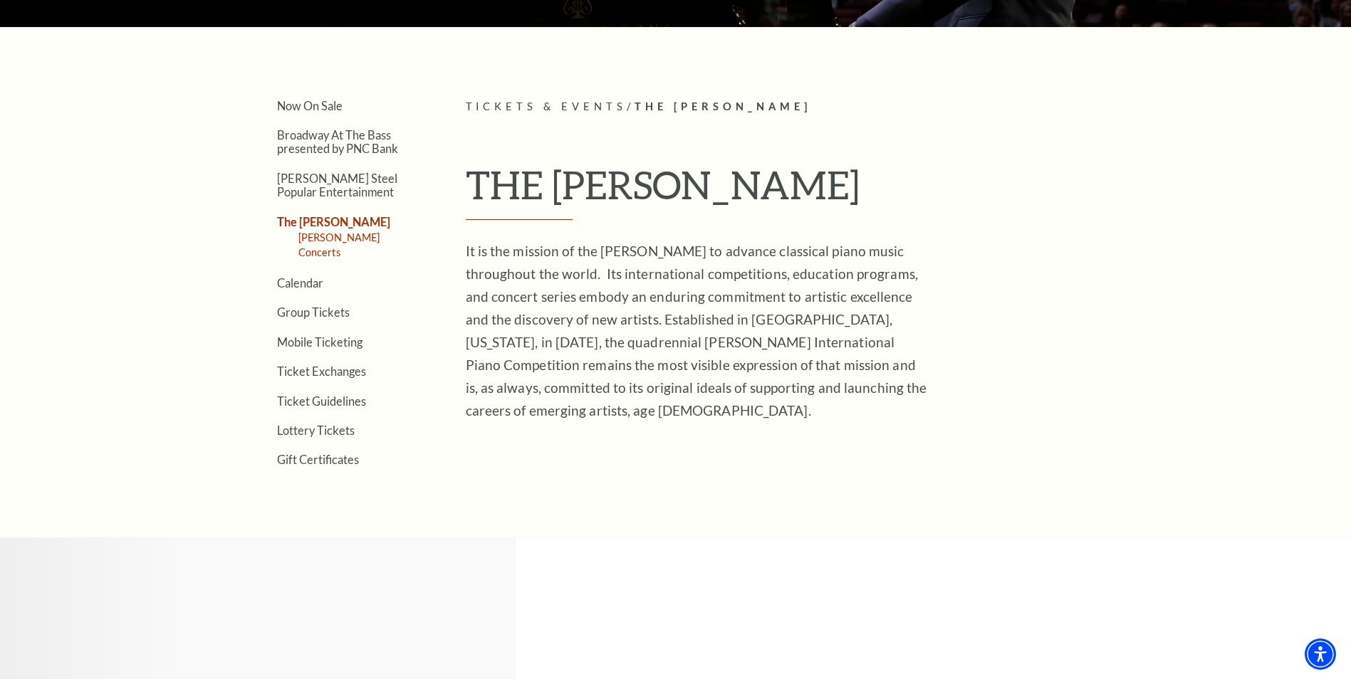
click at [371, 239] on link "[PERSON_NAME] Concerts" at bounding box center [339, 244] width 82 height 26
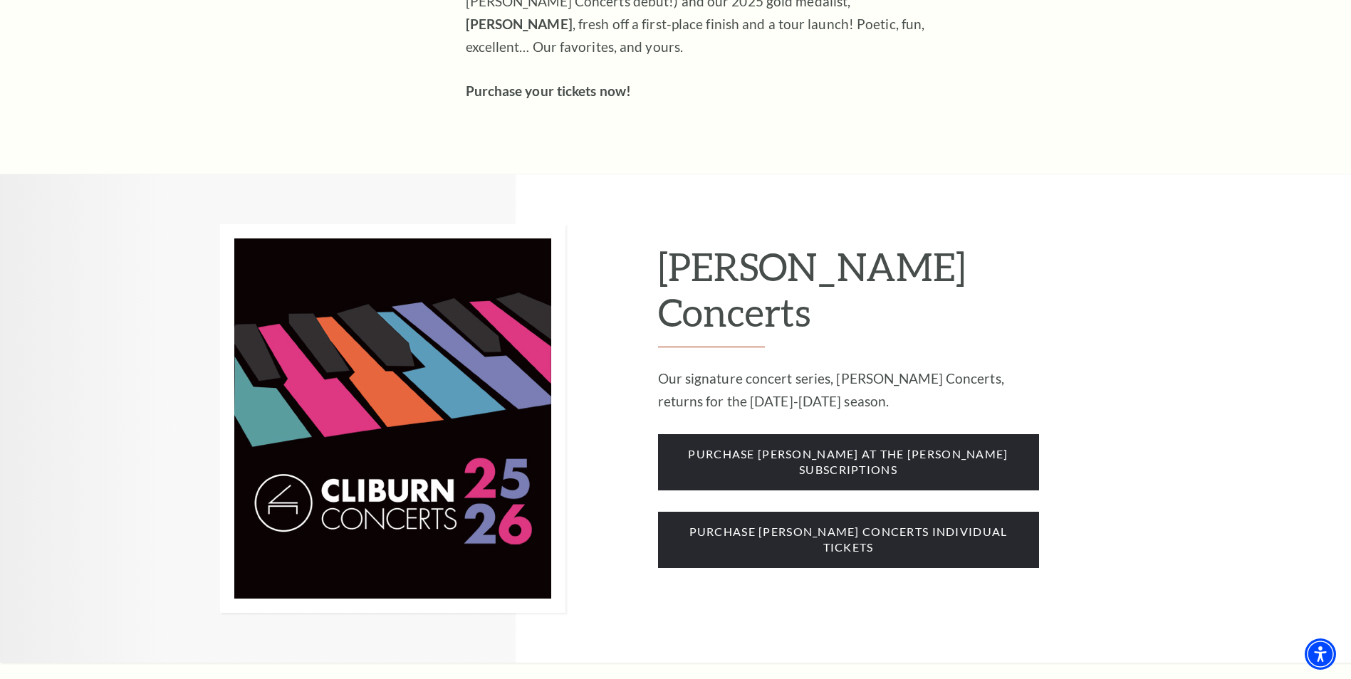
scroll to position [1139, 0]
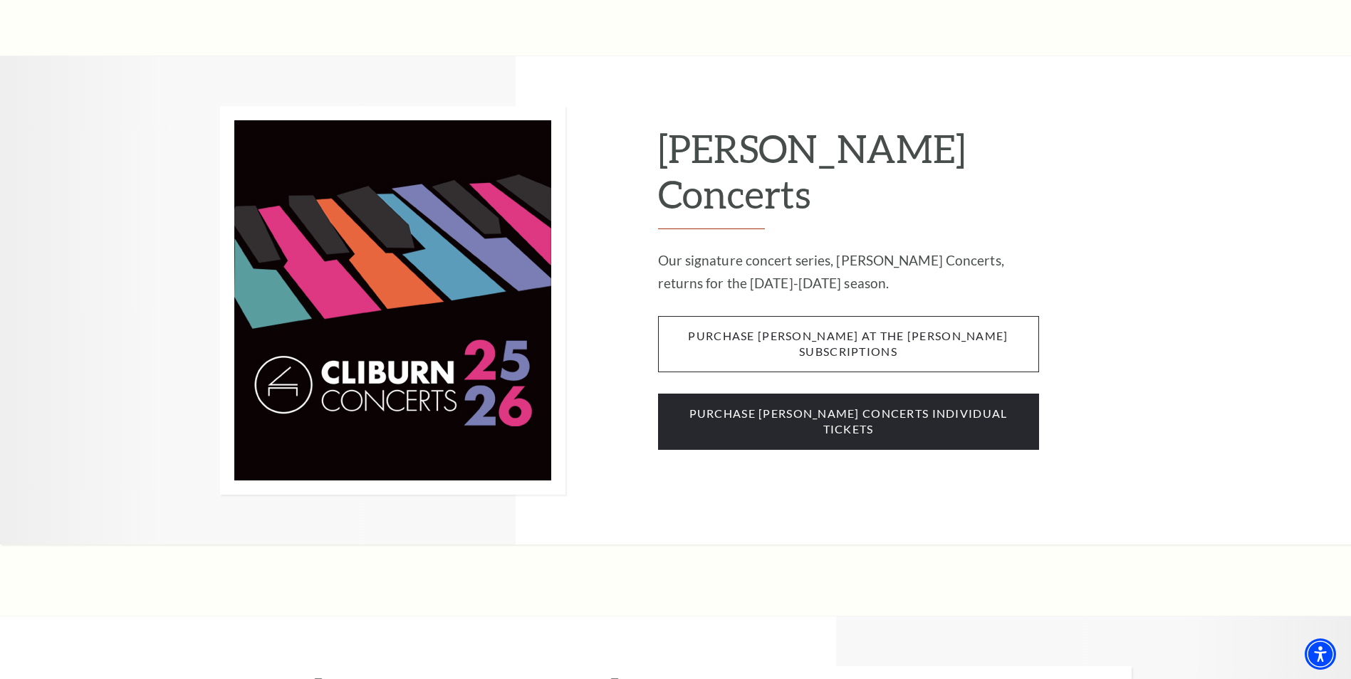
click at [875, 316] on span "purchase cliburn at the kimbell subscriptions" at bounding box center [848, 344] width 381 height 56
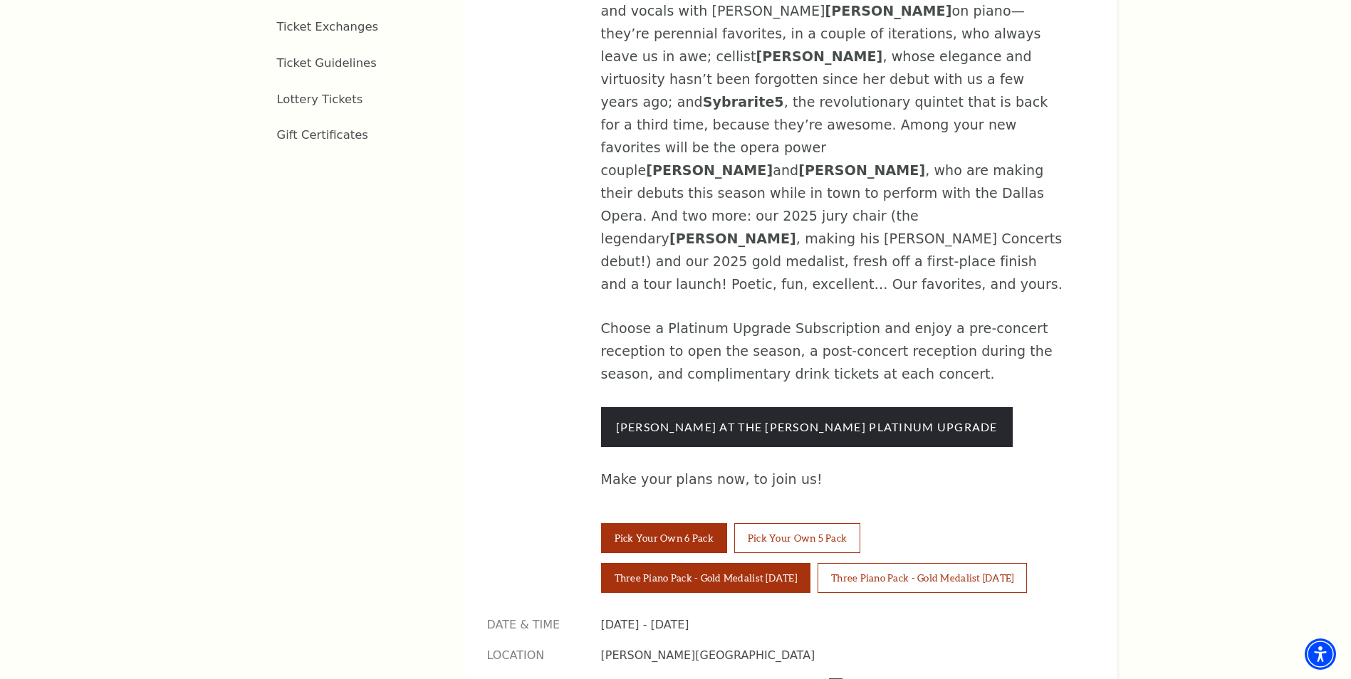
scroll to position [997, 0]
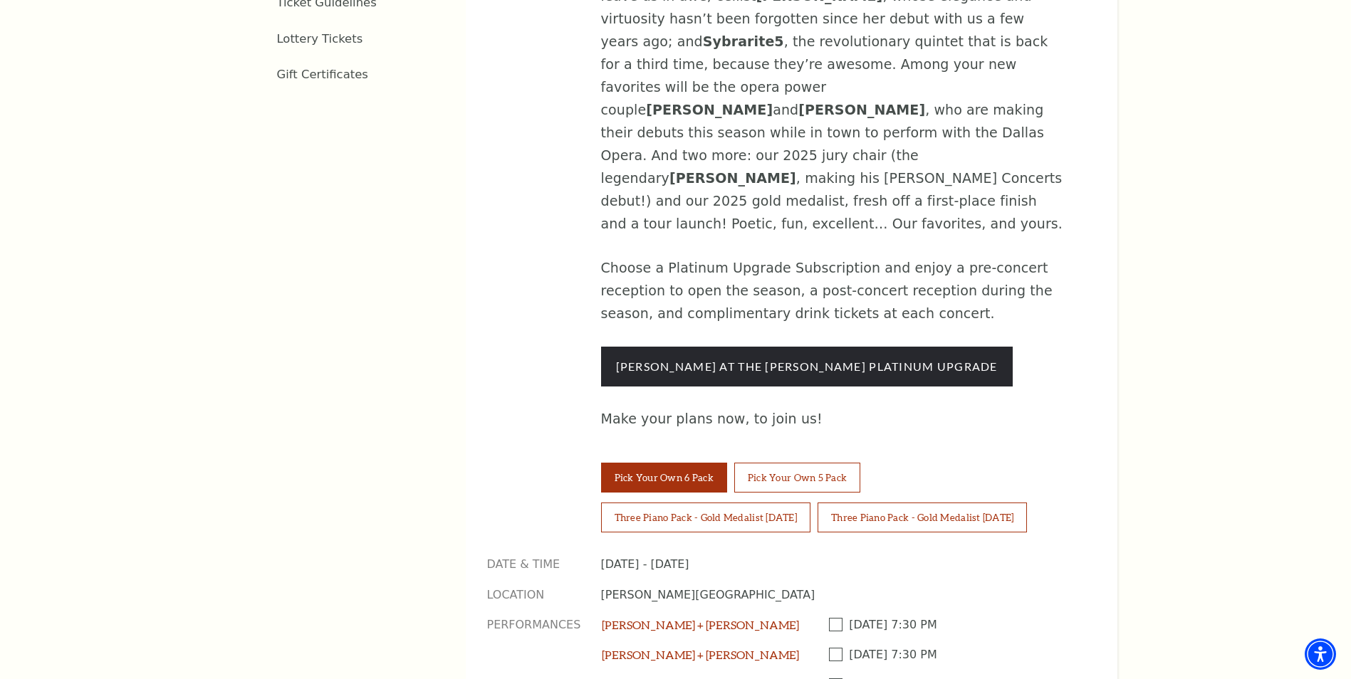
click at [831, 618] on span at bounding box center [839, 625] width 21 height 14
click at [0, 0] on input "Checkbox field" at bounding box center [0, 0] width 0 height 0
click at [833, 648] on span at bounding box center [839, 655] width 21 height 14
click at [0, 0] on input "Checkbox field" at bounding box center [0, 0] width 0 height 0
click at [837, 679] on span at bounding box center [839, 686] width 21 height 14
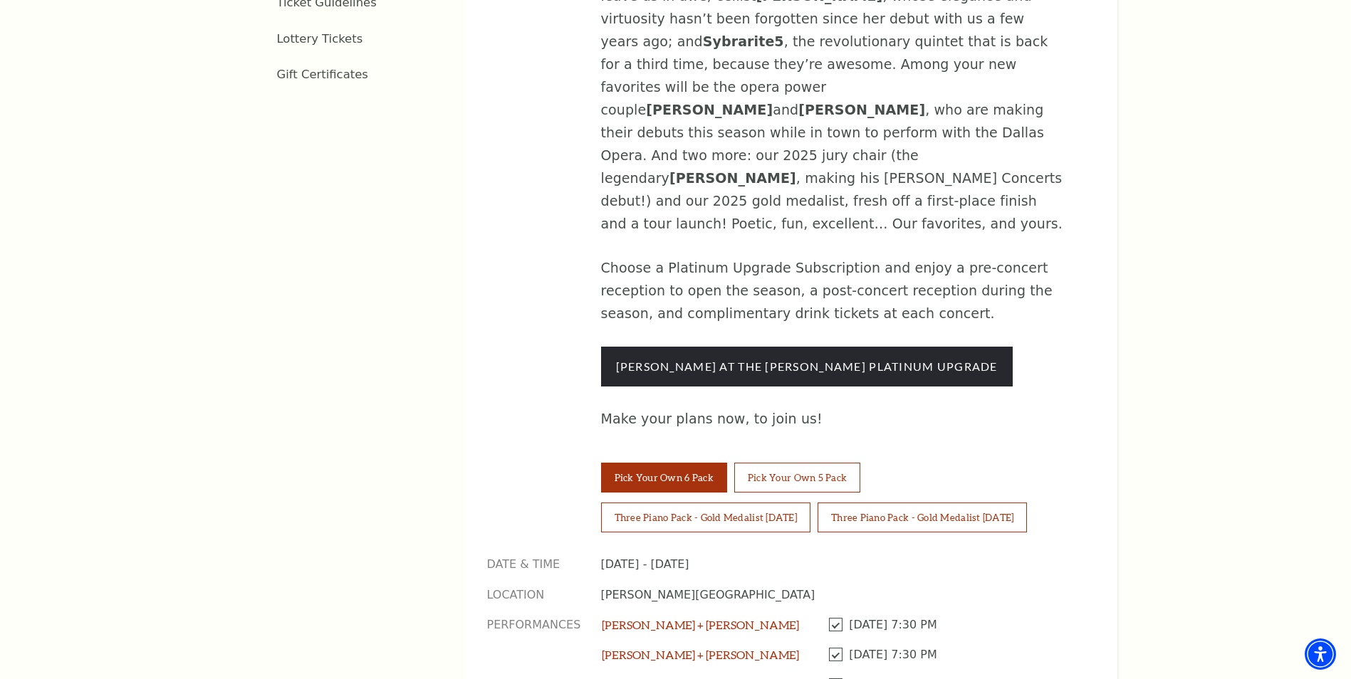
click at [0, 0] on input "Checkbox field" at bounding box center [0, 0] width 0 height 0
click at [901, 503] on button "Three Piano Pack - Gold Medalist [DATE]" at bounding box center [921, 518] width 209 height 30
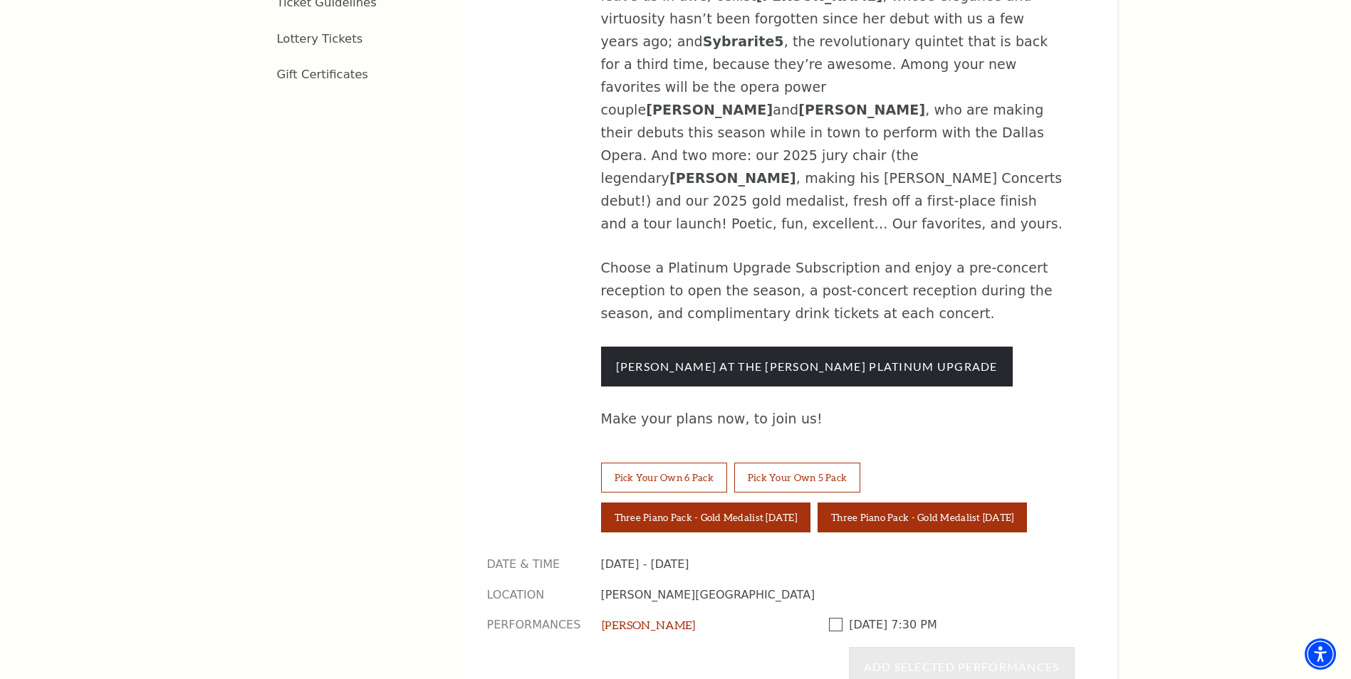
click at [747, 503] on button "Three Piano Pack - Gold Medalist [DATE]" at bounding box center [705, 518] width 209 height 30
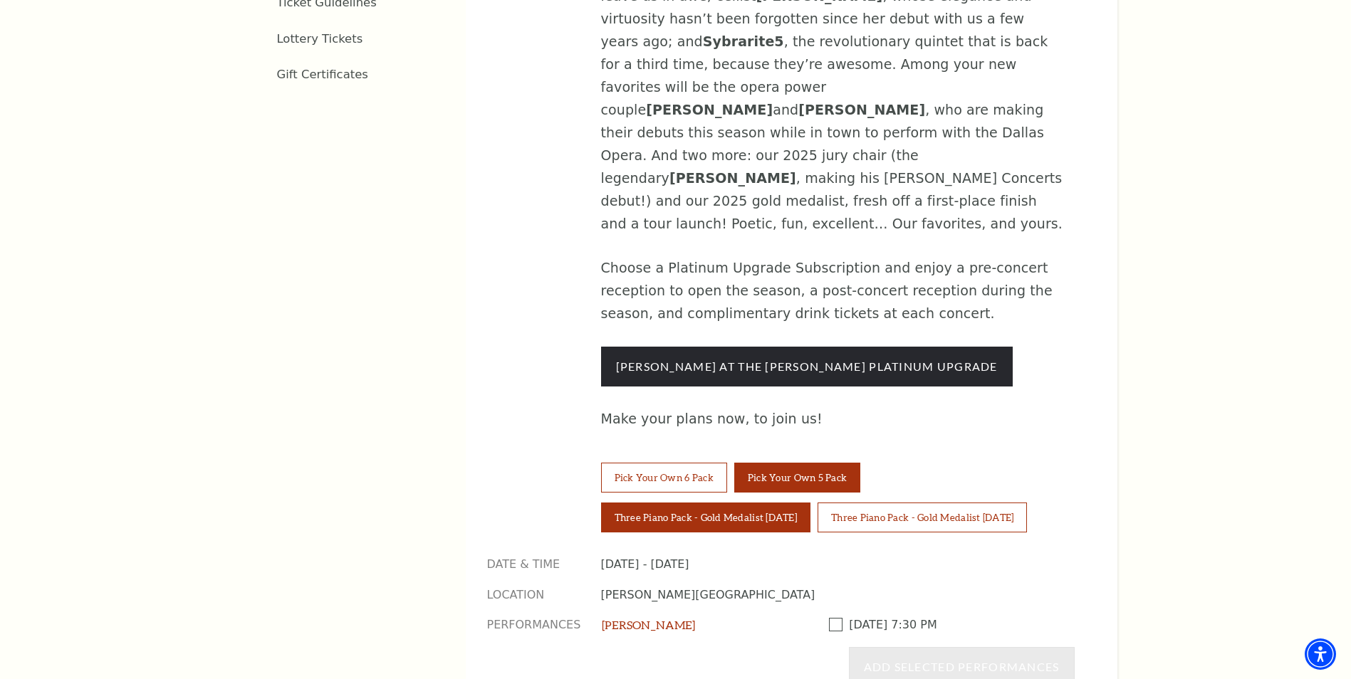
click at [777, 463] on button "Pick Your Own 5 Pack" at bounding box center [797, 478] width 126 height 30
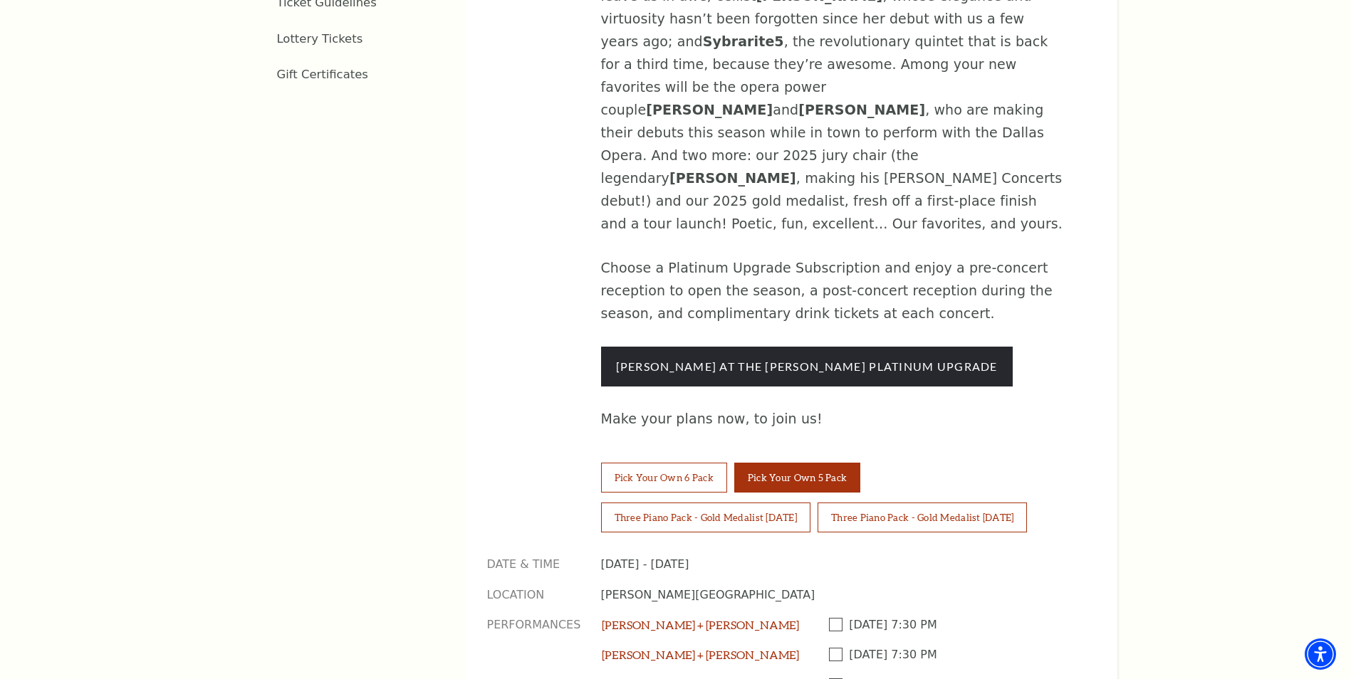
click at [837, 618] on span at bounding box center [839, 625] width 21 height 14
click at [0, 0] on input "Checkbox field" at bounding box center [0, 0] width 0 height 0
click at [841, 648] on span at bounding box center [839, 655] width 21 height 14
click at [0, 0] on input "Checkbox field" at bounding box center [0, 0] width 0 height 0
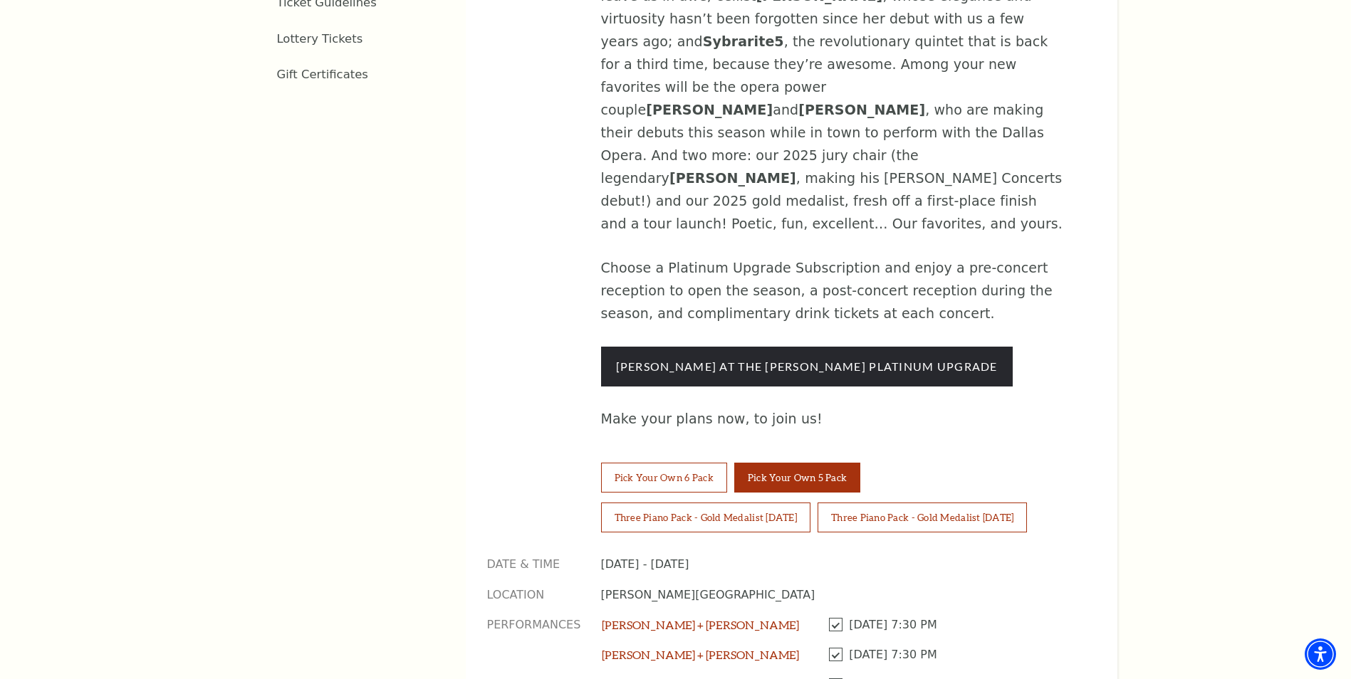
click at [838, 679] on span at bounding box center [839, 686] width 21 height 14
click at [0, 0] on input "Checkbox field" at bounding box center [0, 0] width 0 height 0
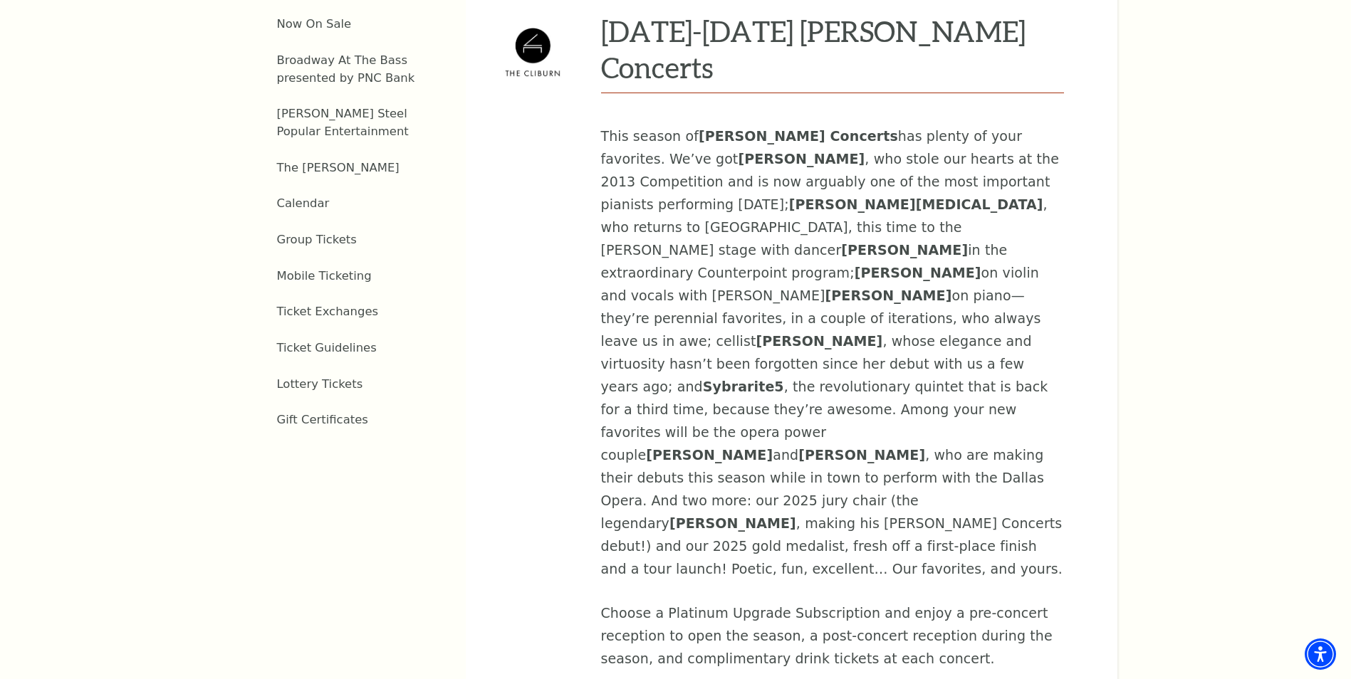
scroll to position [498, 0]
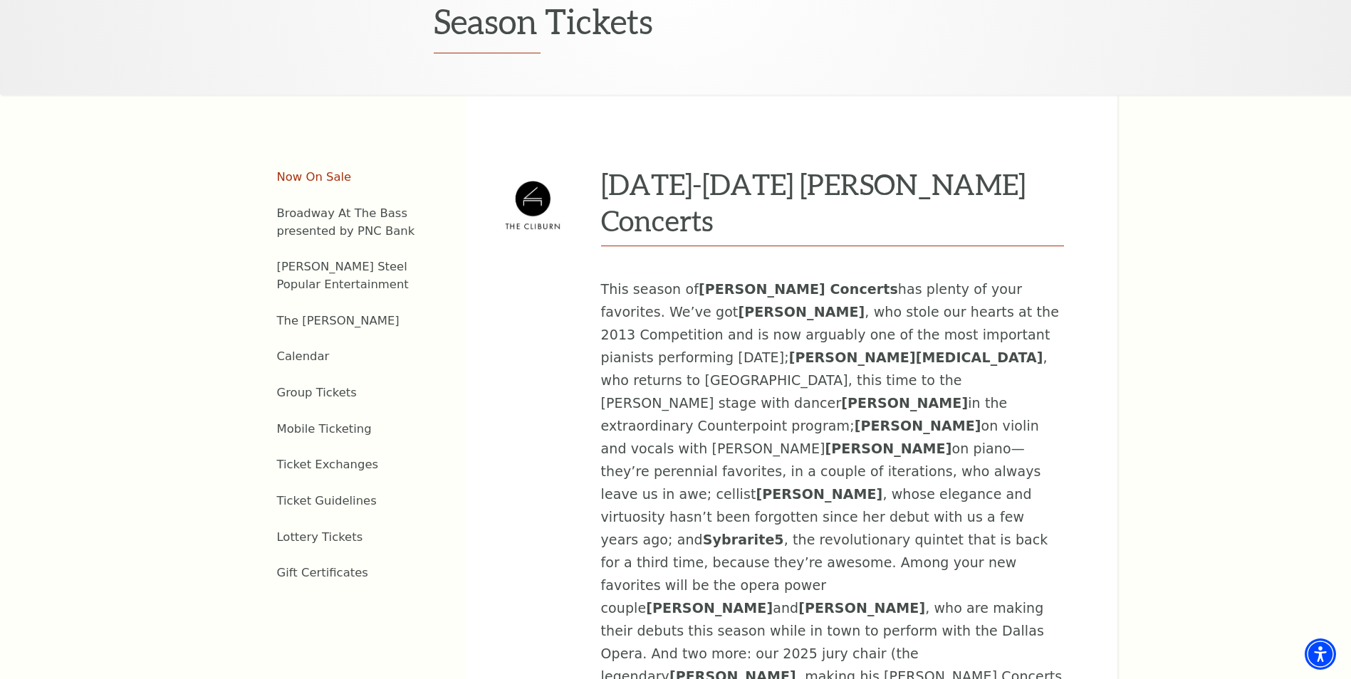
click at [328, 170] on link "Now On Sale" at bounding box center [314, 177] width 75 height 14
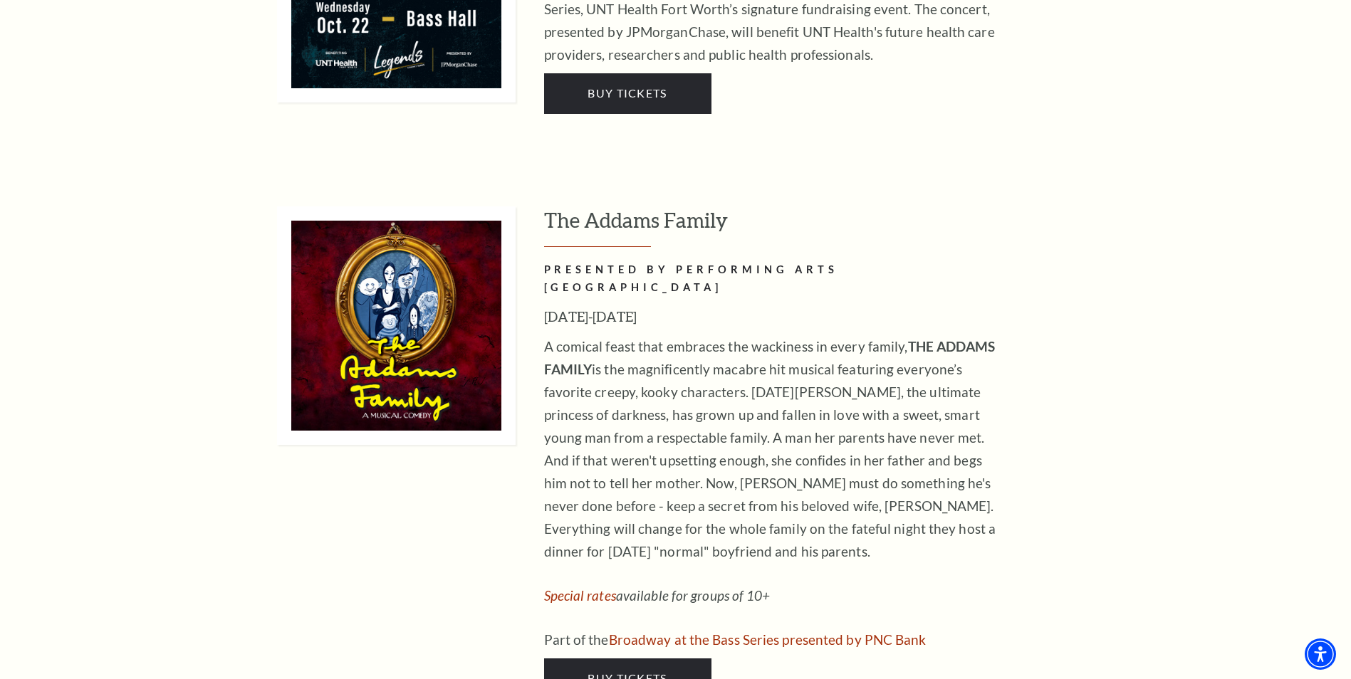
scroll to position [2207, 0]
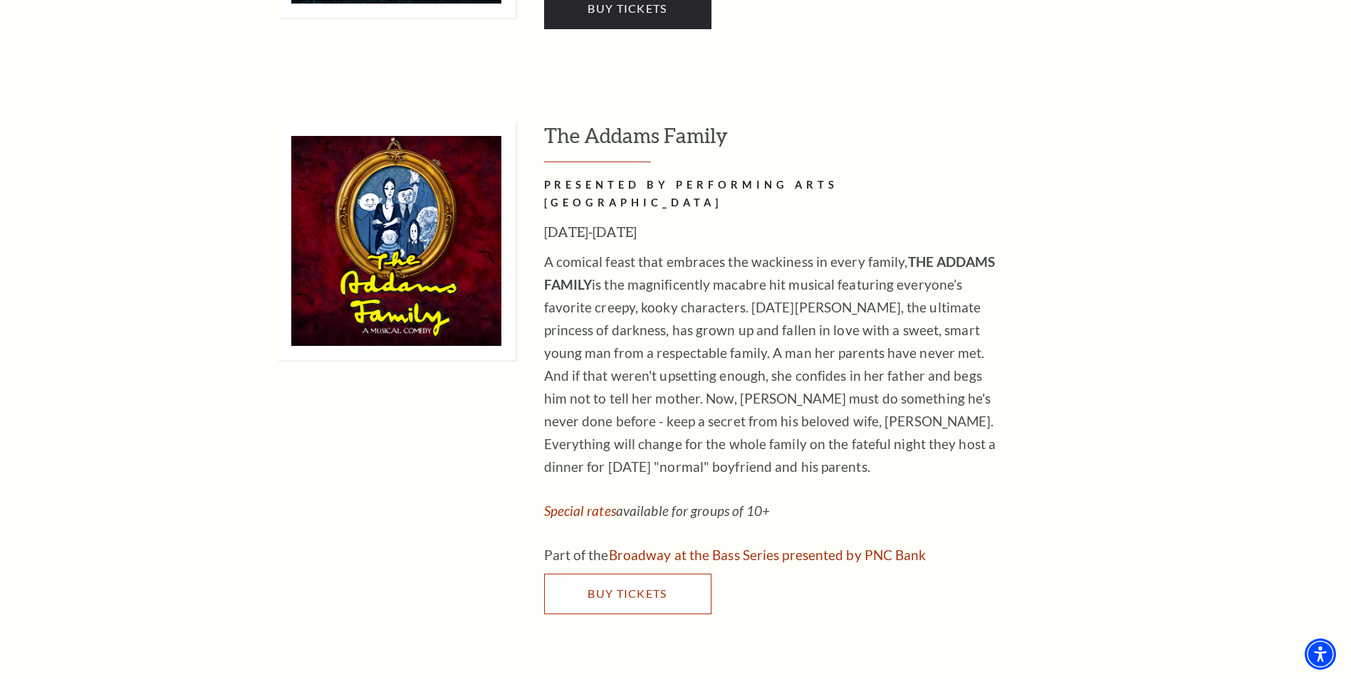
click at [662, 587] on span "Buy Tickets" at bounding box center [626, 594] width 79 height 14
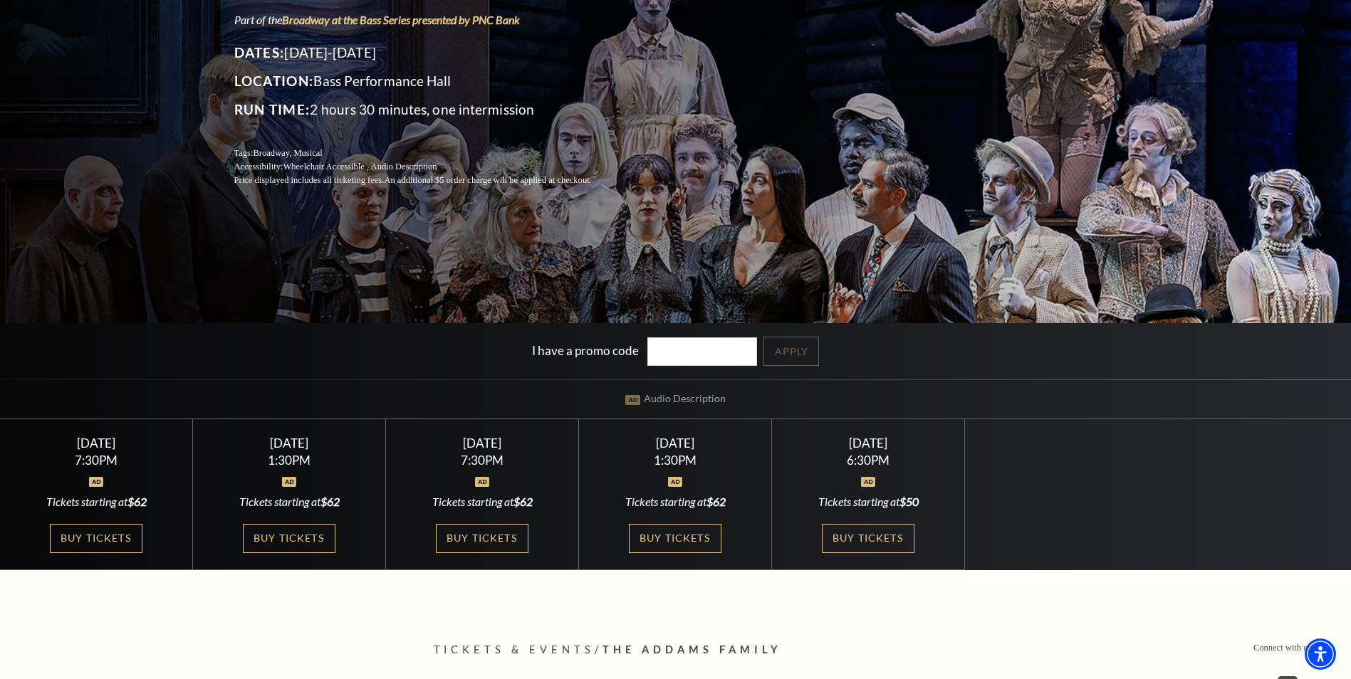
scroll to position [356, 0]
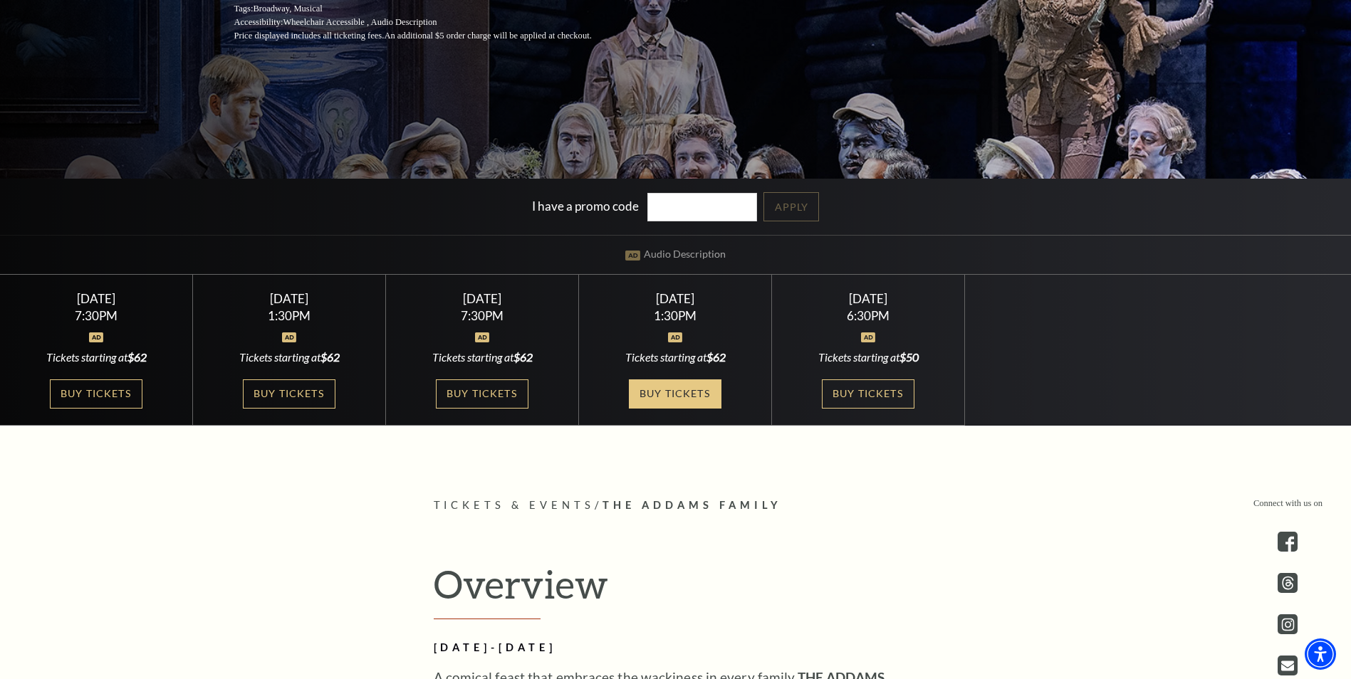
click at [659, 396] on link "Buy Tickets" at bounding box center [675, 393] width 93 height 29
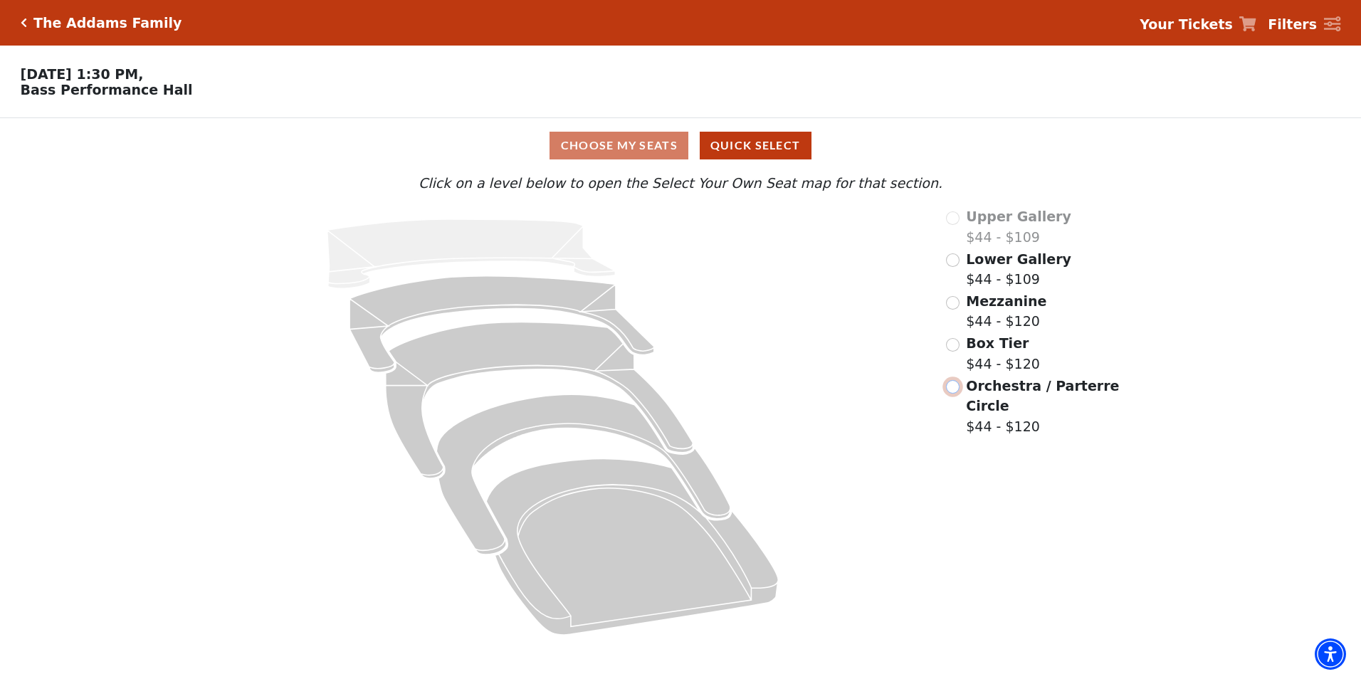
click at [954, 393] on input "Orchestra / Parterre Circle$44 - $120\a" at bounding box center [953, 387] width 14 height 14
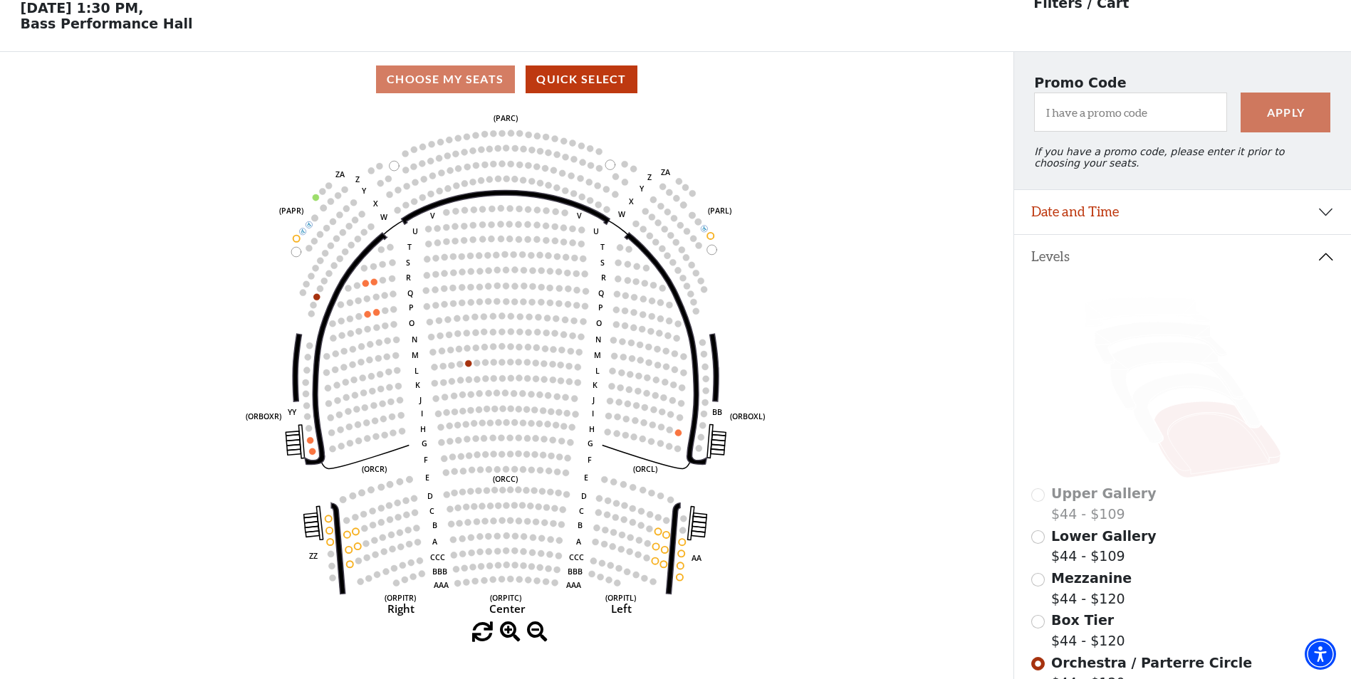
scroll to position [209, 0]
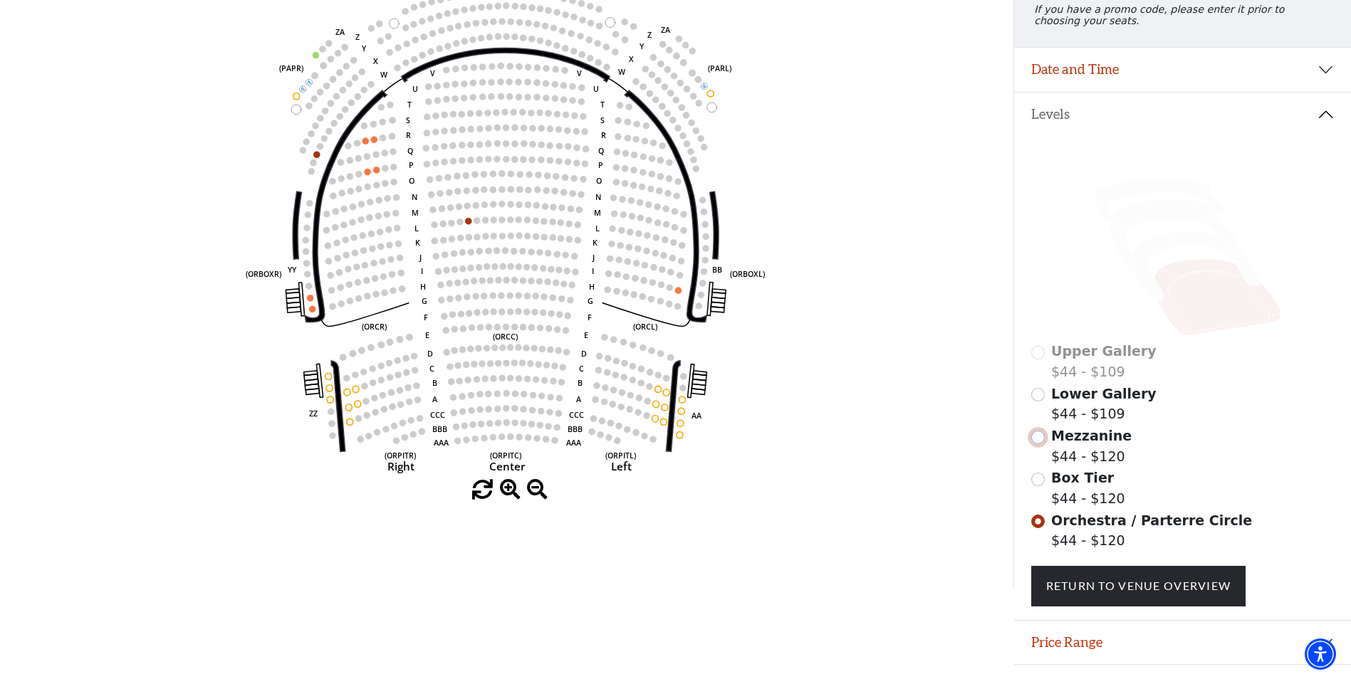
click at [1040, 444] on input "Mezzanine$44 - $120\a" at bounding box center [1038, 438] width 14 height 14
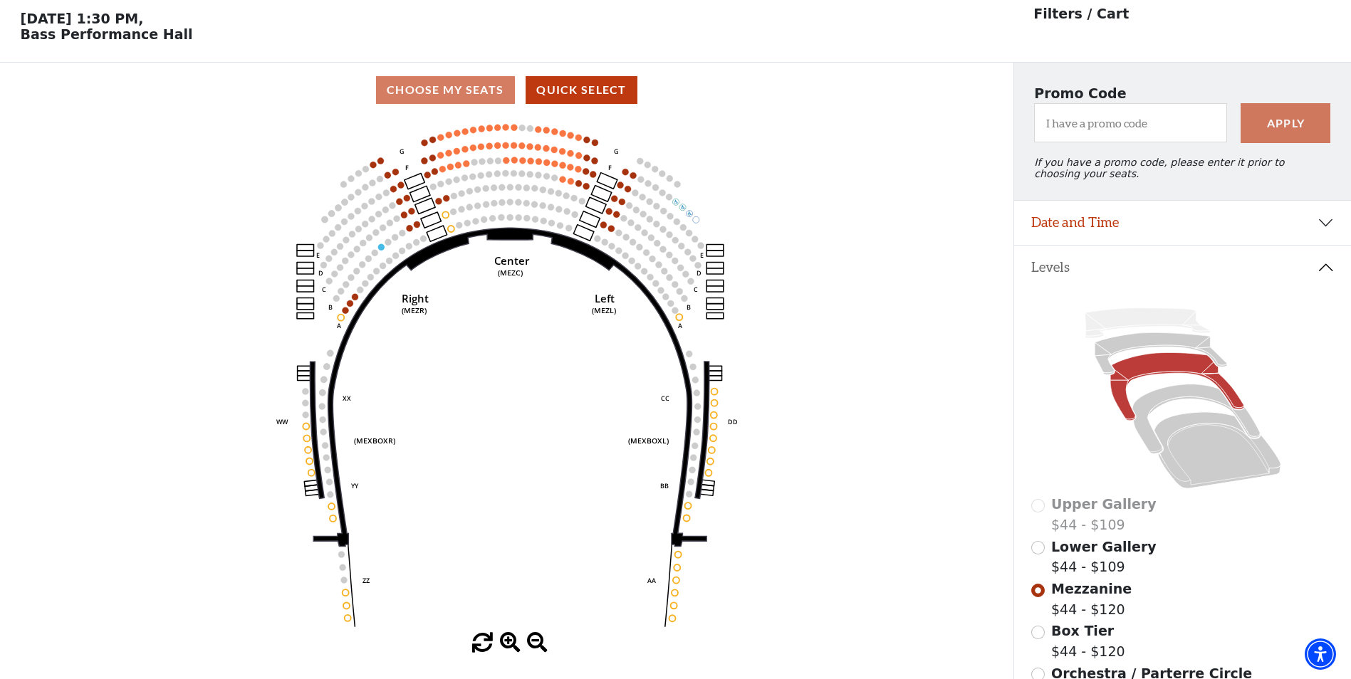
scroll to position [66, 0]
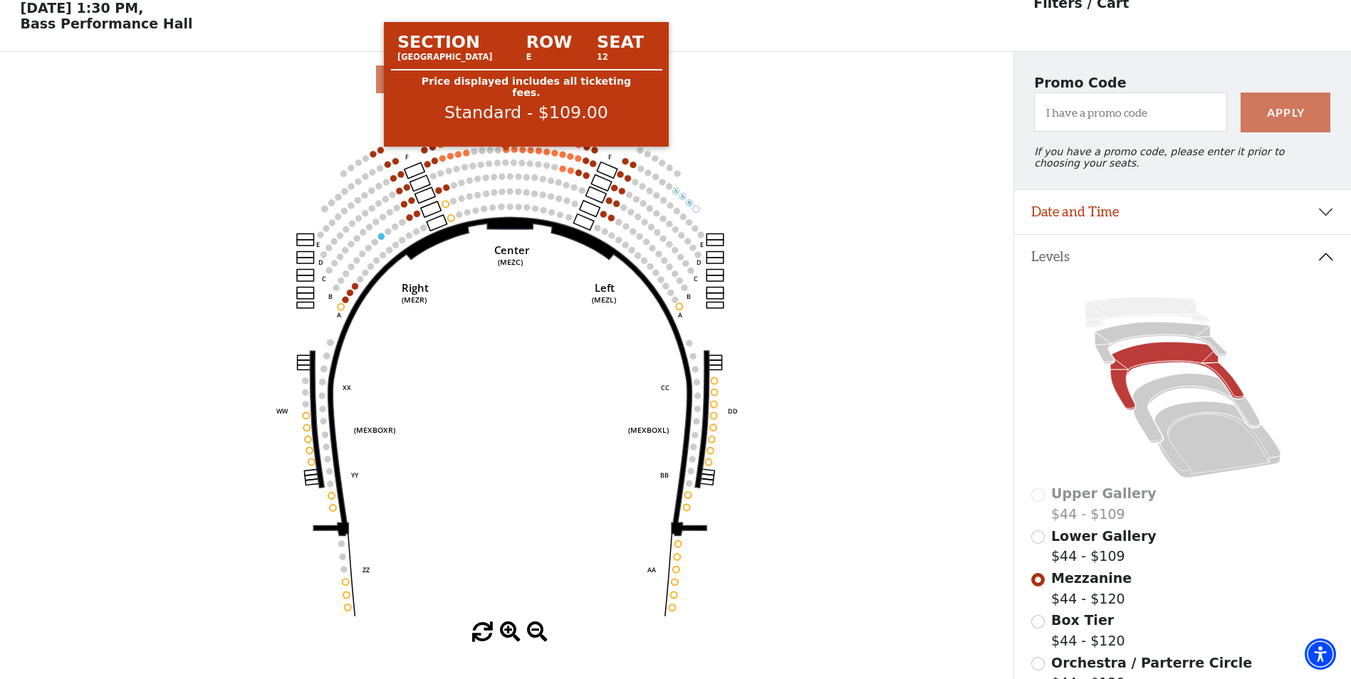
click at [507, 153] on circle at bounding box center [506, 150] width 6 height 6
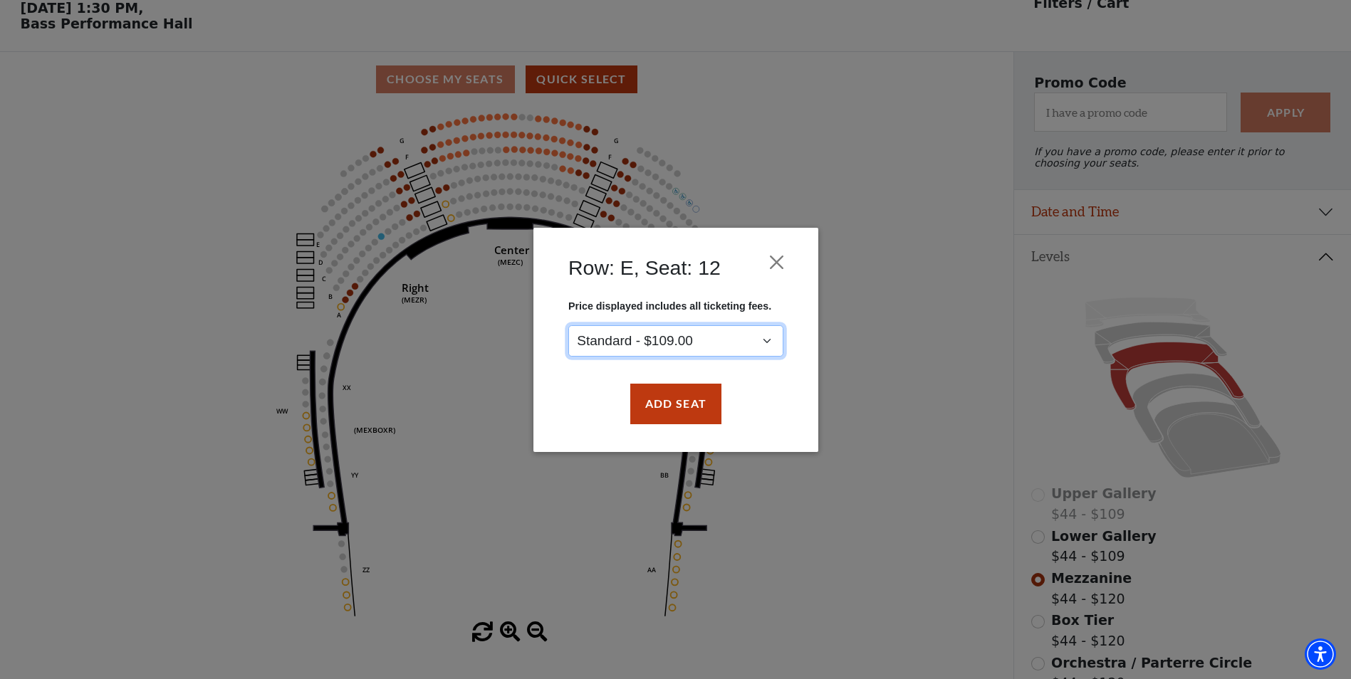
click at [670, 334] on select "Standard - $109.00" at bounding box center [675, 341] width 215 height 32
click at [779, 266] on button "Close" at bounding box center [776, 261] width 27 height 27
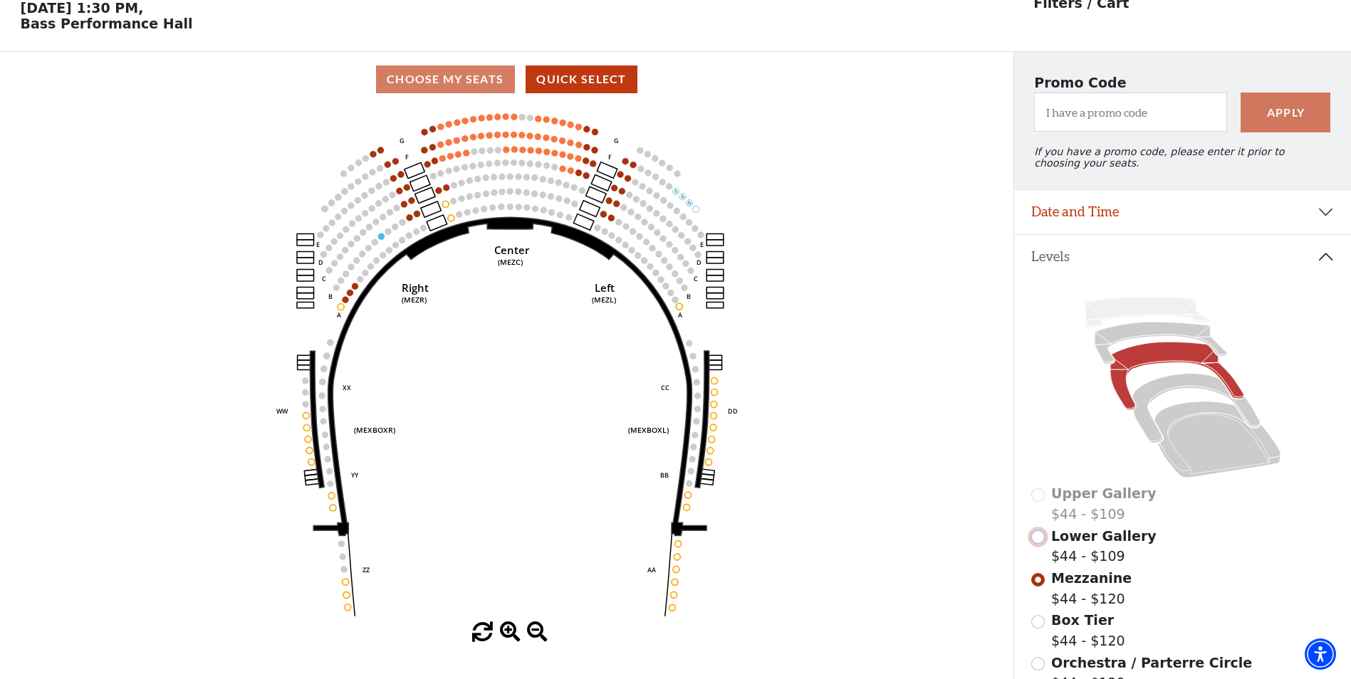
click at [1038, 544] on input "Lower Gallery$44 - $109\a" at bounding box center [1038, 537] width 14 height 14
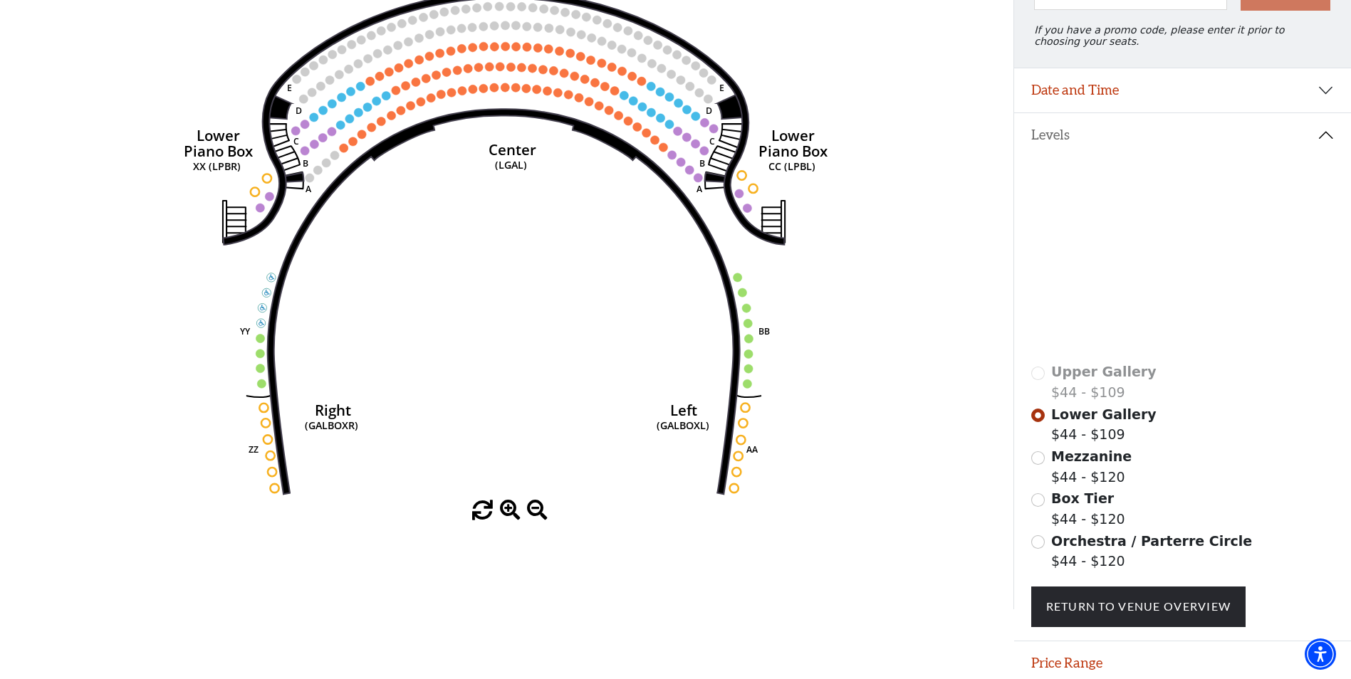
scroll to position [106, 0]
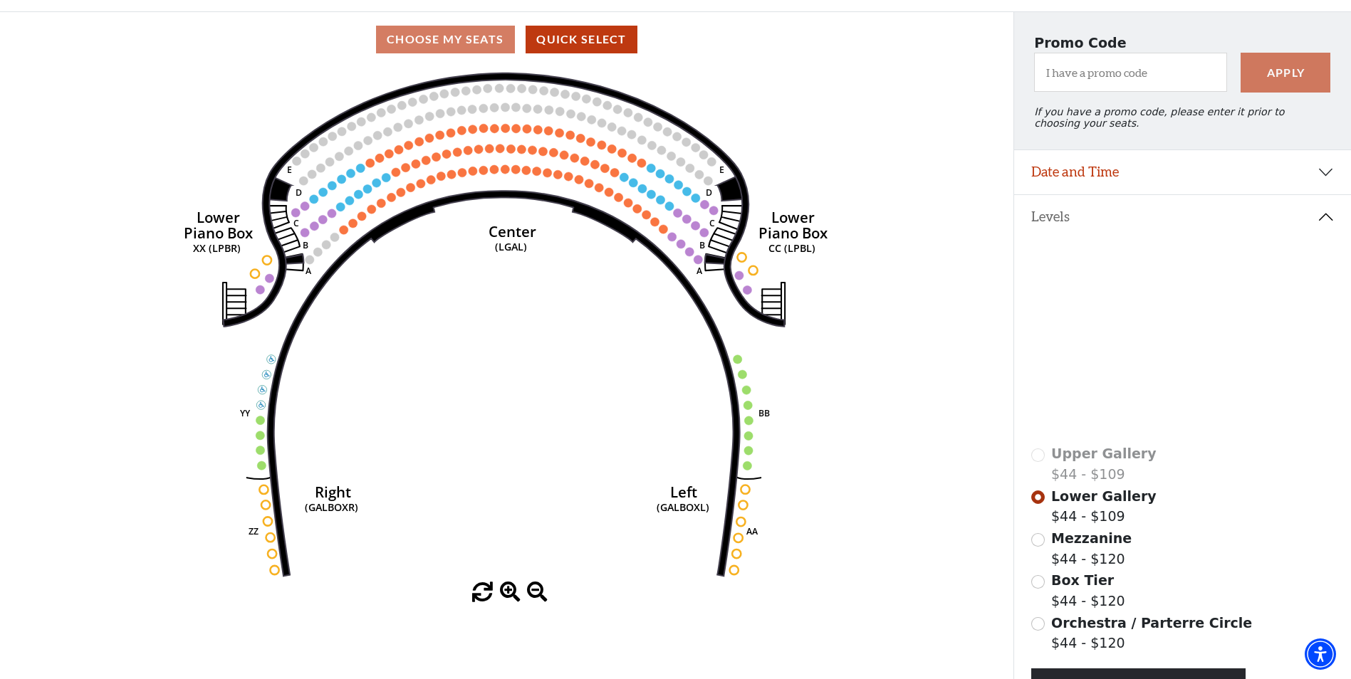
click at [457, 178] on icon "Right (GALBOXR) E D C B A E D C B A YY ZZ Left (GALBOXL) BB AA Center Lower Pia…" at bounding box center [506, 324] width 911 height 515
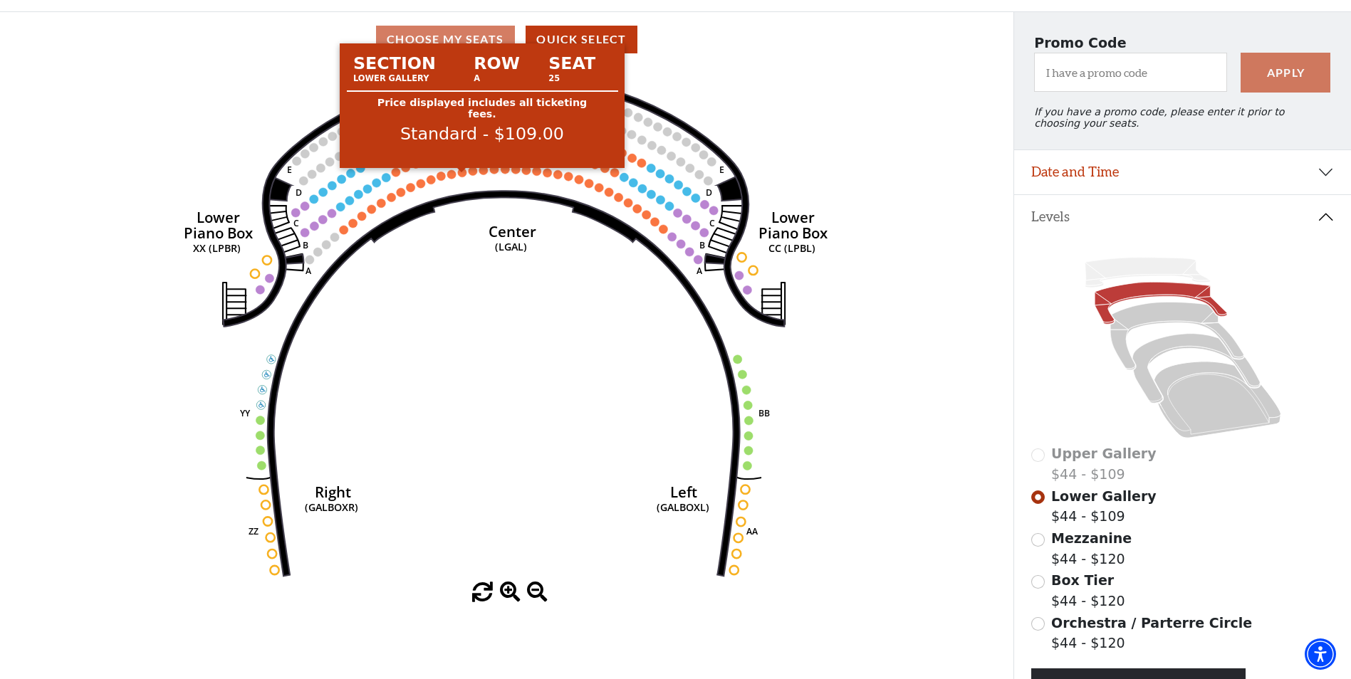
click at [459, 177] on circle at bounding box center [462, 172] width 9 height 9
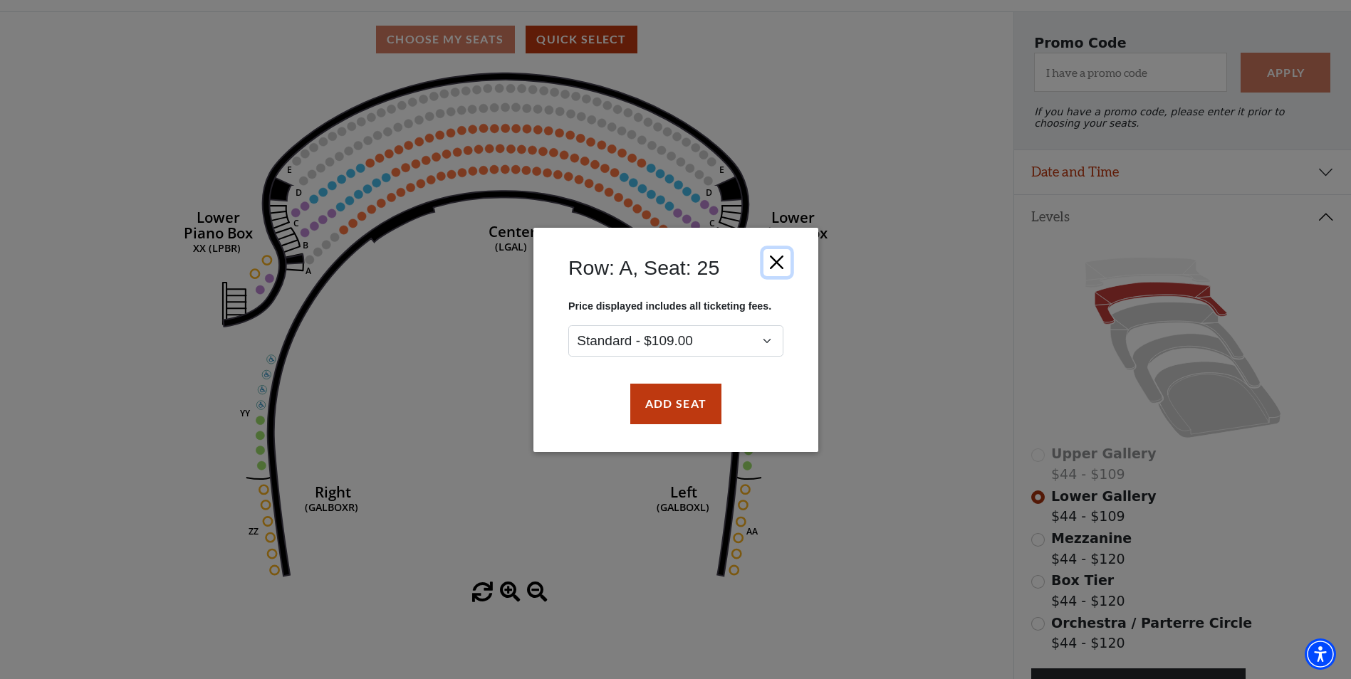
click at [775, 258] on button "Close" at bounding box center [776, 261] width 27 height 27
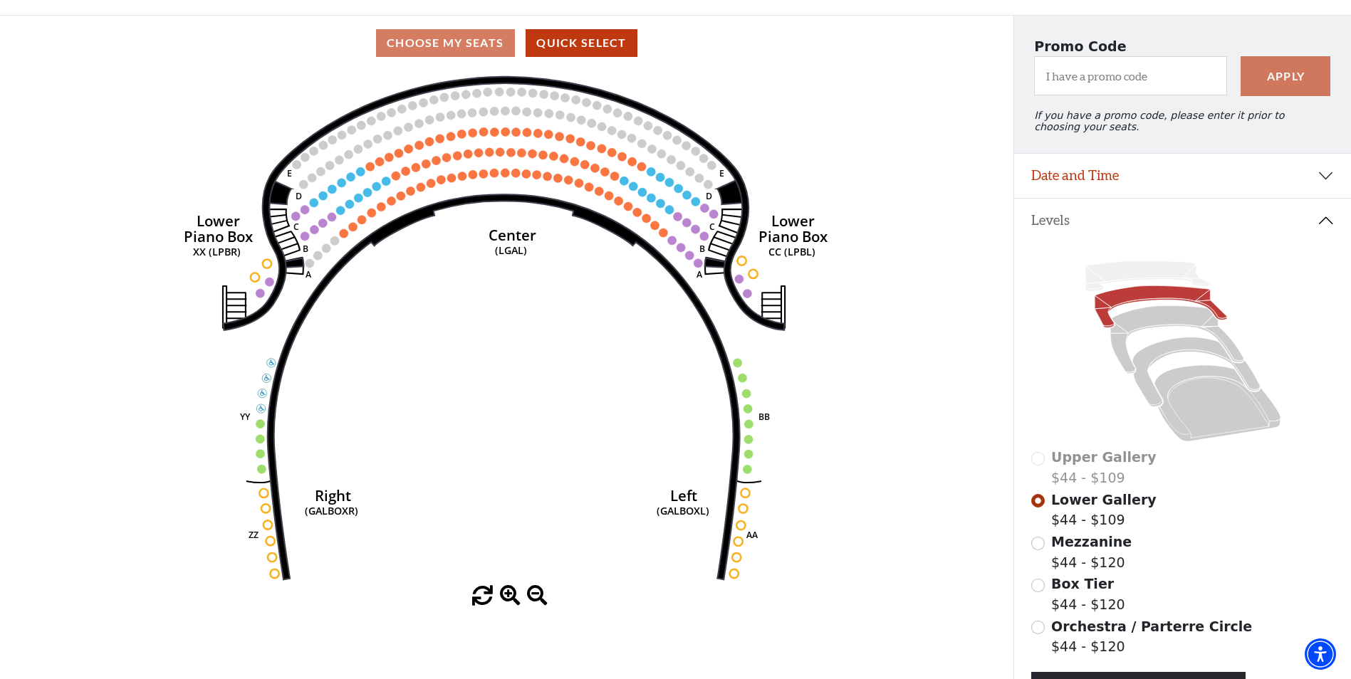
scroll to position [0, 0]
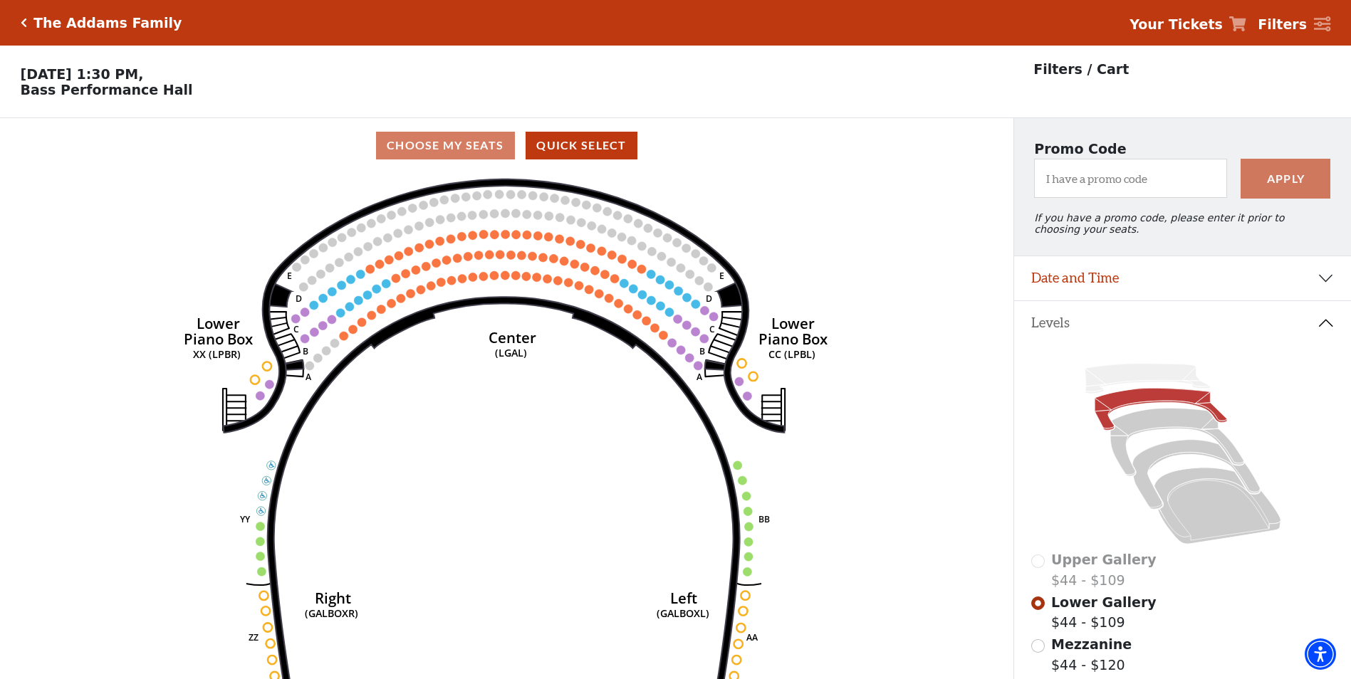
click at [24, 23] on icon "Click here to go back to filters" at bounding box center [24, 23] width 6 height 10
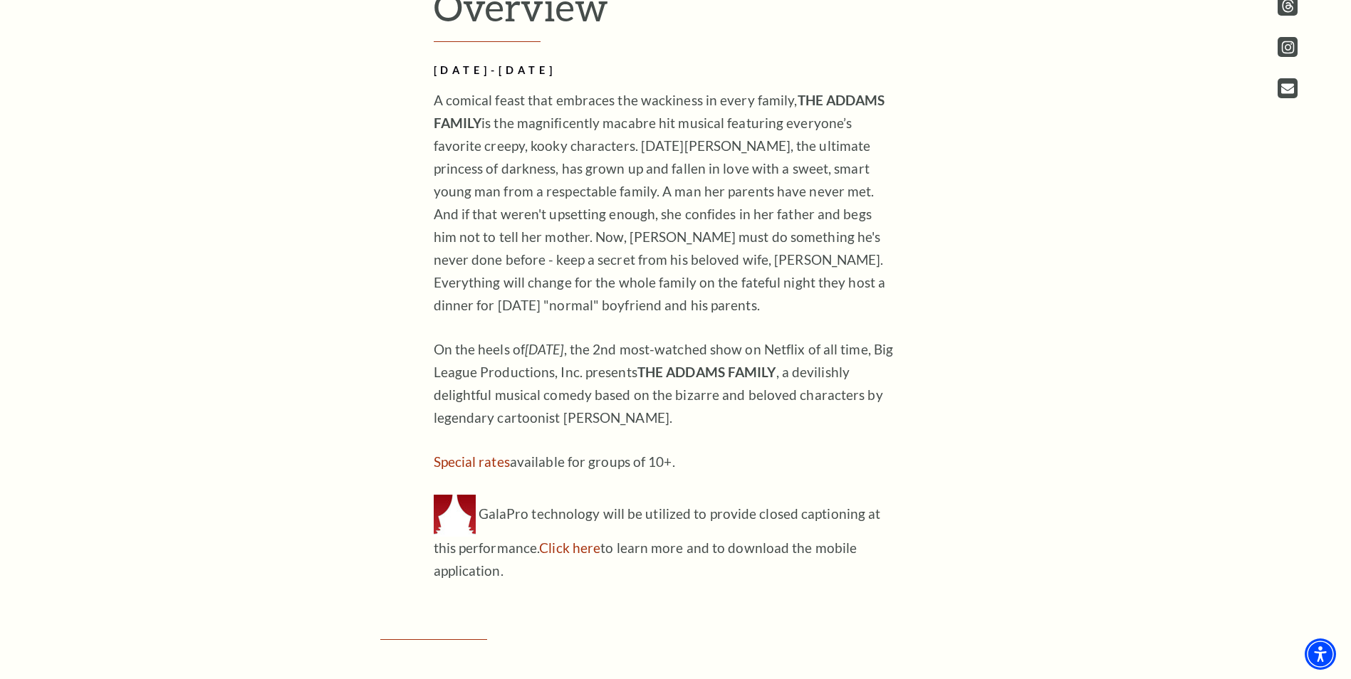
scroll to position [1068, 0]
